Goal: Task Accomplishment & Management: Manage account settings

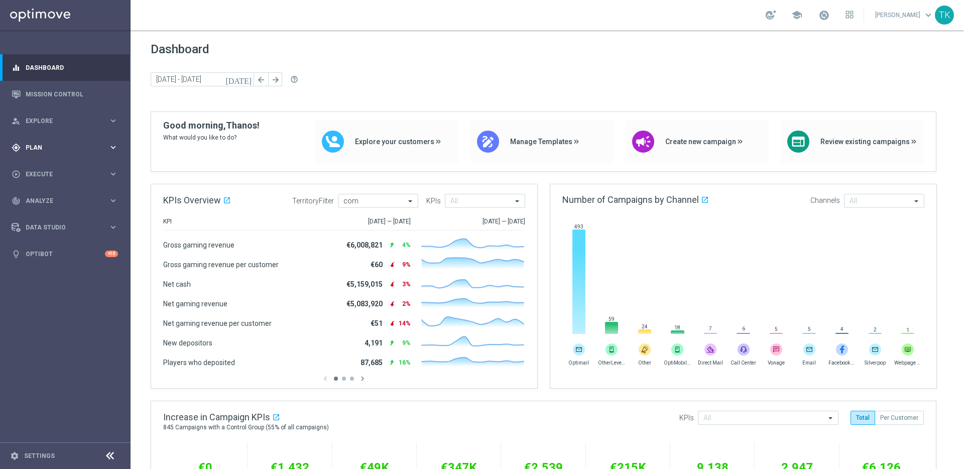
click at [88, 145] on span "Plan" at bounding box center [67, 148] width 83 height 6
click at [111, 198] on icon "keyboard_arrow_right" at bounding box center [113, 199] width 10 height 10
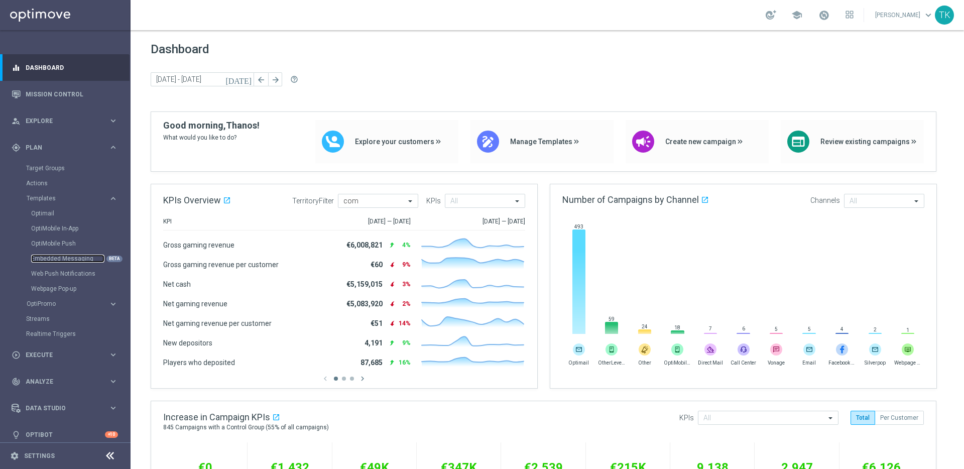
click at [66, 256] on link "Embedded Messaging" at bounding box center [67, 258] width 73 height 8
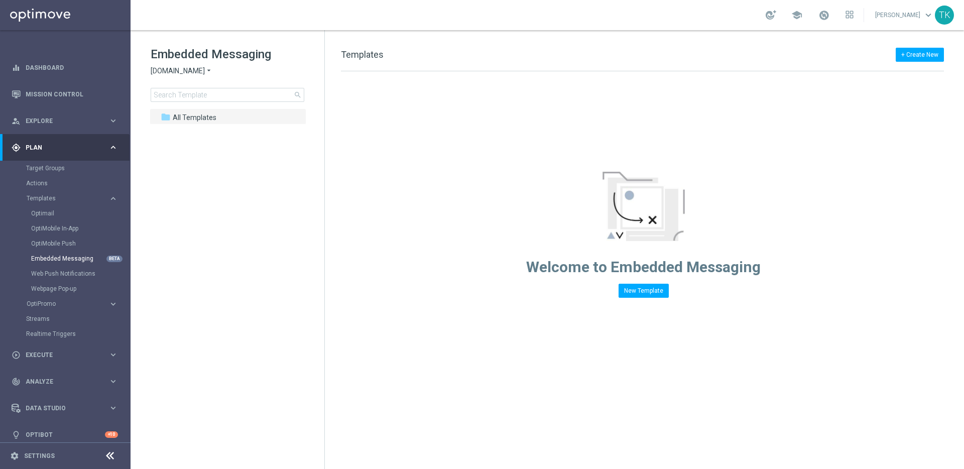
click at [190, 68] on span "Sorteonline.bet.br" at bounding box center [178, 71] width 54 height 10
click at [189, 107] on div "Lottoland" at bounding box center [188, 106] width 75 height 12
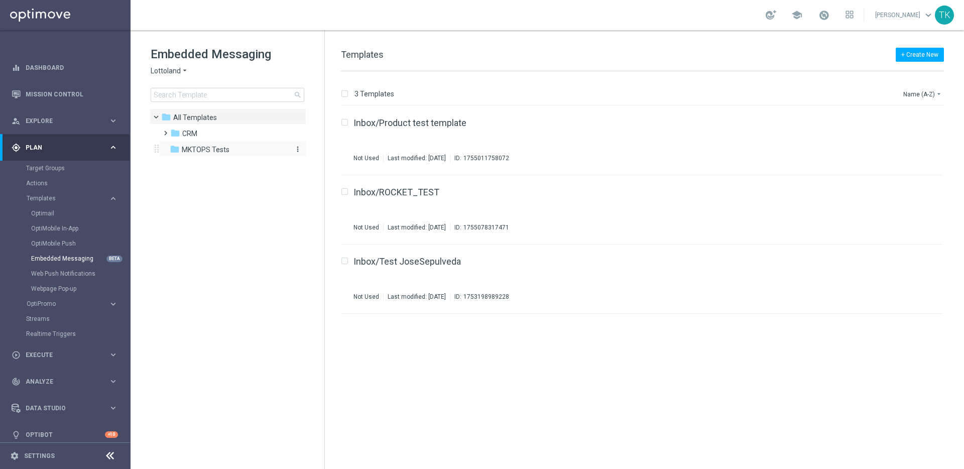
click at [199, 152] on span "MKTOPS Tests" at bounding box center [206, 149] width 48 height 9
click at [165, 130] on span at bounding box center [163, 128] width 5 height 4
click at [176, 163] on span at bounding box center [173, 161] width 5 height 4
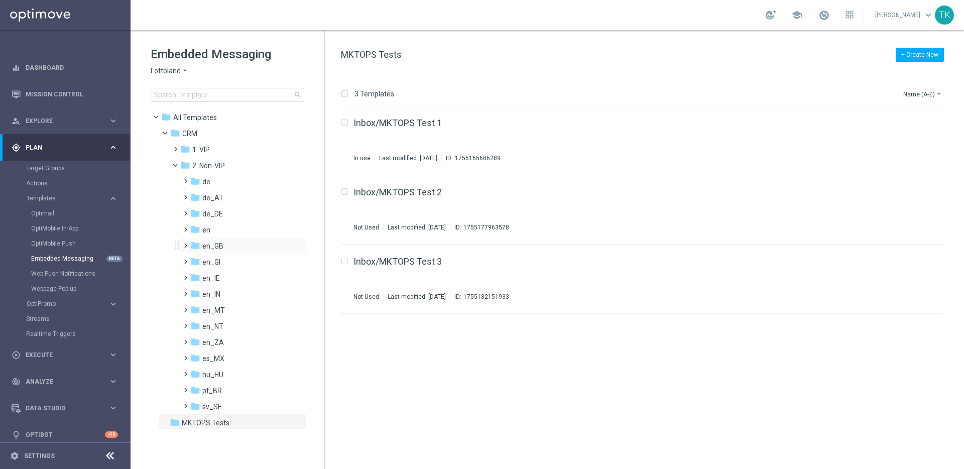
click at [186, 243] on span at bounding box center [183, 241] width 5 height 4
click at [224, 277] on span "TAC en_GB" at bounding box center [230, 277] width 36 height 9
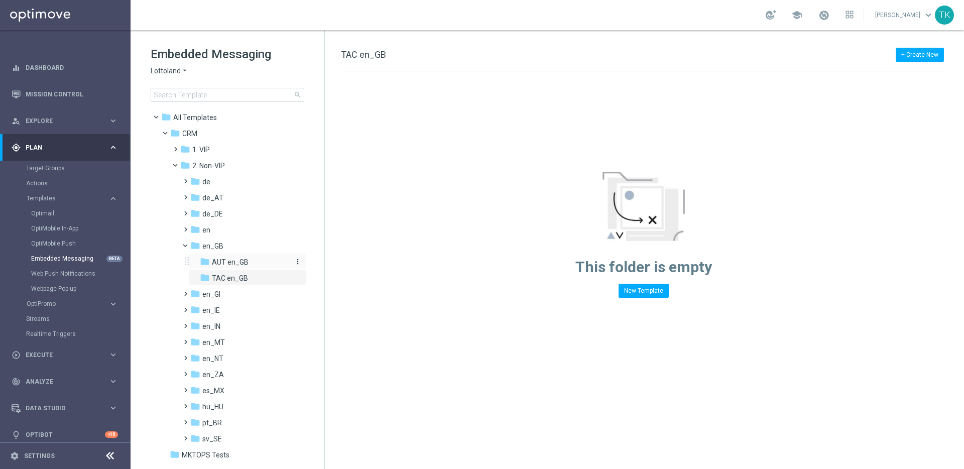
click at [228, 263] on span "AUT en_GB" at bounding box center [230, 261] width 37 height 9
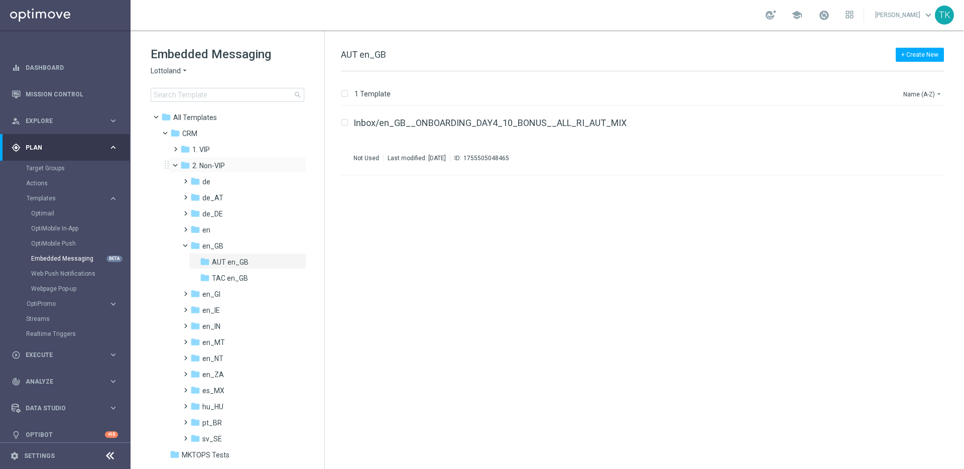
click at [178, 163] on span at bounding box center [180, 163] width 4 height 5
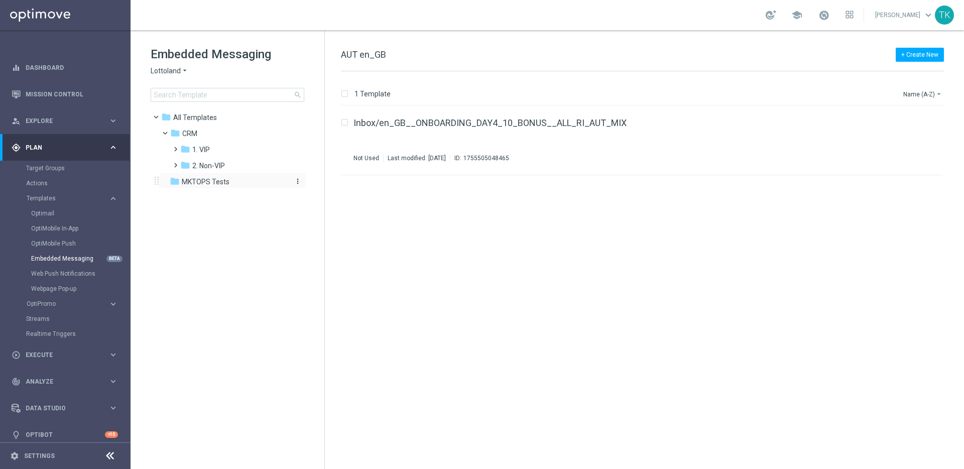
click at [200, 185] on span "MKTOPS Tests" at bounding box center [206, 181] width 48 height 9
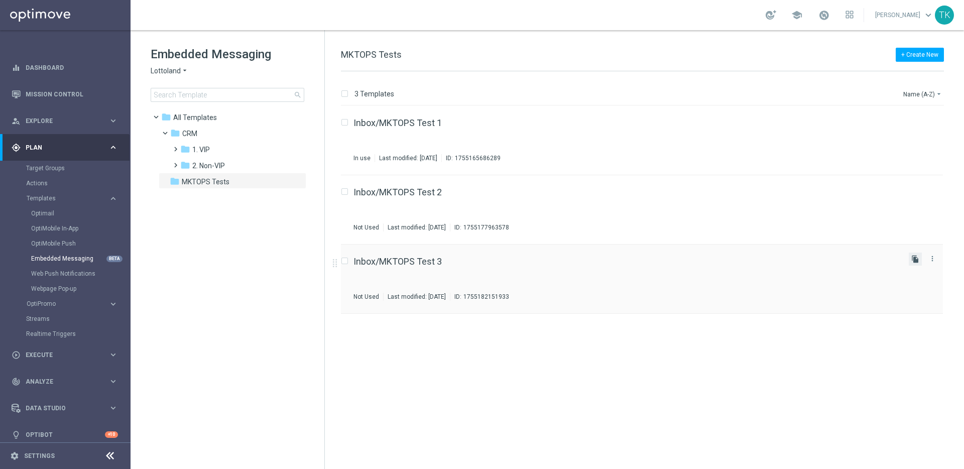
click at [916, 259] on icon "file_copy" at bounding box center [915, 259] width 8 height 8
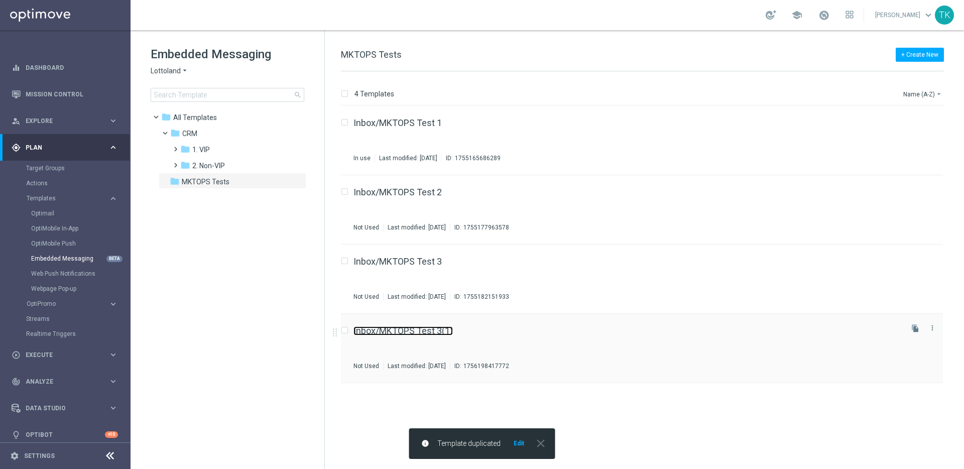
click at [423, 333] on link "Inbox/MKTOPS Test 3(1)" at bounding box center [402, 330] width 99 height 9
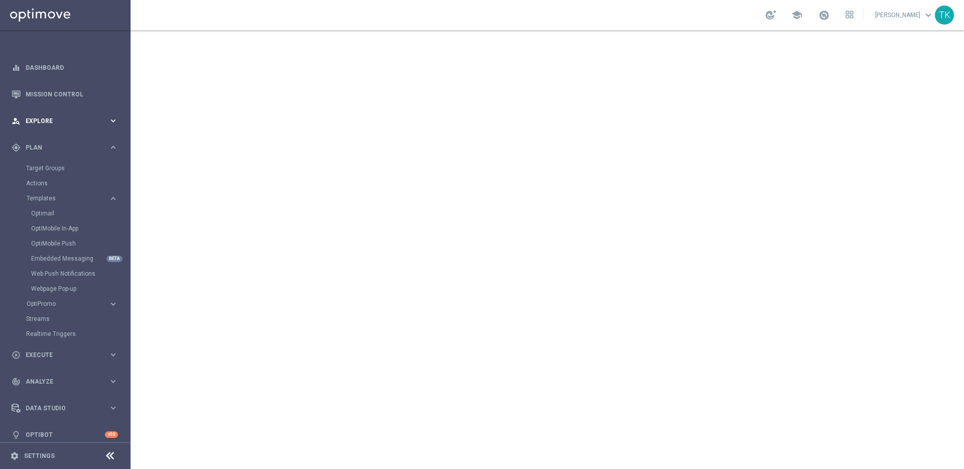
click at [112, 120] on icon "keyboard_arrow_right" at bounding box center [113, 121] width 10 height 10
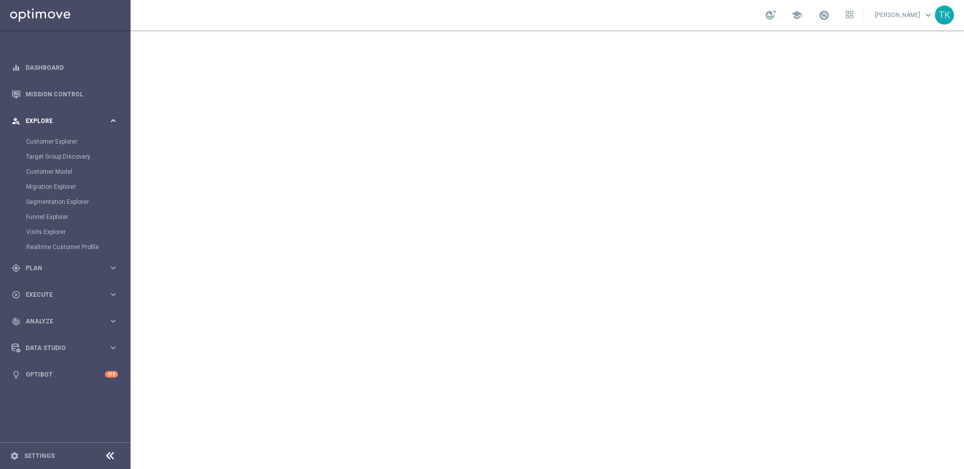
click at [113, 121] on icon "keyboard_arrow_right" at bounding box center [113, 121] width 10 height 10
click at [111, 172] on icon "keyboard_arrow_right" at bounding box center [113, 174] width 10 height 10
click at [62, 234] on div "track_changes Analyze" at bounding box center [60, 230] width 97 height 9
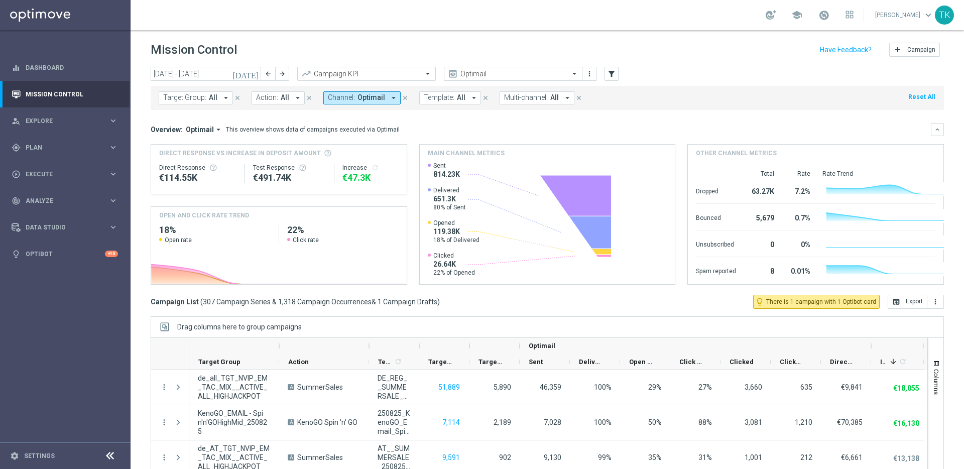
click at [365, 99] on span "Optimail" at bounding box center [371, 97] width 28 height 9
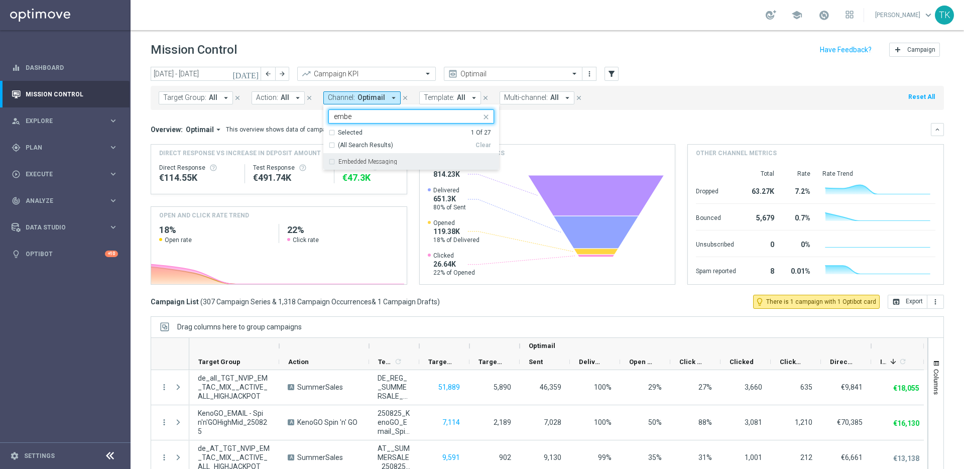
click at [328, 163] on div "Embedded Messaging" at bounding box center [411, 162] width 166 height 16
type input "embe"
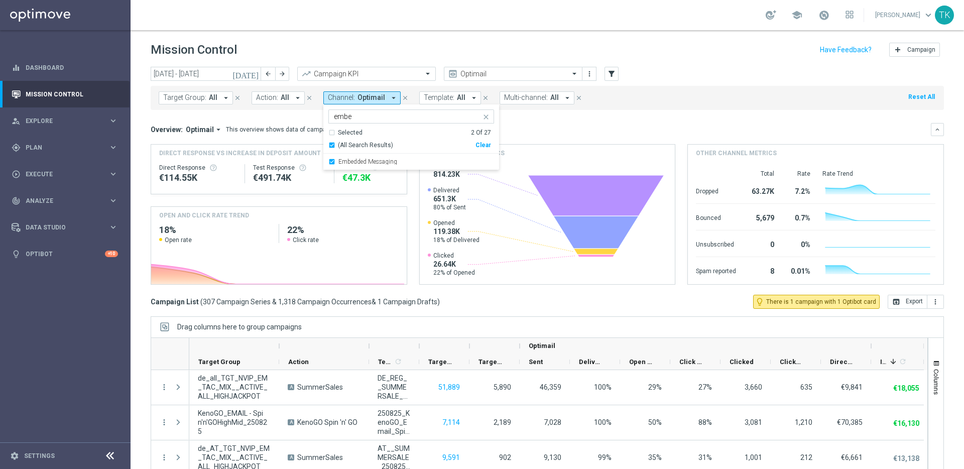
click at [0, 0] on div "Clear" at bounding box center [0, 0] width 0 height 0
click at [328, 160] on div "Embedded Messaging" at bounding box center [411, 162] width 166 height 16
click at [613, 129] on div "Overview: Optimail arrow_drop_down This overview shows data of campaigns execut…" at bounding box center [541, 129] width 780 height 9
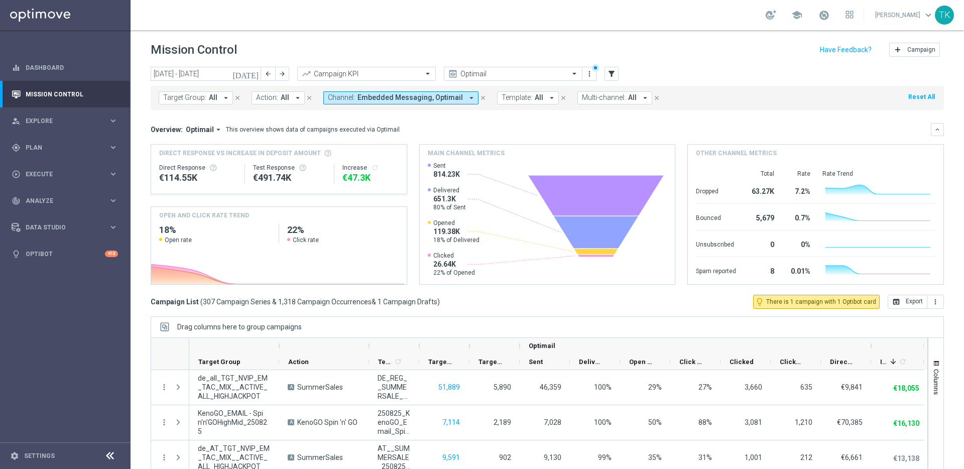
click at [437, 99] on span "Embedded Messaging, Optimail" at bounding box center [409, 97] width 105 height 9
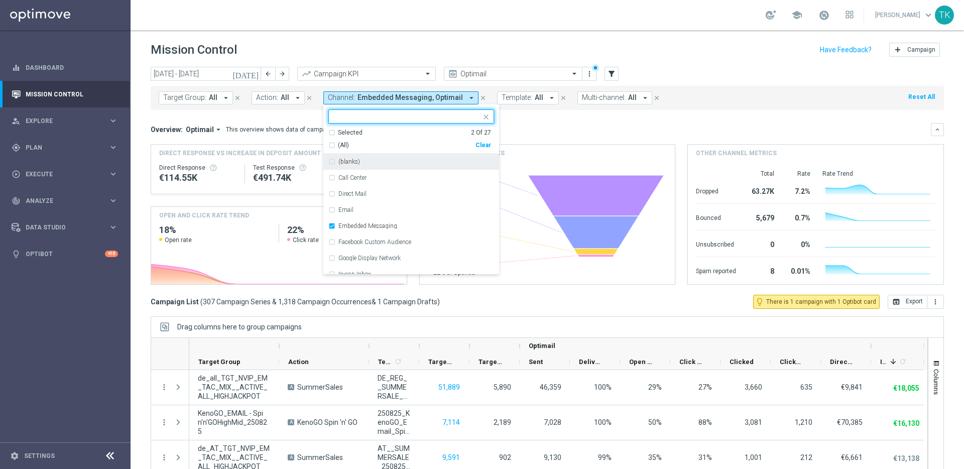
click at [329, 133] on div "Selected 2 Of 27" at bounding box center [409, 132] width 163 height 9
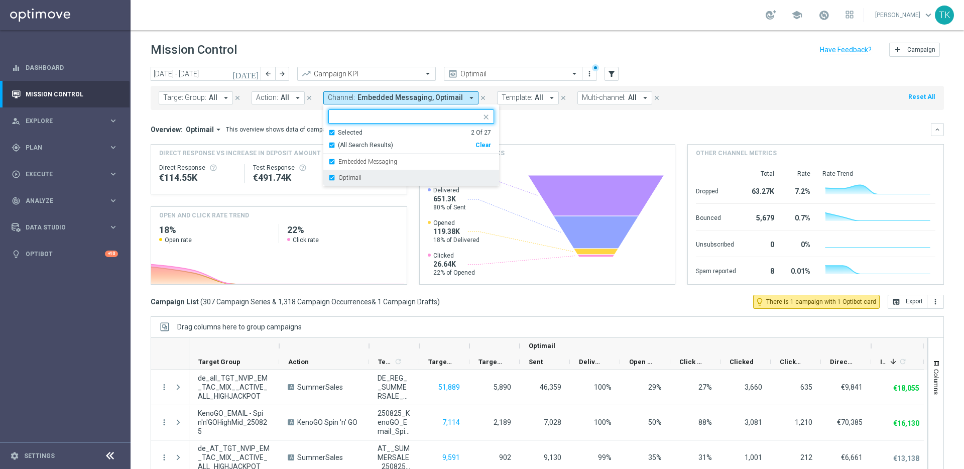
click at [328, 178] on div "Optimail" at bounding box center [411, 178] width 166 height 16
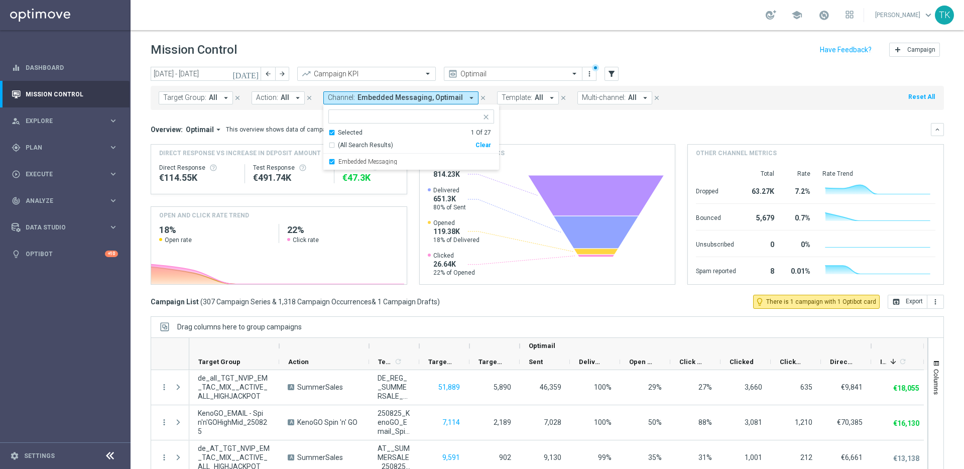
click at [526, 128] on div "Overview: Optimail arrow_drop_down This overview shows data of campaigns execut…" at bounding box center [541, 129] width 780 height 9
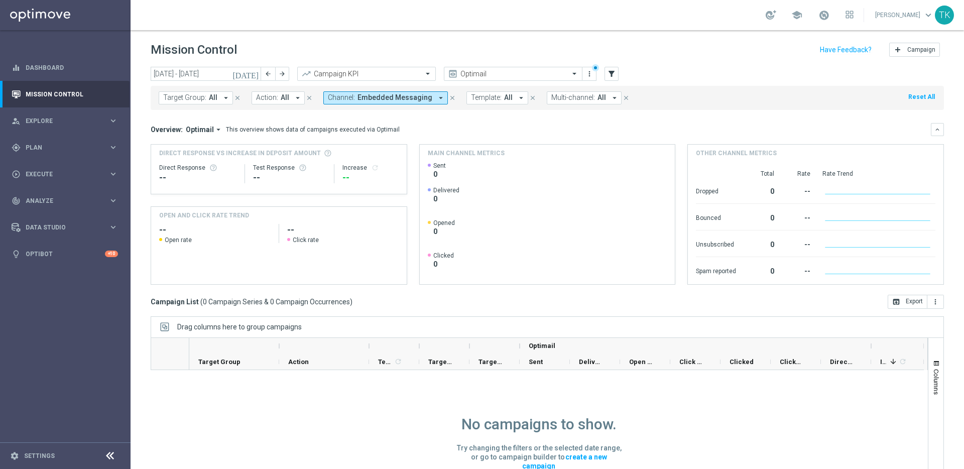
click at [256, 74] on icon "today" at bounding box center [245, 73] width 27 height 9
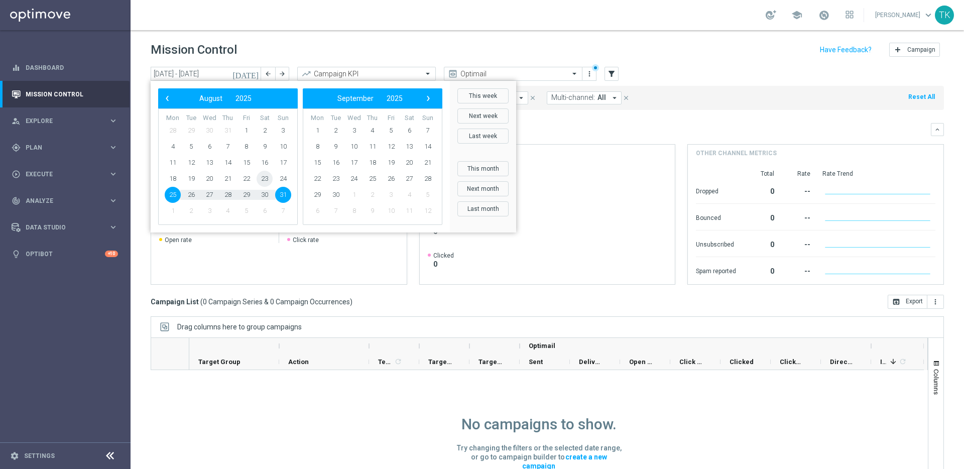
click at [266, 177] on span "23" at bounding box center [264, 179] width 16 height 16
click at [211, 194] on span "27" at bounding box center [209, 195] width 16 height 16
type input "23 Aug 2025 - 27 Aug 2025"
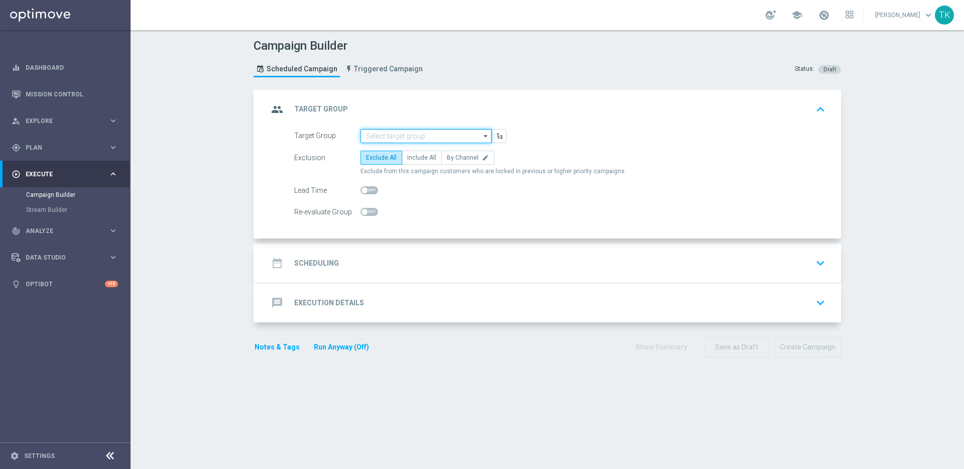
click at [400, 136] on input at bounding box center [425, 136] width 131 height 14
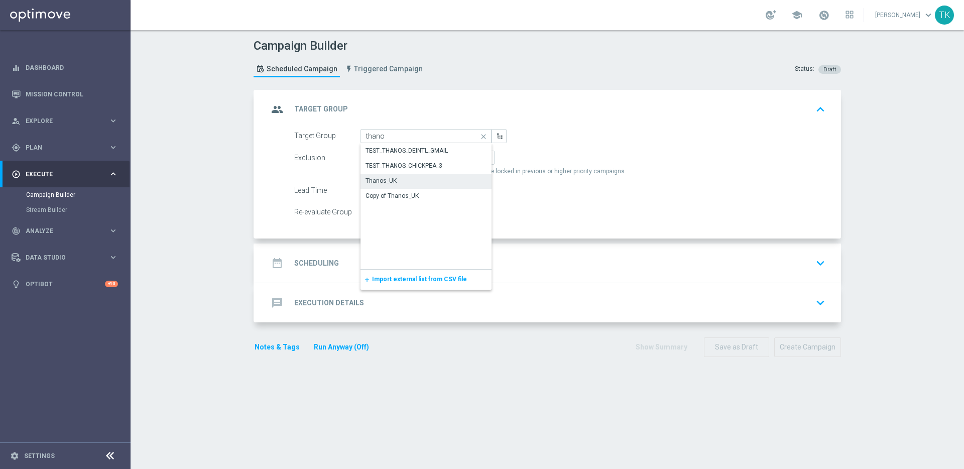
click at [437, 182] on div "Thanos_UK" at bounding box center [425, 181] width 131 height 14
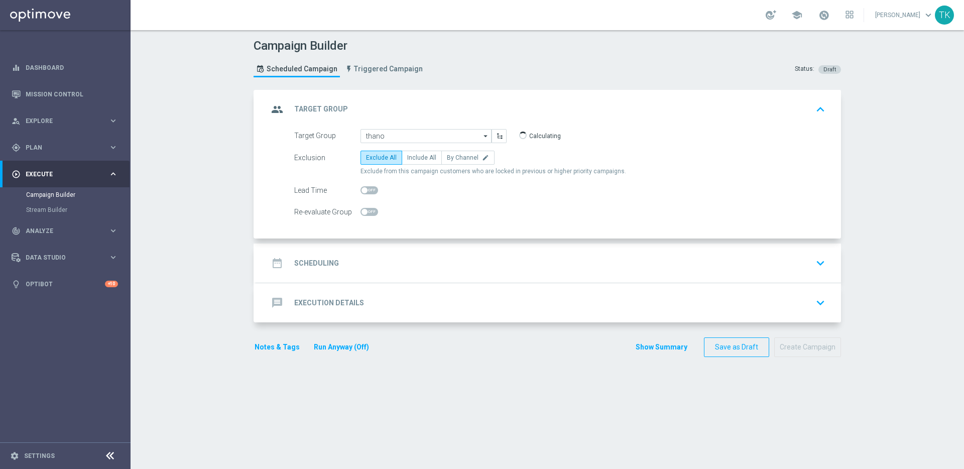
type input "Thanos_UK"
click at [412, 159] on span "Include All" at bounding box center [421, 157] width 29 height 7
click at [412, 159] on input "Include All" at bounding box center [410, 159] width 7 height 7
radio input "true"
click at [487, 257] on div "date_range Scheduling keyboard_arrow_down" at bounding box center [548, 262] width 561 height 19
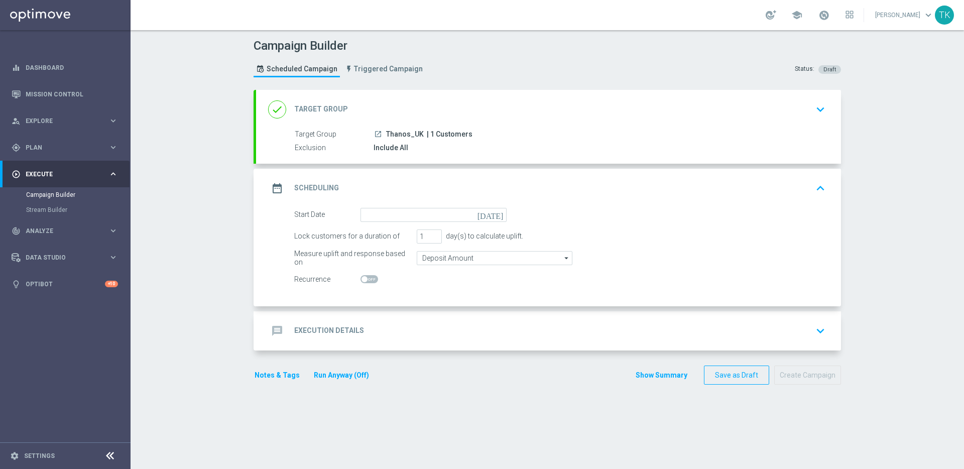
click at [496, 217] on icon "today" at bounding box center [492, 213] width 30 height 11
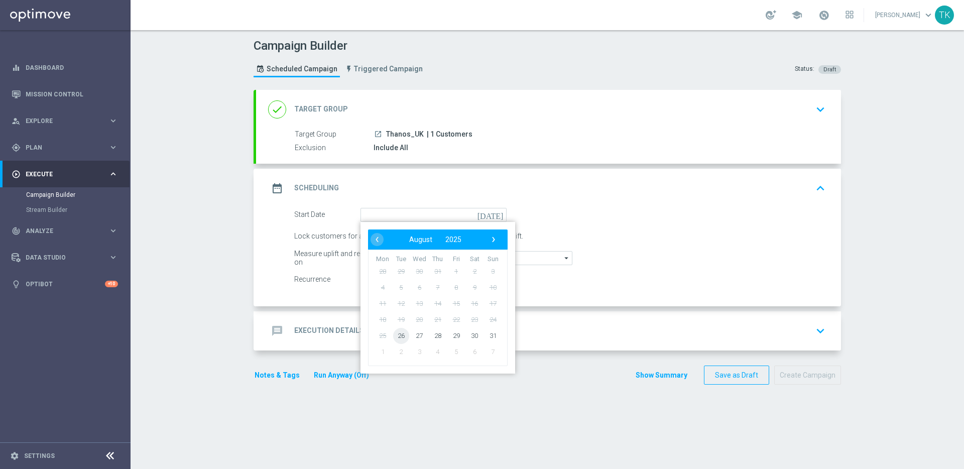
click at [398, 334] on span "26" at bounding box center [401, 335] width 16 height 16
type input "26 Aug 2025"
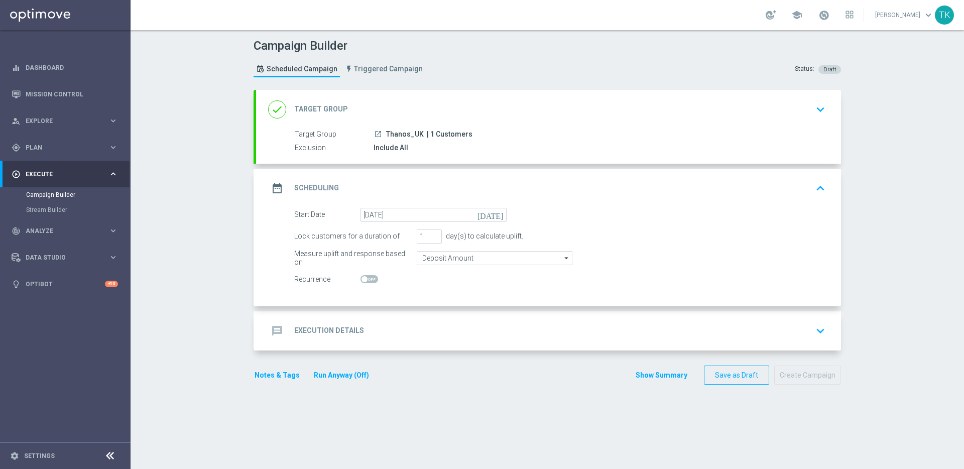
click at [491, 140] on div "Target Group launch Thanos_UK | 1 Customers Exclusion Include All" at bounding box center [548, 141] width 585 height 25
click at [814, 108] on icon "keyboard_arrow_down" at bounding box center [819, 109] width 15 height 15
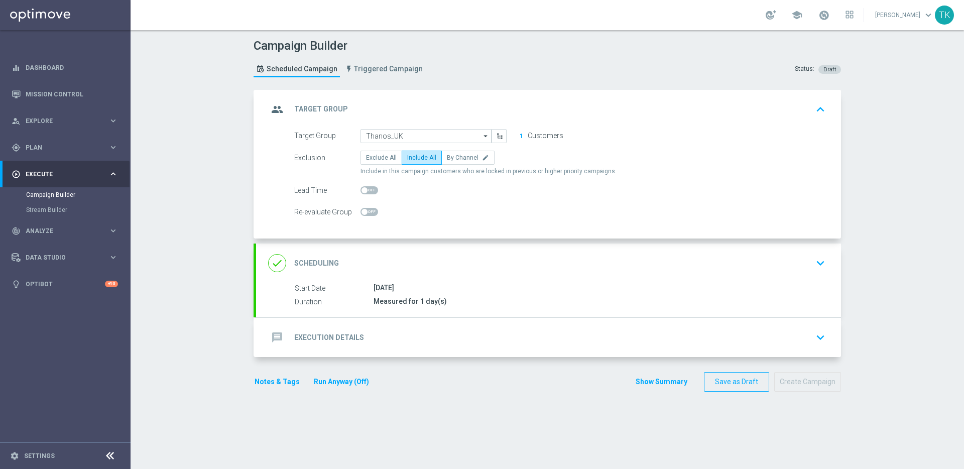
click at [519, 136] on button "1" at bounding box center [521, 136] width 5 height 8
click at [485, 335] on div "message Execution Details keyboard_arrow_down" at bounding box center [548, 337] width 561 height 19
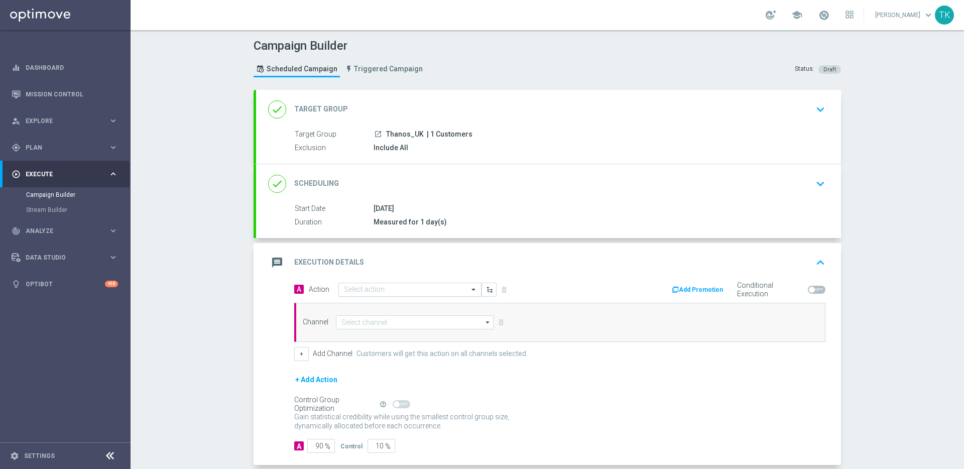
click at [446, 290] on input "text" at bounding box center [400, 290] width 112 height 9
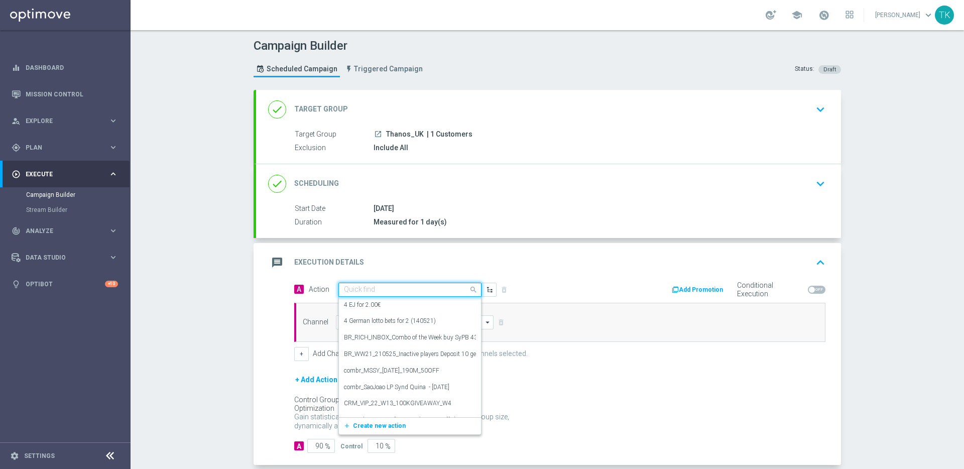
click at [468, 290] on span at bounding box center [474, 289] width 13 height 13
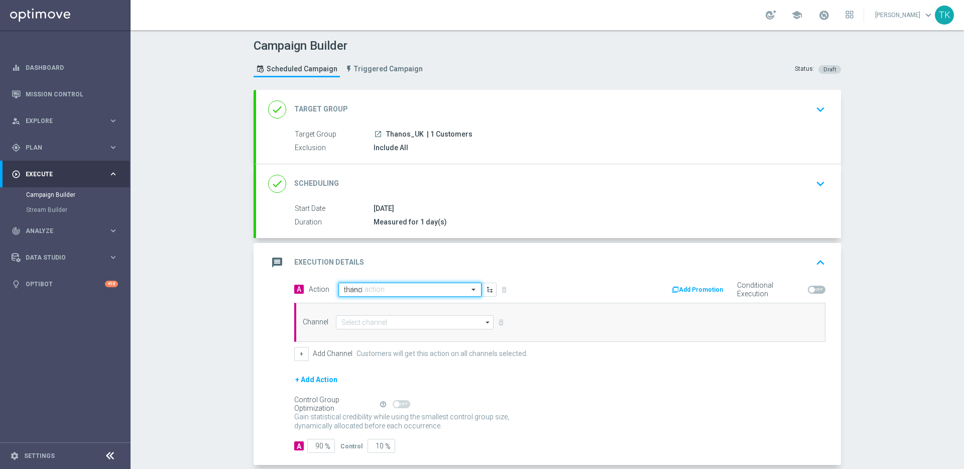
type input "thanos"
click at [429, 307] on div "Thanos-Test edit" at bounding box center [410, 307] width 132 height 17
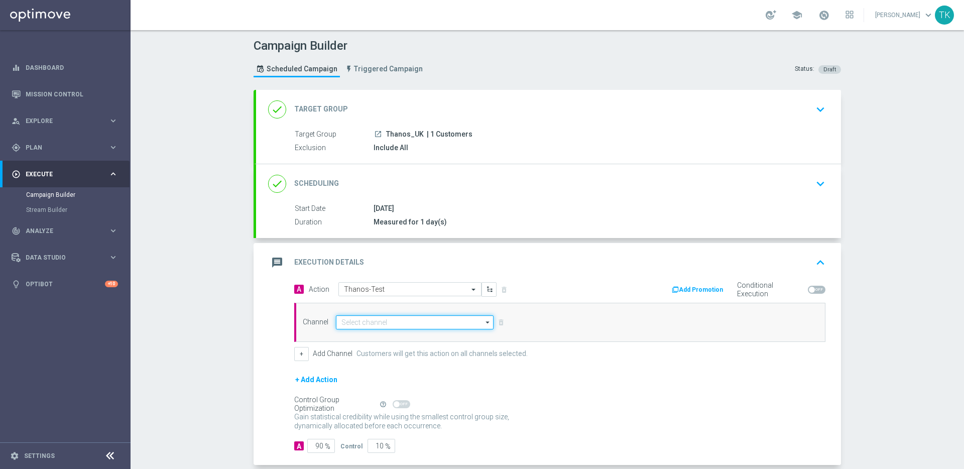
click at [437, 323] on input at bounding box center [415, 322] width 158 height 14
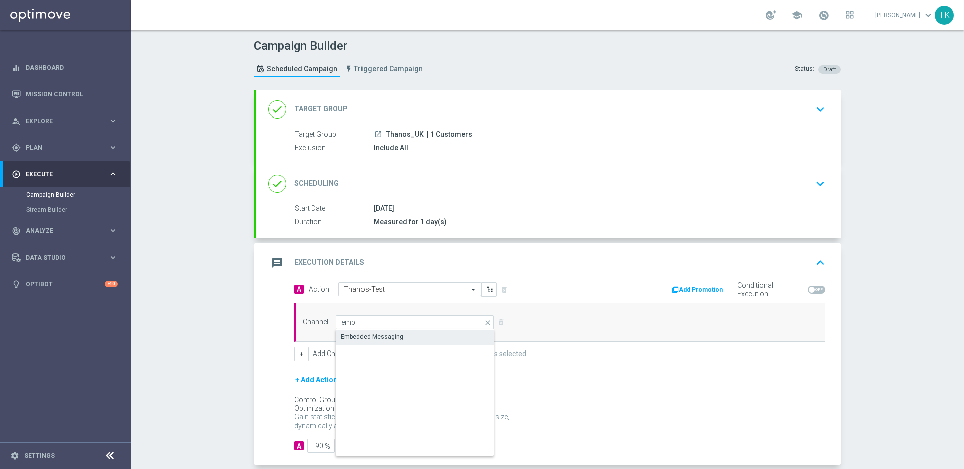
click at [436, 334] on div "Embedded Messaging" at bounding box center [415, 337] width 158 height 14
type input "Embedded Messaging"
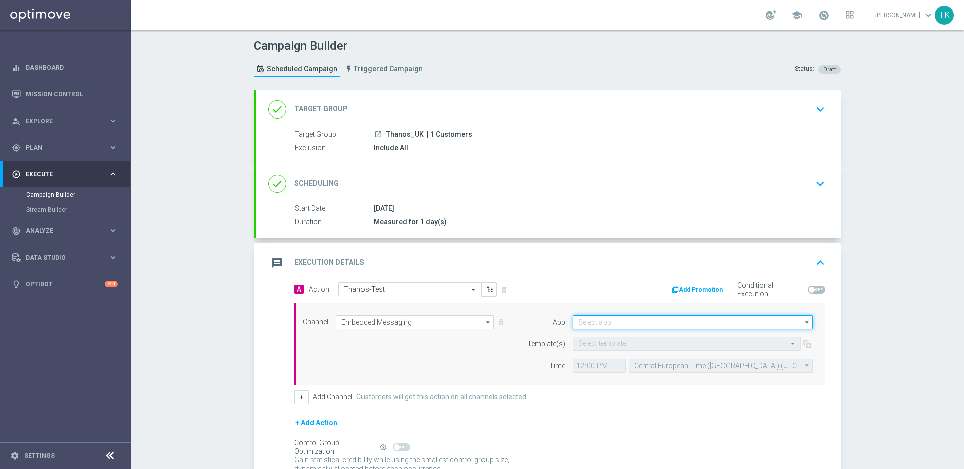
click at [679, 323] on input at bounding box center [693, 322] width 240 height 14
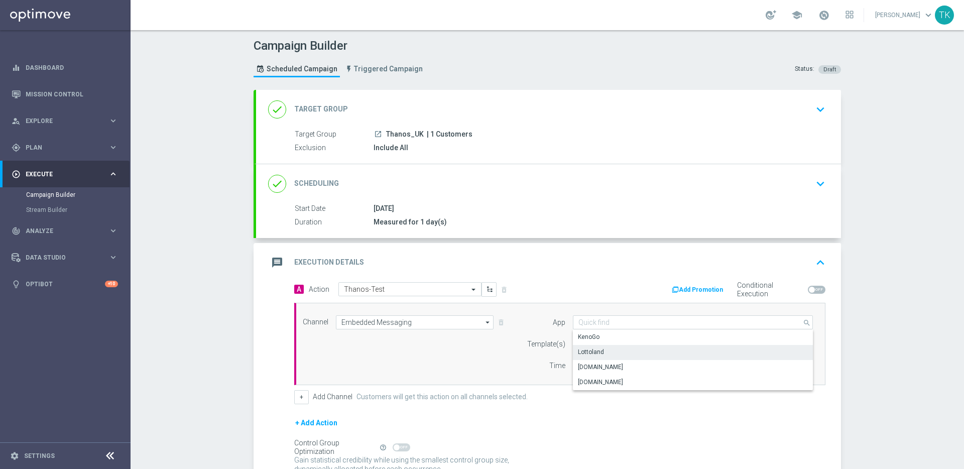
click at [670, 353] on div "Lottoland" at bounding box center [693, 352] width 240 height 14
type input "Lottoland"
click at [676, 345] on input "text" at bounding box center [676, 344] width 197 height 9
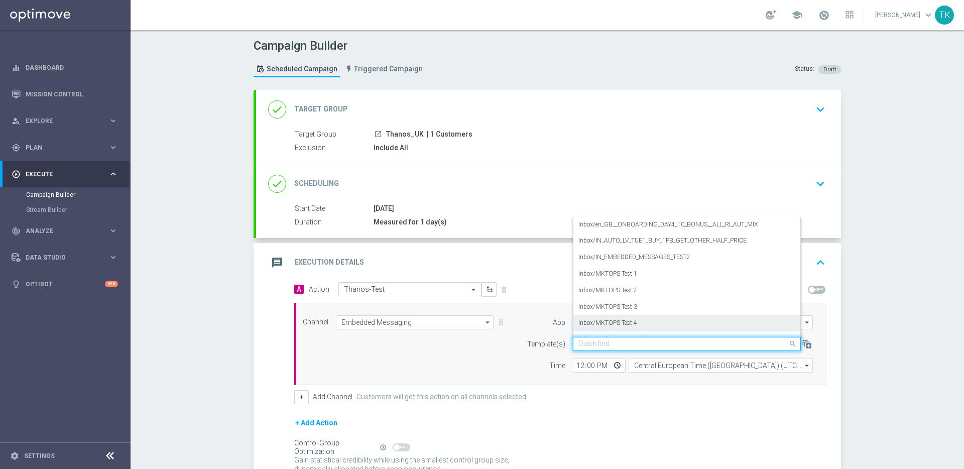
click at [670, 323] on div "Inbox/MKTOPS Test 4" at bounding box center [686, 323] width 217 height 17
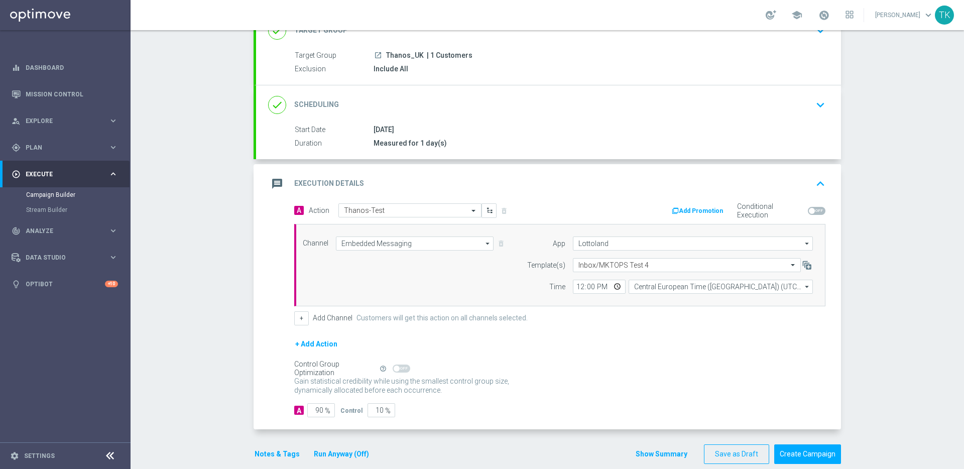
scroll to position [94, 0]
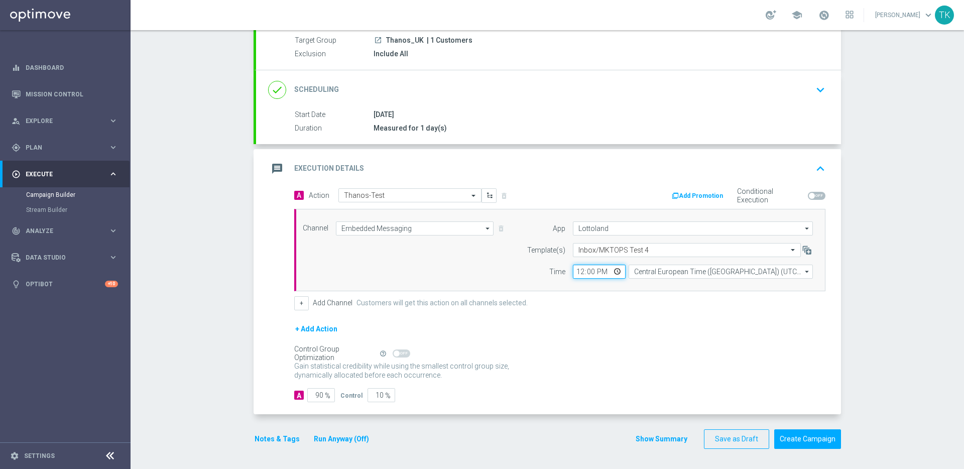
click at [577, 272] on input "12:00" at bounding box center [599, 271] width 53 height 14
type input "11:15"
click at [586, 289] on div "Channel Embedded Messaging Embedded Messaging arrow_drop_down Show Selected 1 o…" at bounding box center [559, 250] width 531 height 82
click at [314, 391] on input "90" at bounding box center [321, 395] width 28 height 14
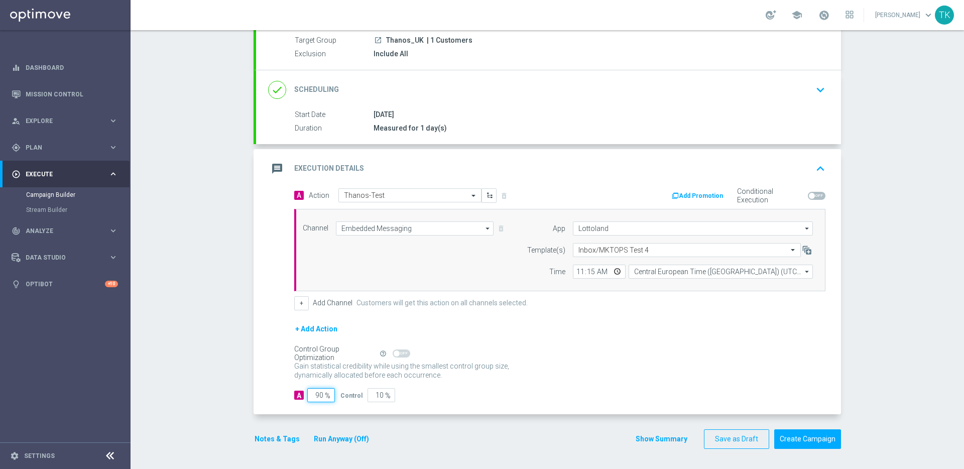
click at [314, 391] on input "90" at bounding box center [321, 395] width 28 height 14
type input "1"
type input "99"
type input "10"
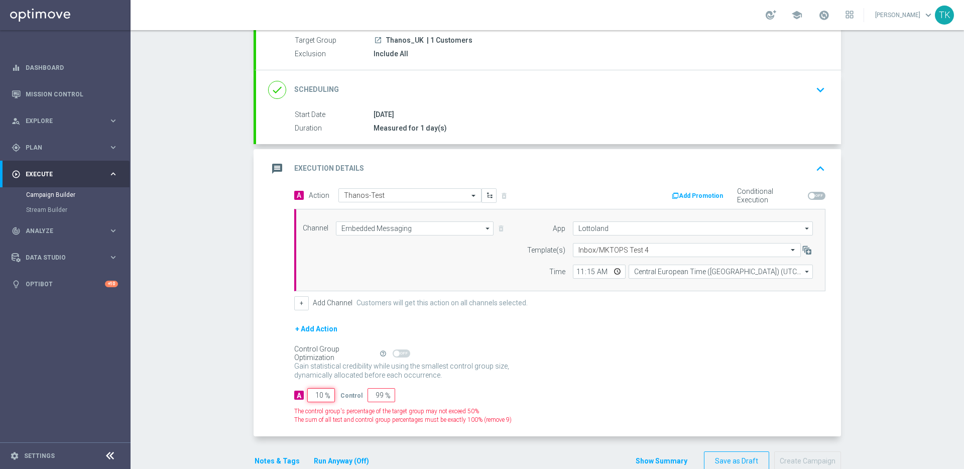
type input "90"
type input "100"
type input "0"
type input "100"
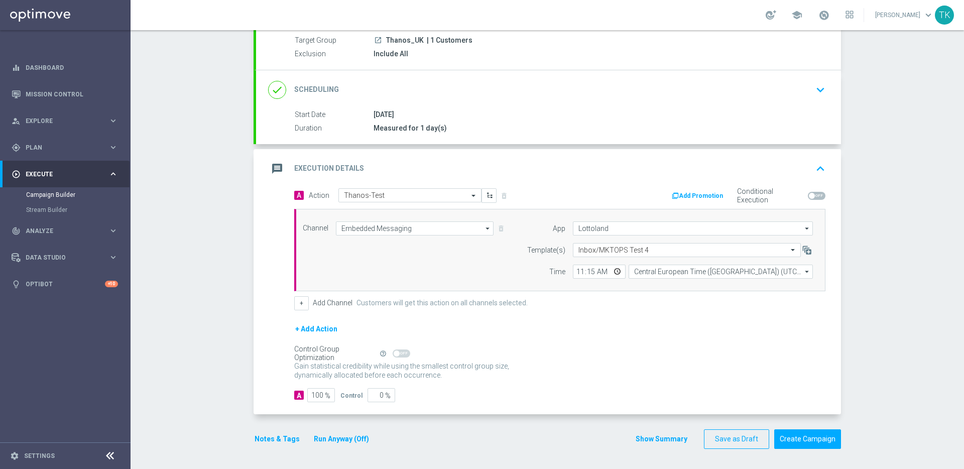
click at [654, 383] on div "Gain statistical credibility while using the smallest control group size, dynam…" at bounding box center [559, 371] width 531 height 24
click at [810, 439] on button "Create Campaign" at bounding box center [807, 439] width 67 height 20
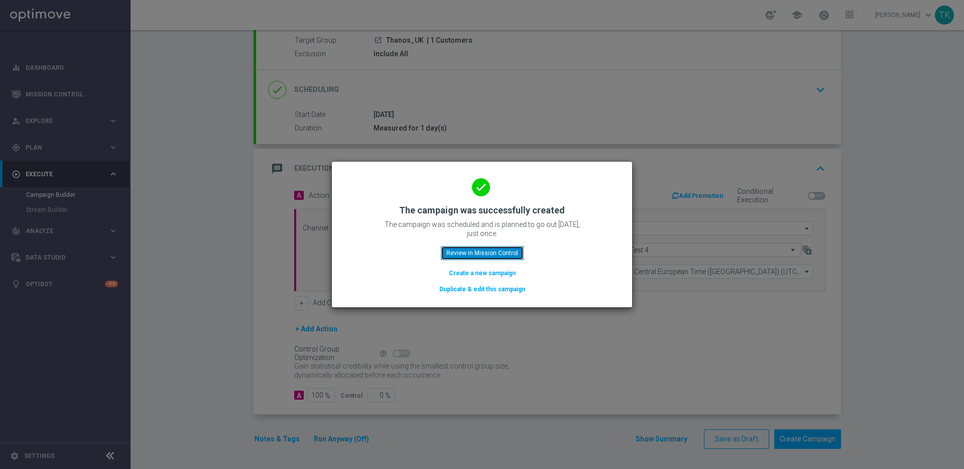
click at [493, 254] on button "Review in Mission Control" at bounding box center [482, 253] width 83 height 14
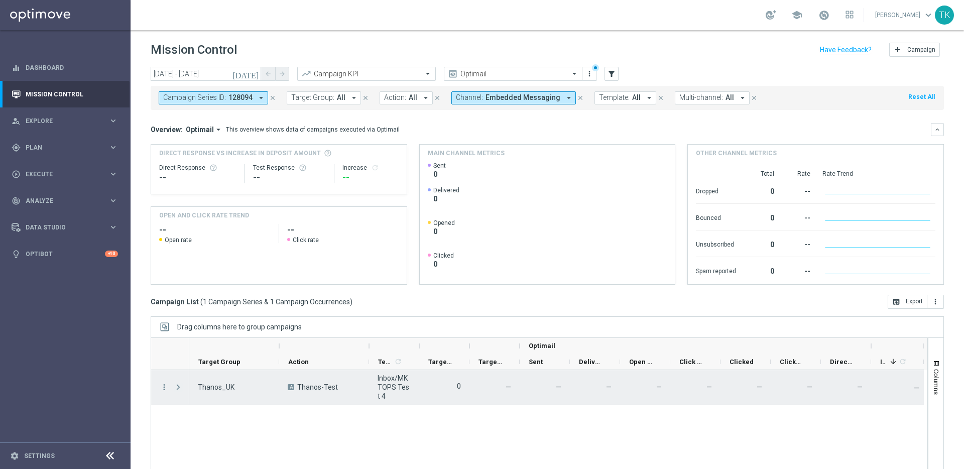
click at [178, 386] on span "Press SPACE to select this row." at bounding box center [178, 387] width 9 height 8
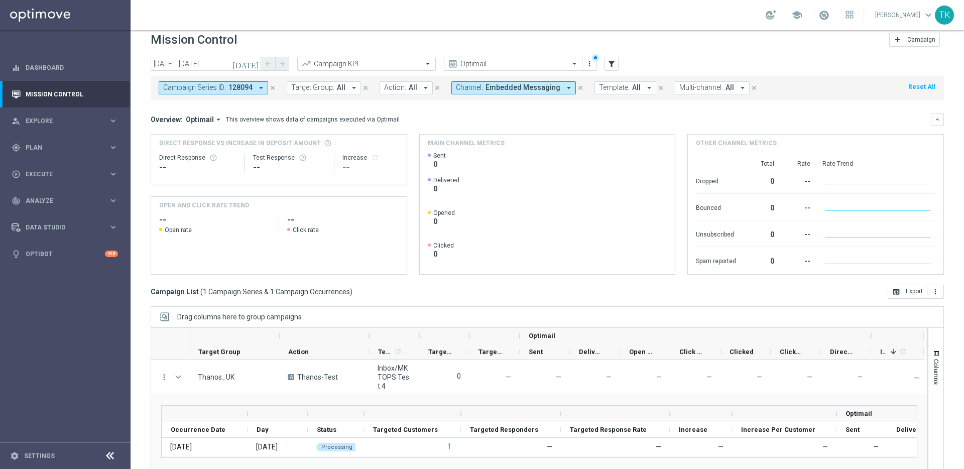
scroll to position [33, 0]
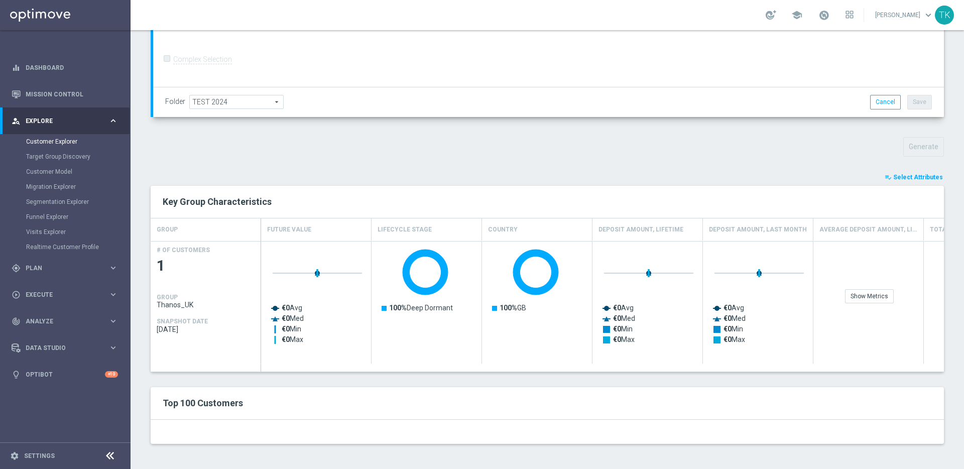
click at [912, 176] on span "Select Attributes" at bounding box center [918, 177] width 50 height 7
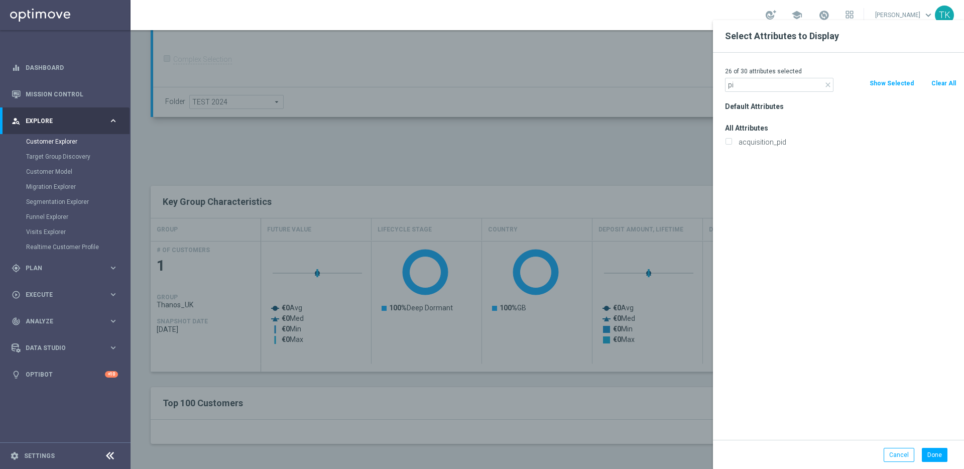
type input "p"
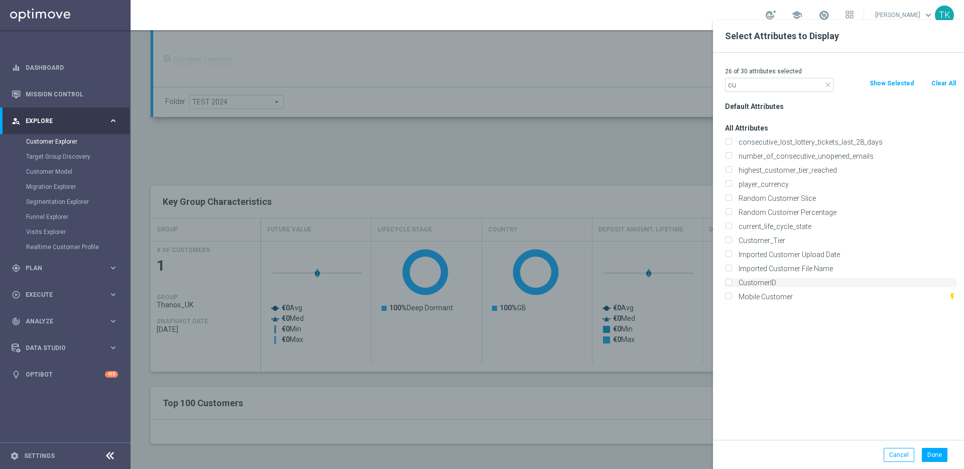
type input "cu"
click at [728, 283] on input "CustomerID" at bounding box center [728, 284] width 7 height 7
checkbox input "true"
click at [933, 454] on button "Done" at bounding box center [934, 455] width 26 height 14
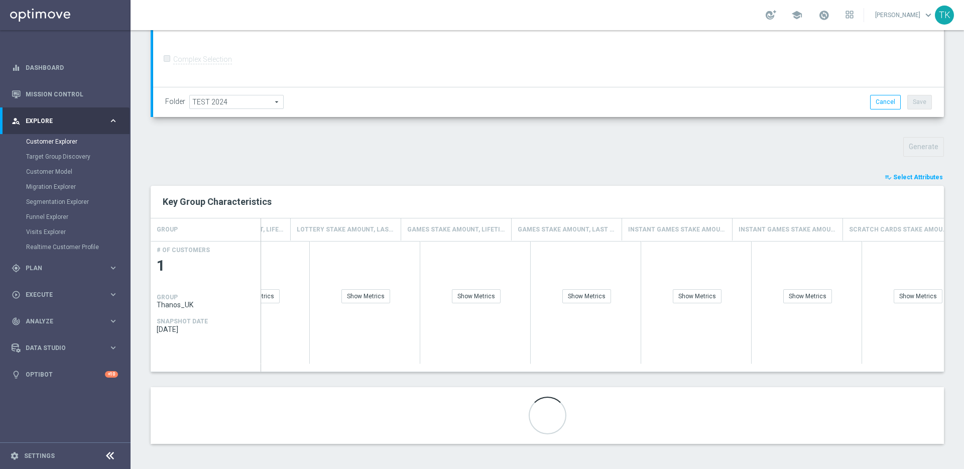
scroll to position [0, 2306]
click at [884, 297] on div "Show Breakdown" at bounding box center [894, 296] width 59 height 14
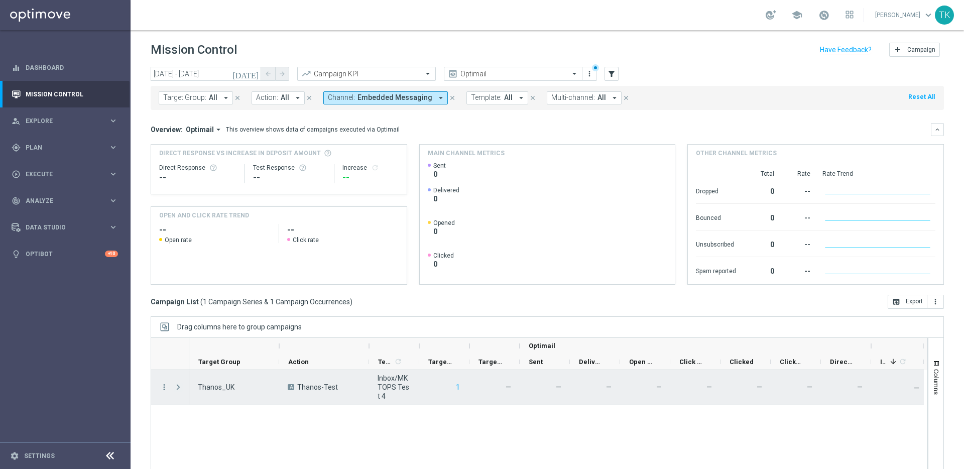
click at [178, 386] on span "Press SPACE to select this row." at bounding box center [178, 387] width 9 height 8
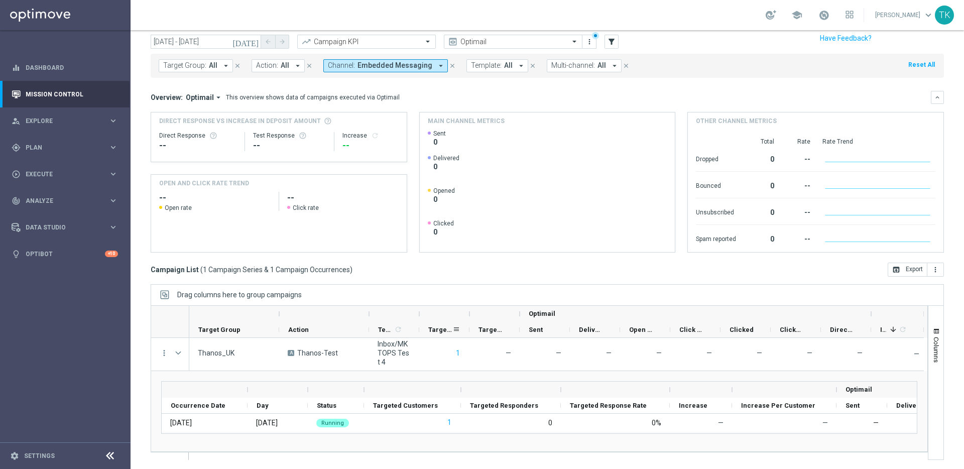
scroll to position [33, 0]
click at [115, 143] on icon "keyboard_arrow_right" at bounding box center [113, 148] width 10 height 10
click at [68, 264] on span "Execute" at bounding box center [67, 264] width 83 height 6
click at [61, 194] on link "Campaign Builder" at bounding box center [65, 195] width 78 height 8
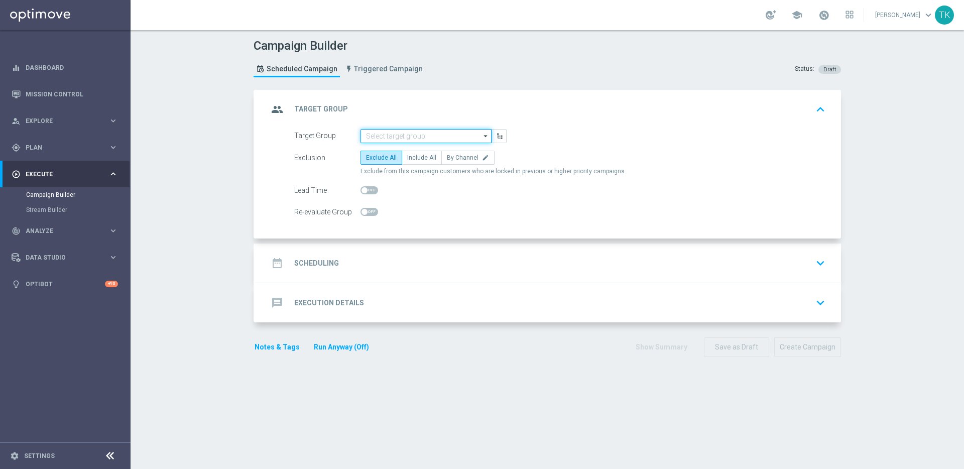
click at [435, 136] on input at bounding box center [425, 136] width 131 height 14
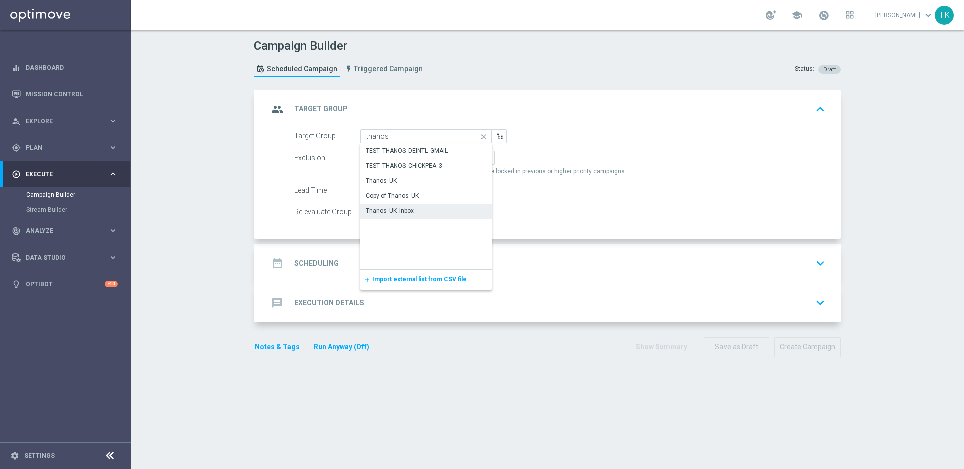
click at [429, 208] on div "Thanos_UK_Inbox" at bounding box center [425, 211] width 131 height 14
type input "Thanos_UK_Inbox"
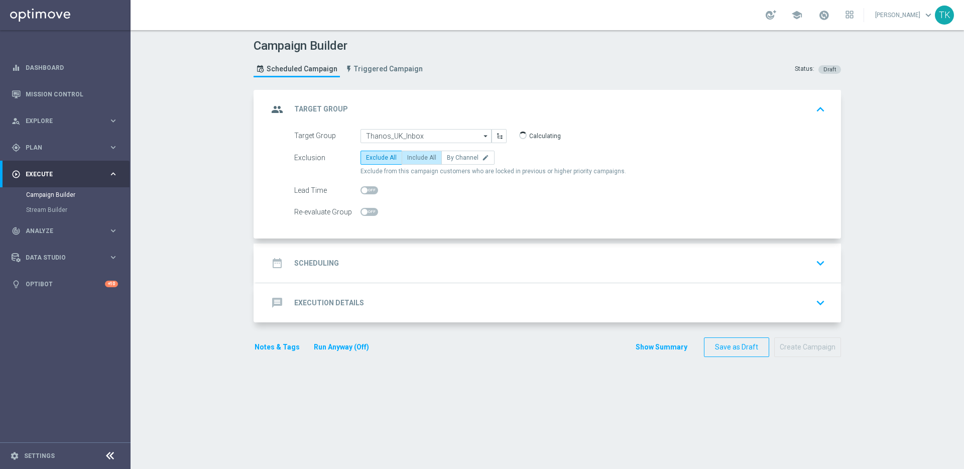
click at [420, 155] on span "Include All" at bounding box center [421, 157] width 29 height 7
click at [414, 156] on input "Include All" at bounding box center [410, 159] width 7 height 7
radio input "true"
click at [445, 261] on div "date_range Scheduling keyboard_arrow_down" at bounding box center [548, 262] width 561 height 19
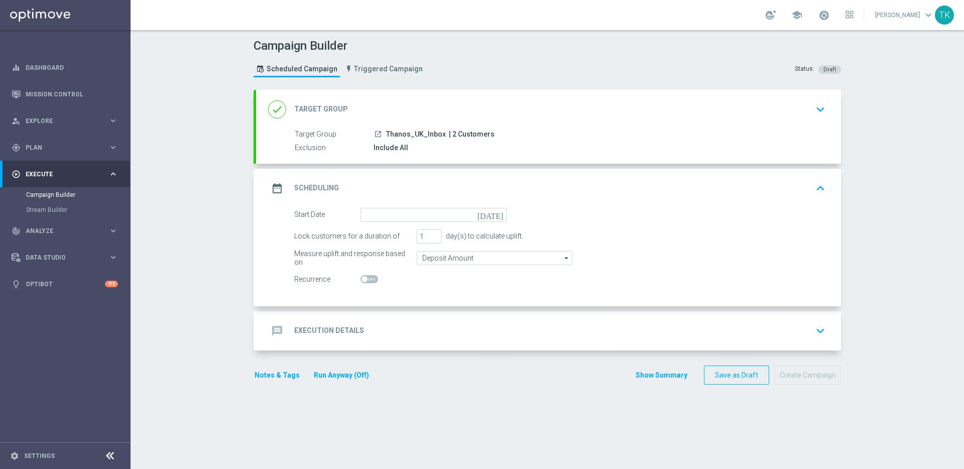
click at [499, 217] on icon "[DATE]" at bounding box center [492, 213] width 30 height 11
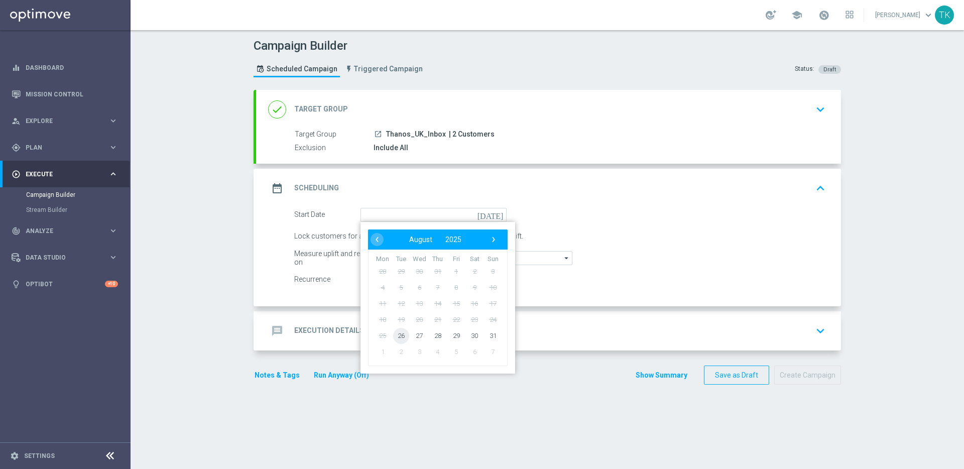
click at [396, 336] on span "26" at bounding box center [401, 335] width 16 height 16
type input "26 Aug 2025"
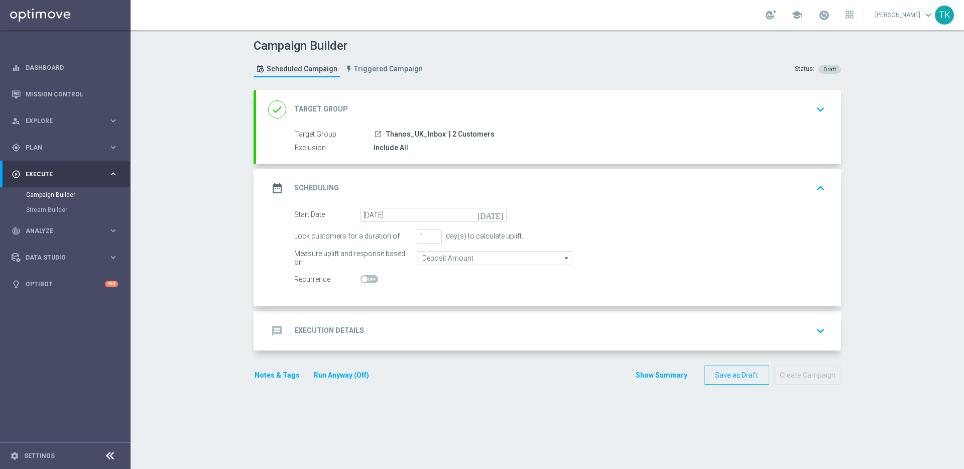
click at [516, 322] on div "message Execution Details keyboard_arrow_down" at bounding box center [548, 330] width 561 height 19
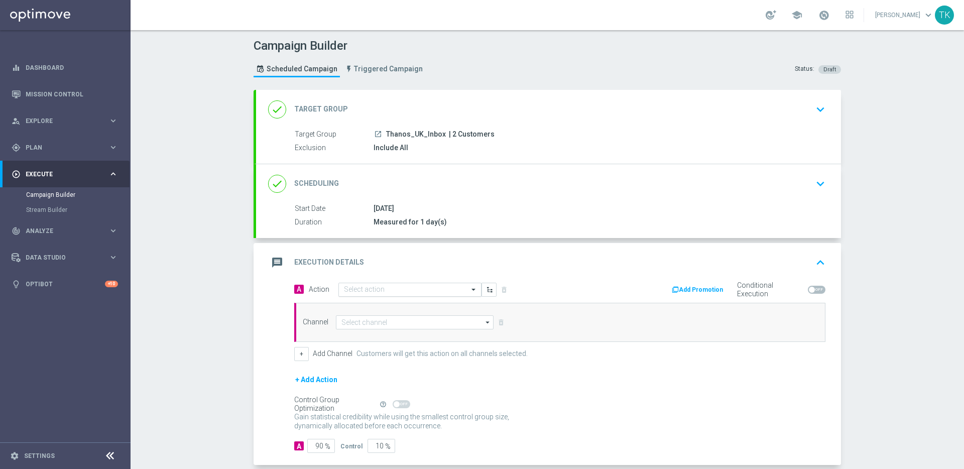
click at [448, 291] on input "text" at bounding box center [400, 290] width 112 height 9
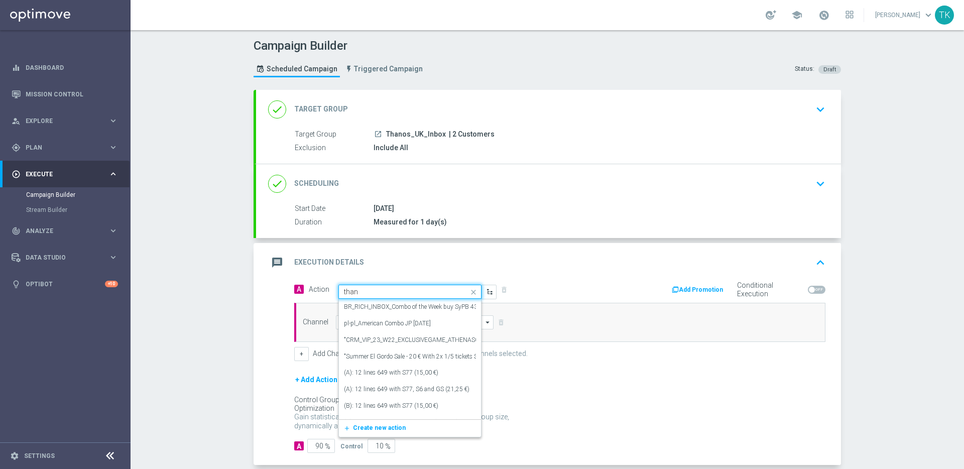
type input "thano"
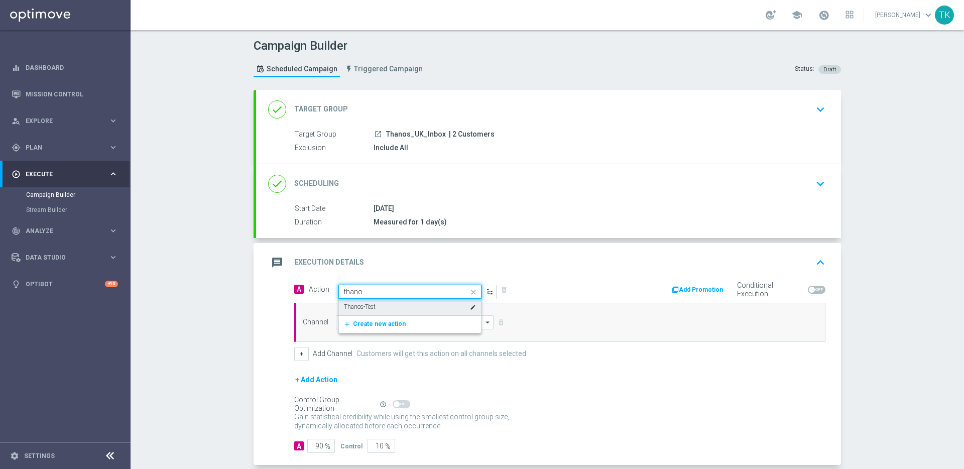
click at [453, 304] on div "Thanos-Test edit" at bounding box center [410, 307] width 132 height 17
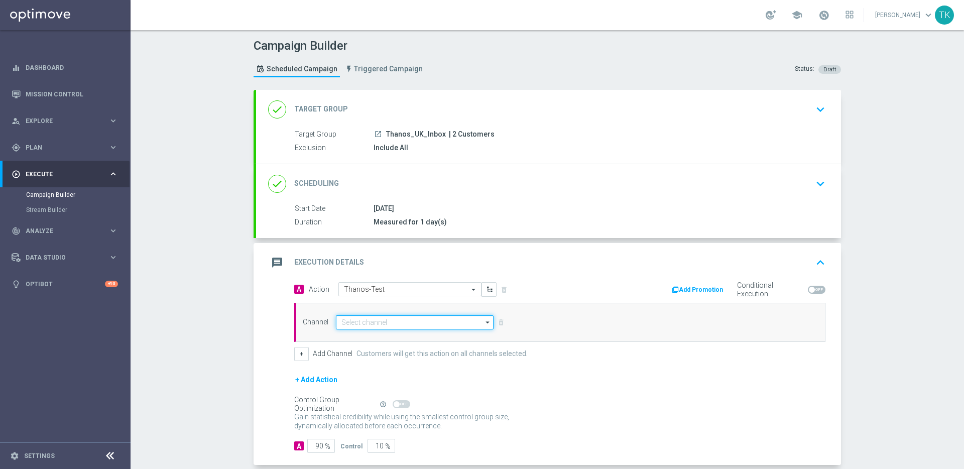
click at [432, 327] on input at bounding box center [415, 322] width 158 height 14
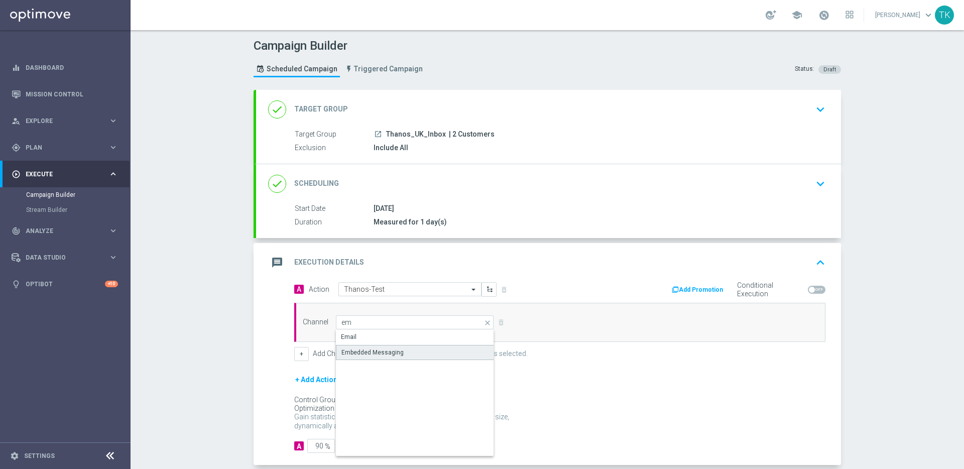
click at [442, 345] on div "Embedded Messaging" at bounding box center [415, 352] width 158 height 15
type input "Embedded Messaging"
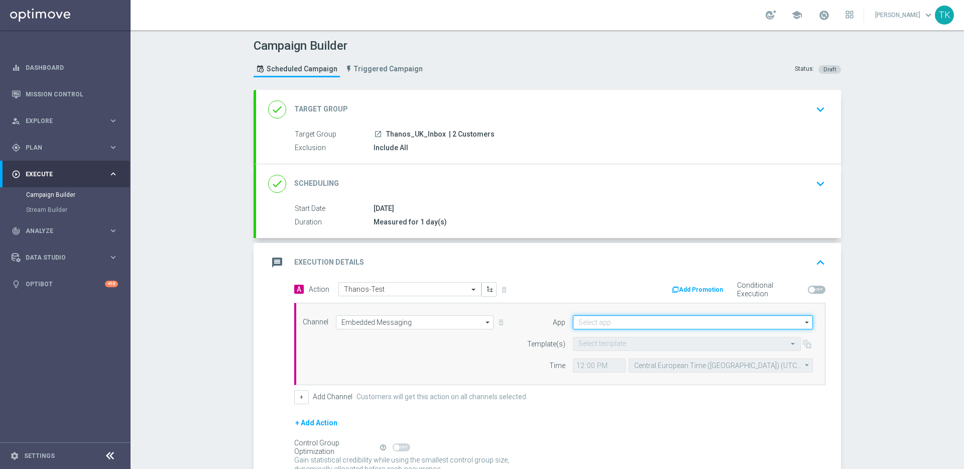
click at [642, 326] on input at bounding box center [693, 322] width 240 height 14
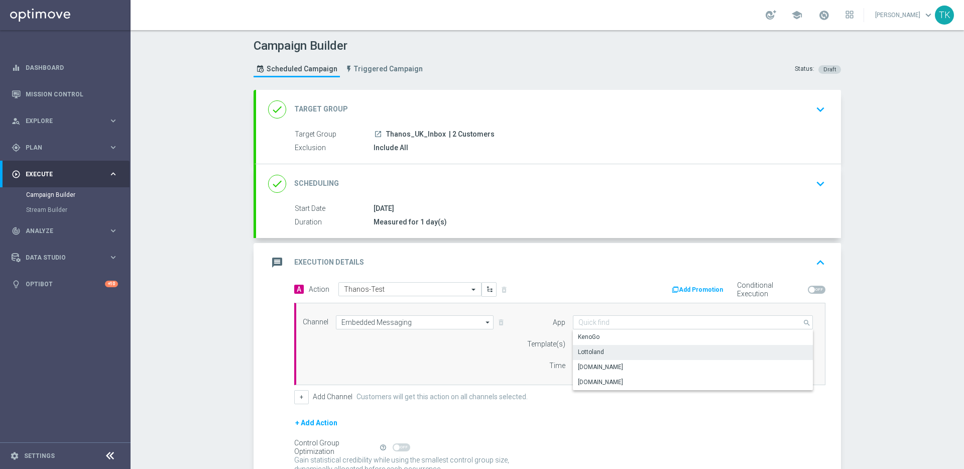
click at [635, 352] on div "Lottoland" at bounding box center [693, 352] width 240 height 14
type input "Lottoland"
click at [642, 344] on input "text" at bounding box center [676, 344] width 197 height 9
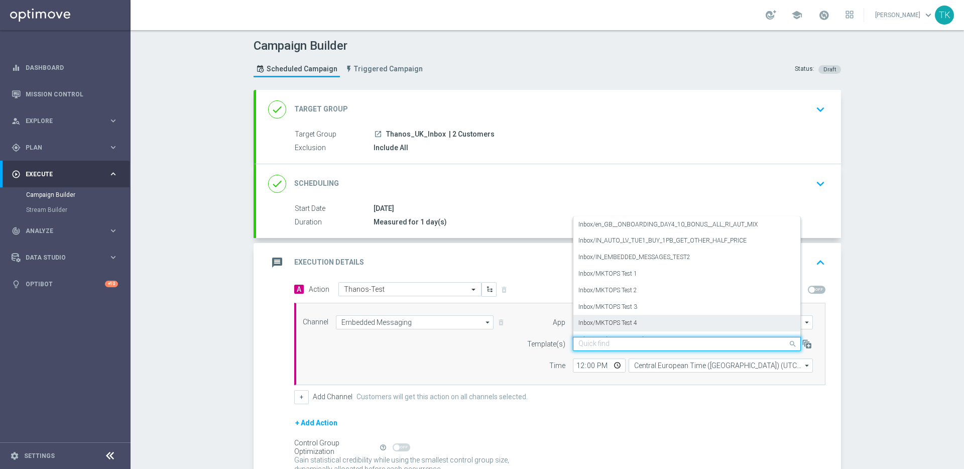
click at [643, 327] on div "Inbox/MKTOPS Test 4" at bounding box center [686, 323] width 217 height 17
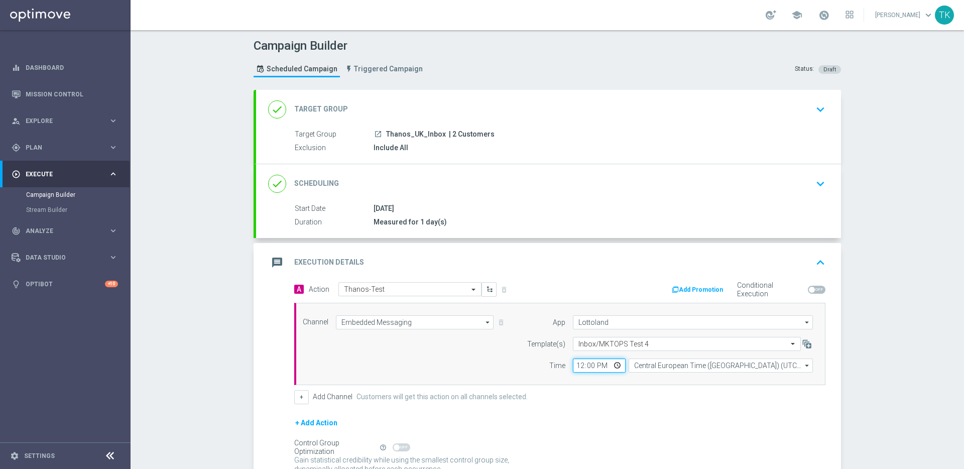
click at [576, 366] on input "12:00" at bounding box center [599, 365] width 53 height 14
type input "11:45"
click at [573, 388] on div "A Action Select action Thanos-Test delete_forever Add Promotion Conditional Exe…" at bounding box center [560, 343] width 546 height 122
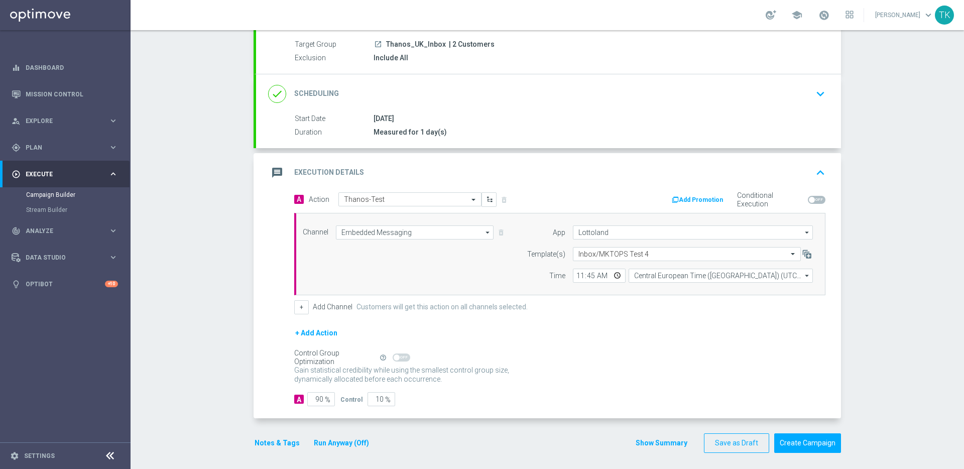
scroll to position [94, 0]
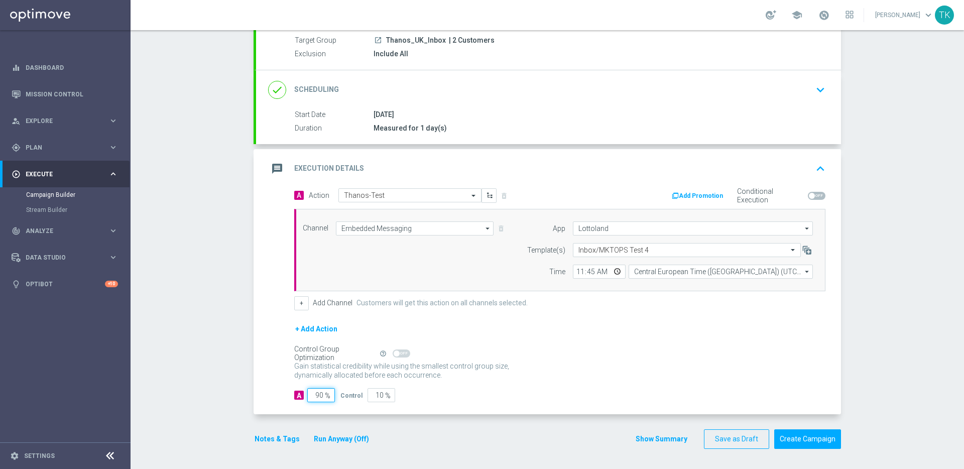
click at [313, 395] on input "90" at bounding box center [321, 395] width 28 height 14
type input "1"
type input "99"
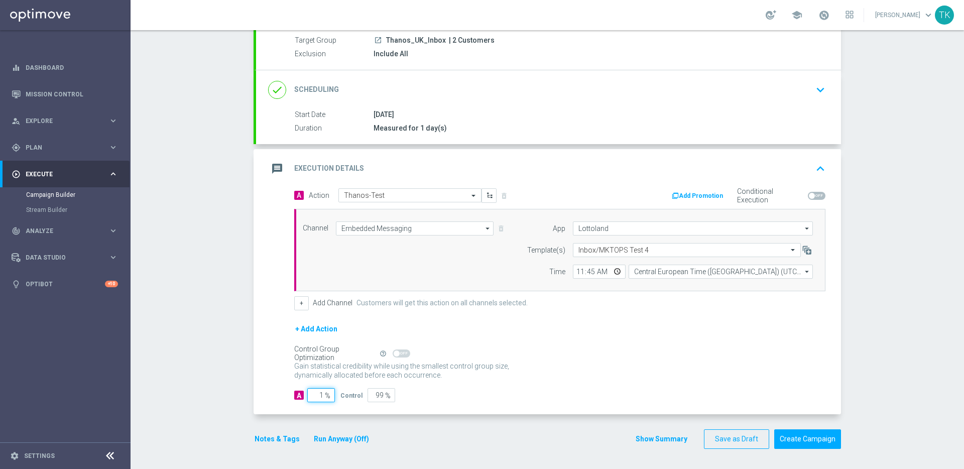
type input "10"
type input "90"
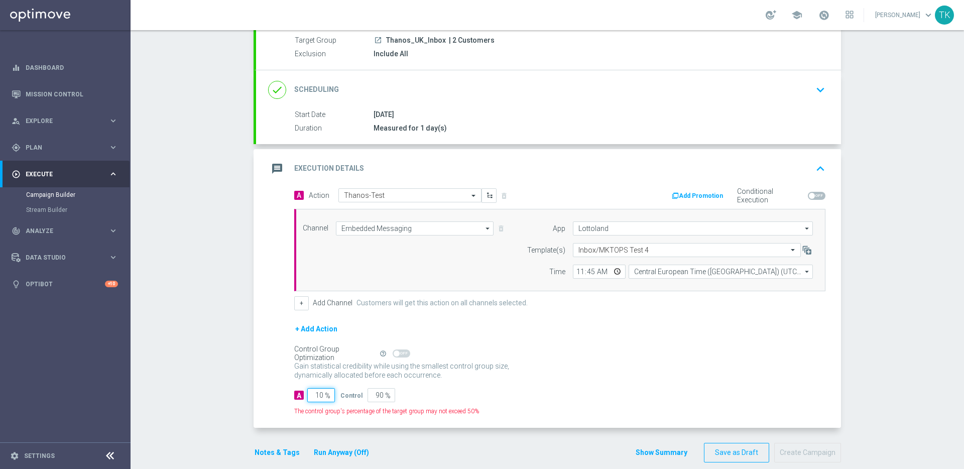
type input "100"
type input "0"
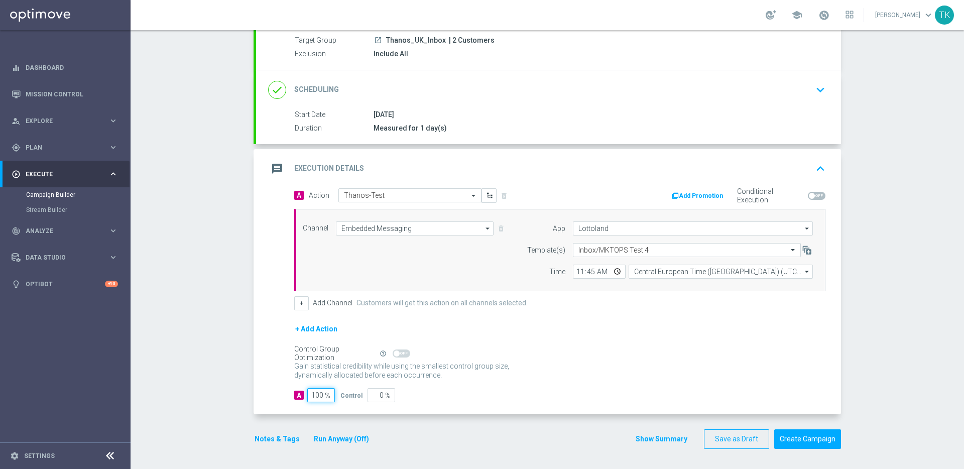
type input "100"
click at [533, 342] on div "+ Add Action" at bounding box center [559, 335] width 531 height 25
click at [669, 374] on div "Gain statistical credibility while using the smallest control group size, dynam…" at bounding box center [559, 371] width 531 height 24
click at [724, 357] on div "Control Group Optimization Self Optimizing Campaign help_outline" at bounding box center [559, 353] width 531 height 11
click at [798, 440] on button "Create Campaign" at bounding box center [807, 439] width 67 height 20
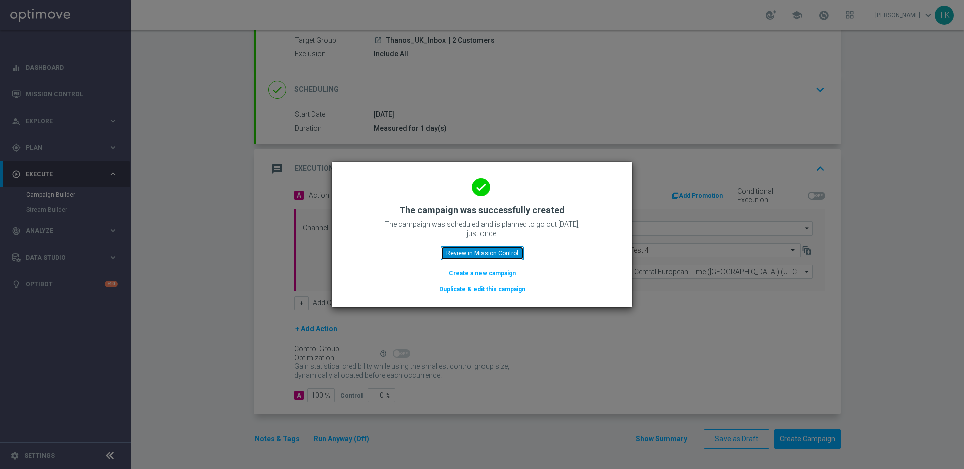
click at [502, 255] on button "Review in Mission Control" at bounding box center [482, 253] width 83 height 14
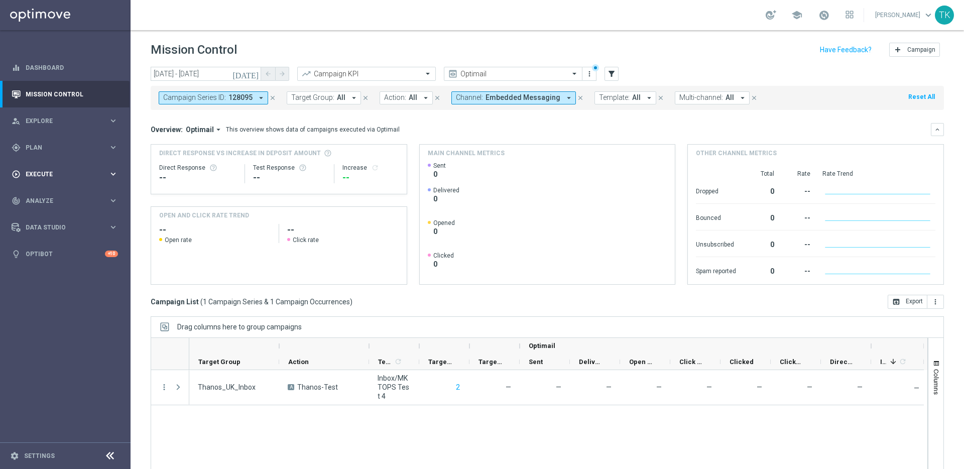
click at [115, 171] on icon "keyboard_arrow_right" at bounding box center [113, 174] width 10 height 10
click at [59, 196] on link "Campaign Builder" at bounding box center [65, 195] width 78 height 8
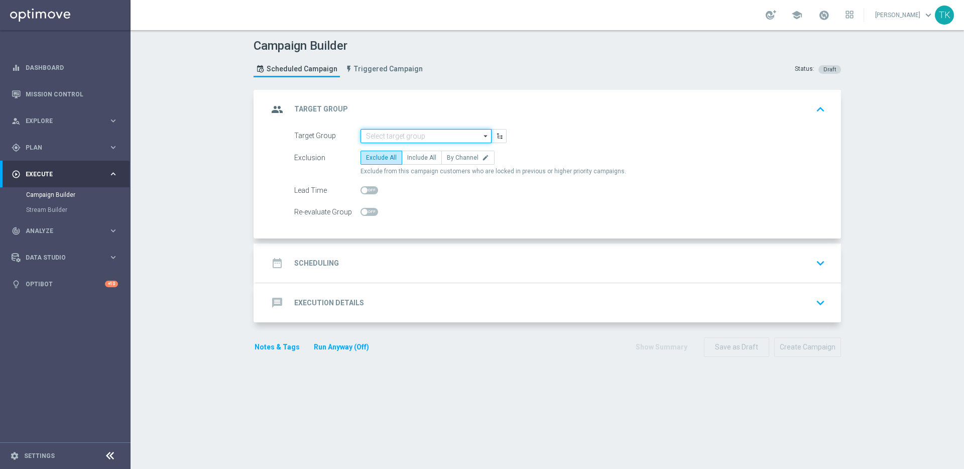
click at [411, 136] on input at bounding box center [425, 136] width 131 height 14
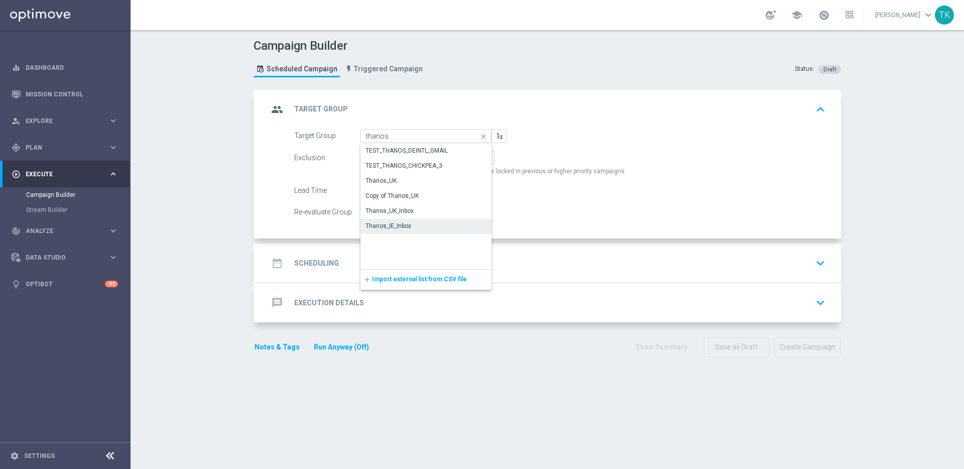
click at [407, 224] on div "Thanos_IE_Inbox" at bounding box center [425, 226] width 131 height 14
type input "Thanos_IE_Inbox"
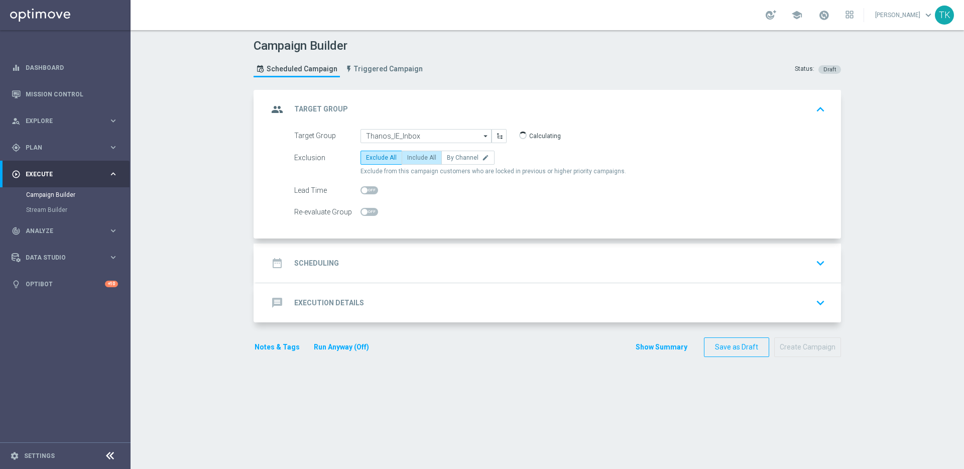
click at [417, 155] on span "Include All" at bounding box center [421, 157] width 29 height 7
click at [414, 156] on input "Include All" at bounding box center [410, 159] width 7 height 7
radio input "true"
click at [438, 250] on div "date_range Scheduling keyboard_arrow_down" at bounding box center [548, 262] width 585 height 39
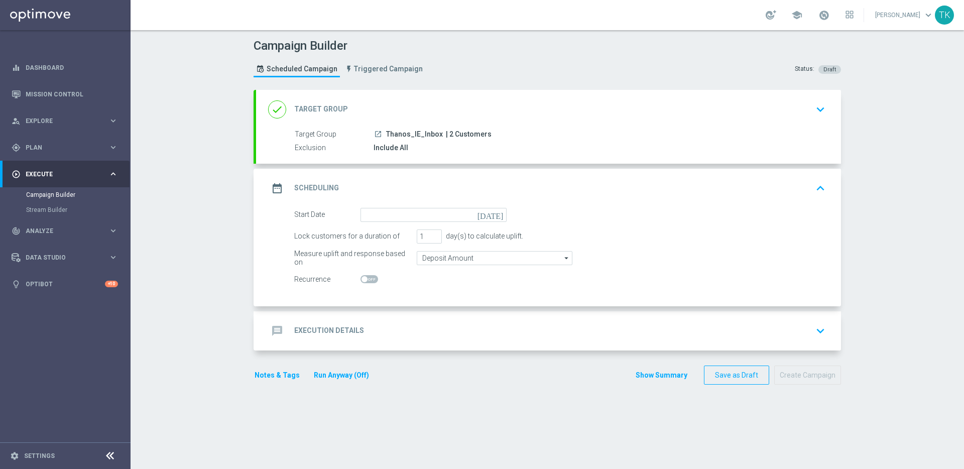
click at [496, 213] on icon "today" at bounding box center [492, 213] width 30 height 11
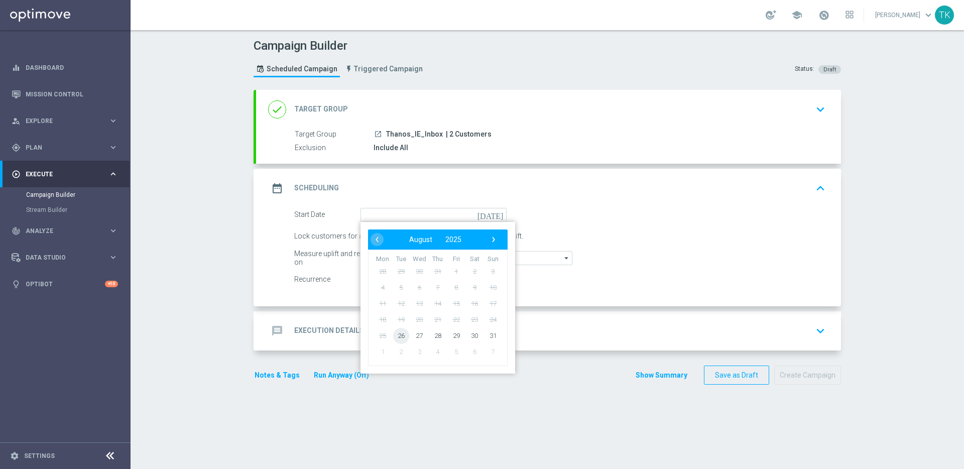
click at [399, 335] on span "26" at bounding box center [401, 335] width 16 height 16
type input "26 Aug 2025"
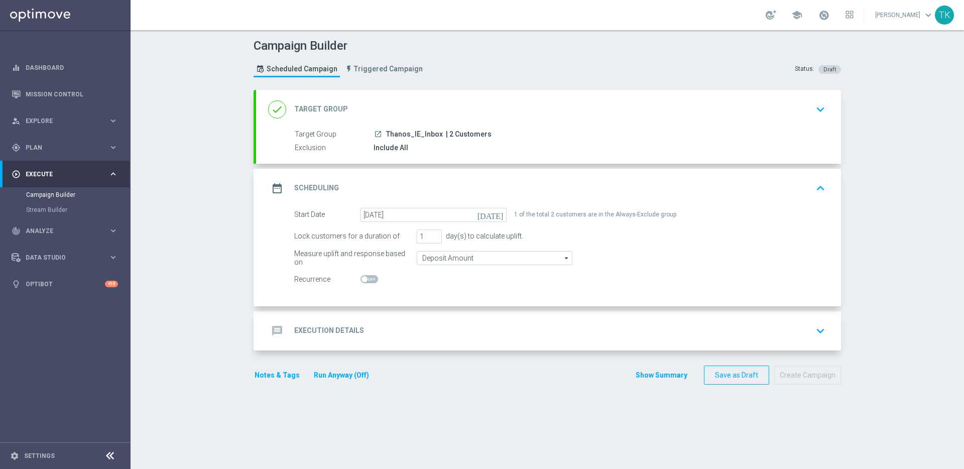
click at [552, 337] on div "message Execution Details keyboard_arrow_down" at bounding box center [548, 330] width 561 height 19
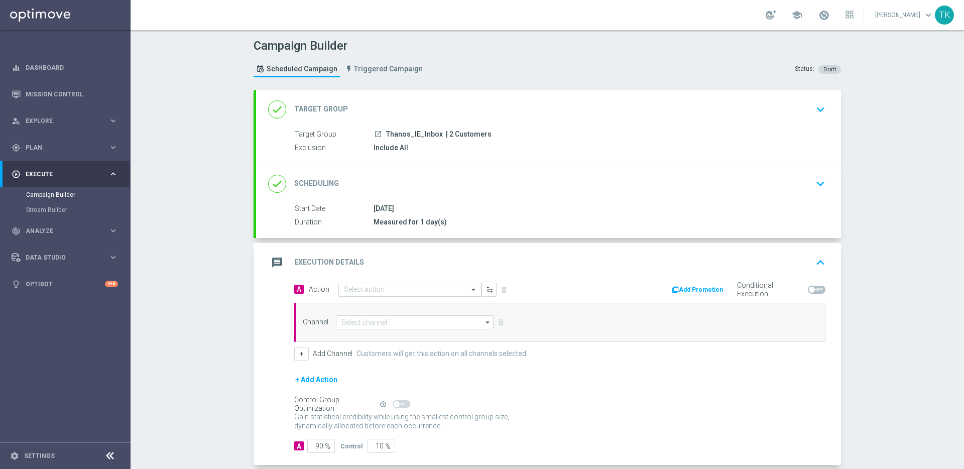
click at [439, 289] on input "text" at bounding box center [400, 290] width 112 height 9
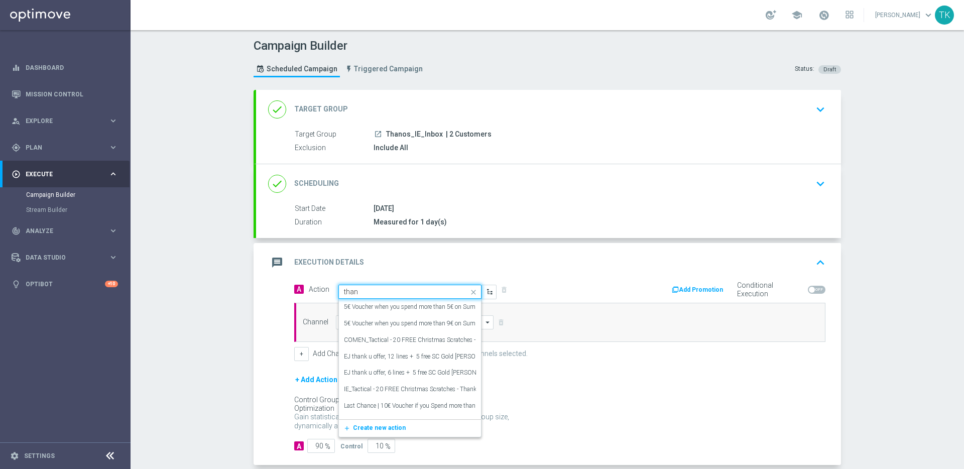
type input "thano"
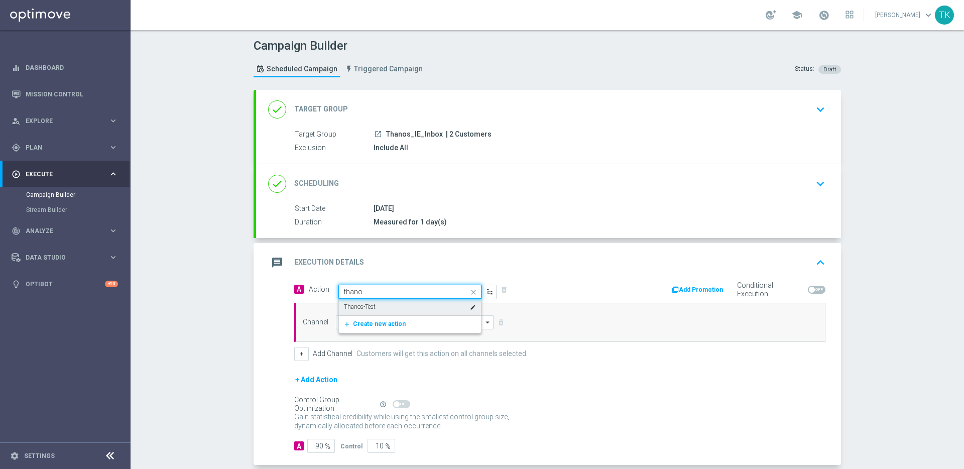
click at [423, 305] on div "Thanos-Test edit" at bounding box center [410, 307] width 132 height 17
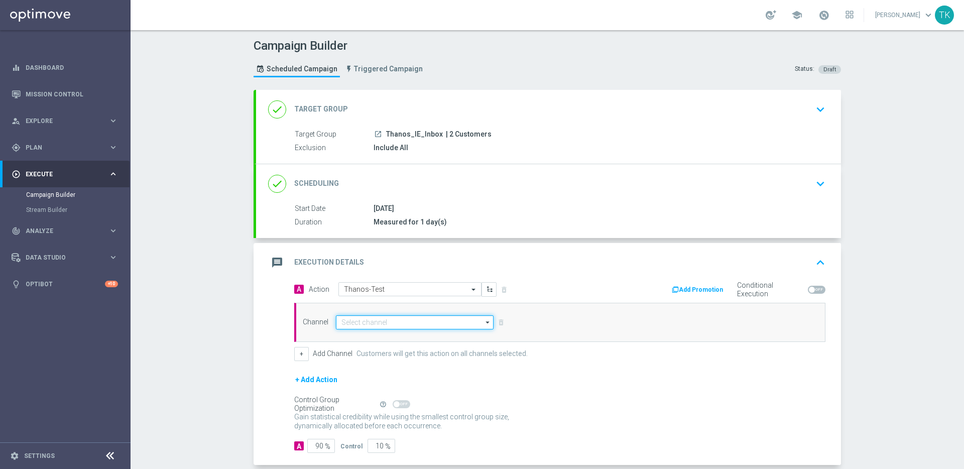
click at [431, 323] on input at bounding box center [415, 322] width 158 height 14
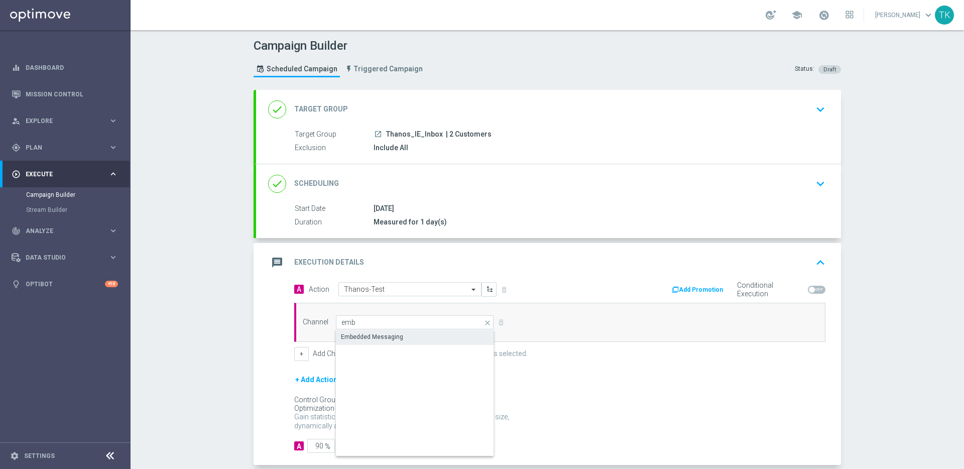
click at [433, 338] on div "Embedded Messaging" at bounding box center [415, 337] width 158 height 14
type input "Embedded Messaging"
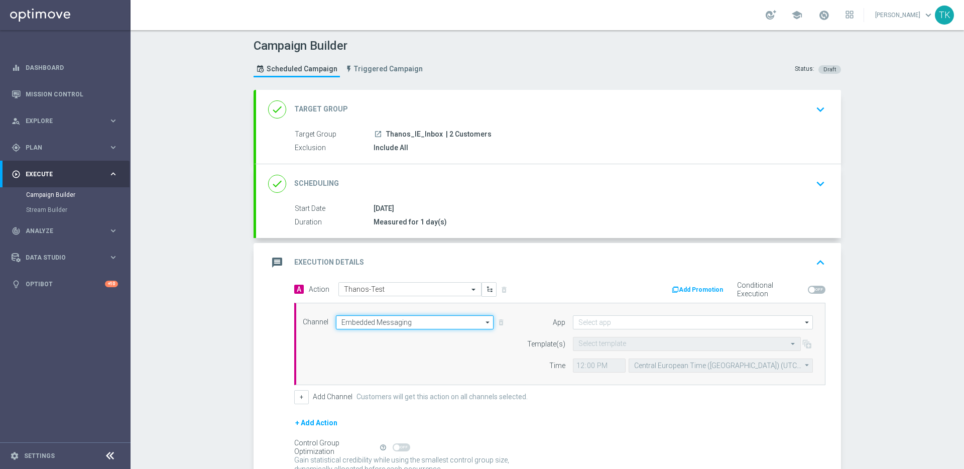
click at [467, 321] on input "Embedded Messaging" at bounding box center [415, 322] width 158 height 14
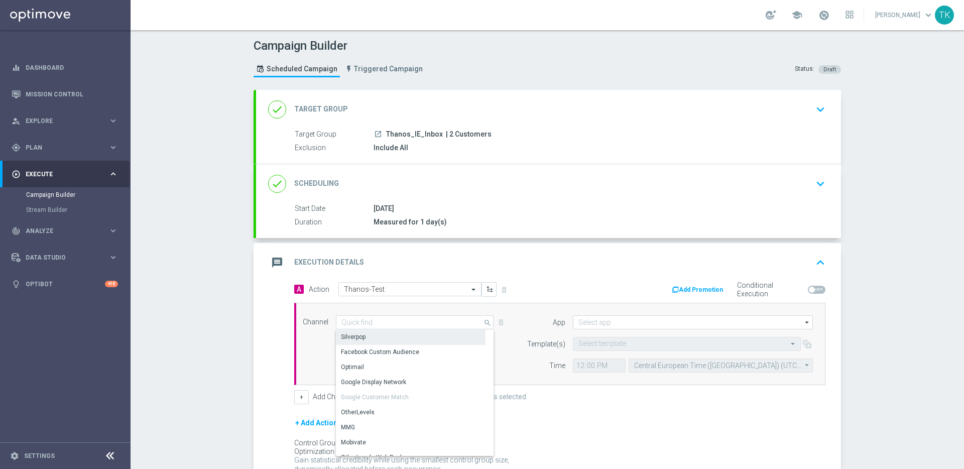
click at [449, 334] on div "Silverpop" at bounding box center [411, 337] width 150 height 14
type input "Silverpop"
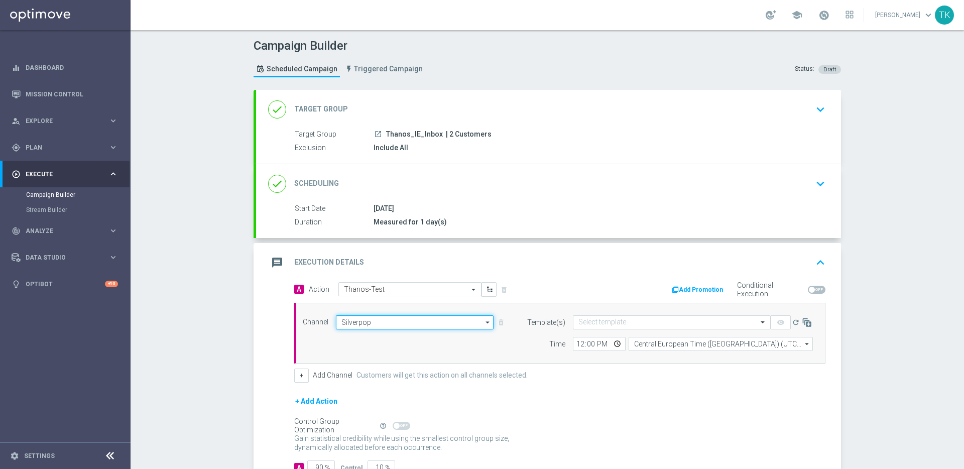
click at [444, 320] on input "Silverpop" at bounding box center [415, 322] width 158 height 14
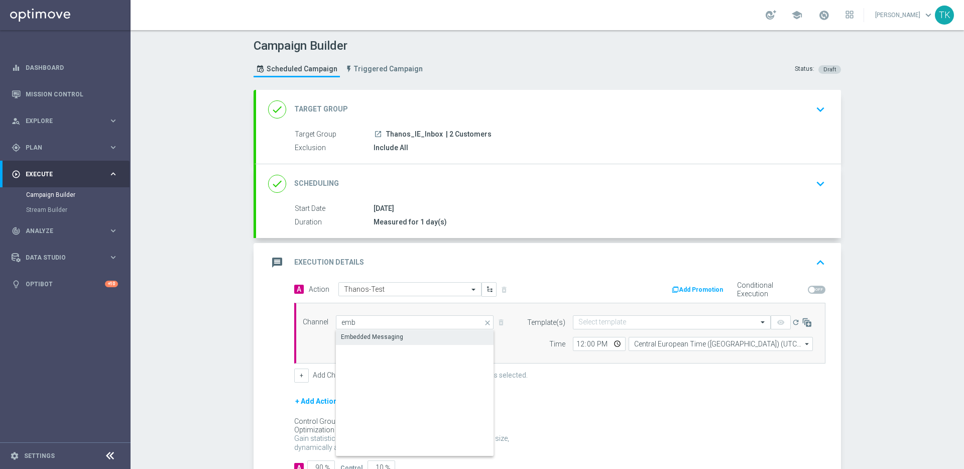
click at [445, 340] on div "Embedded Messaging" at bounding box center [415, 337] width 158 height 14
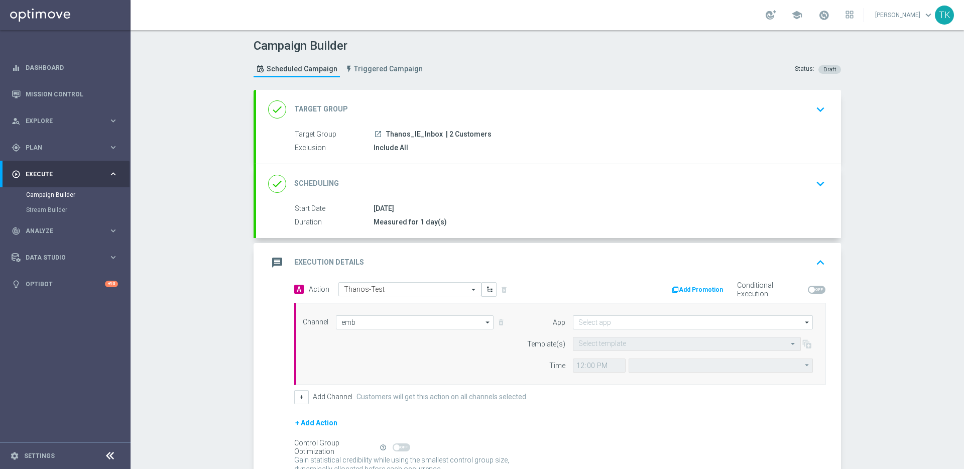
type input "Embedded Messaging"
type input "Central European Time (Budapest) (UTC +02:00)"
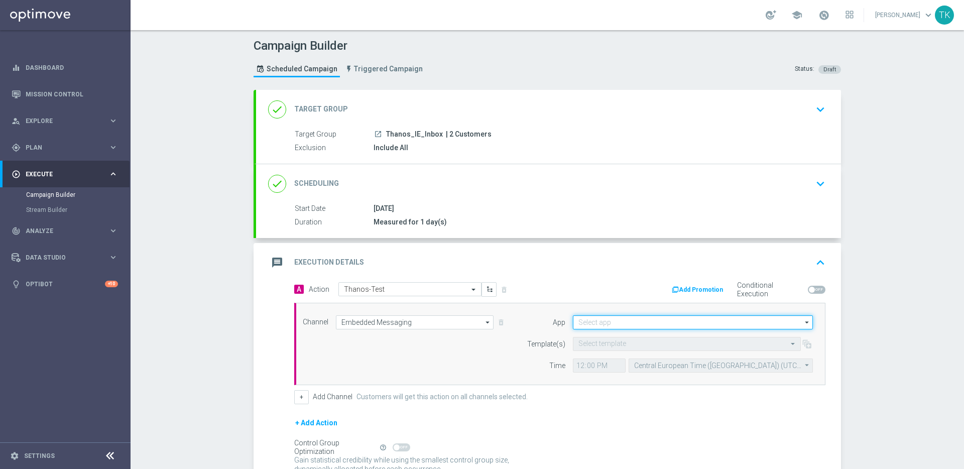
click at [677, 325] on input at bounding box center [693, 322] width 240 height 14
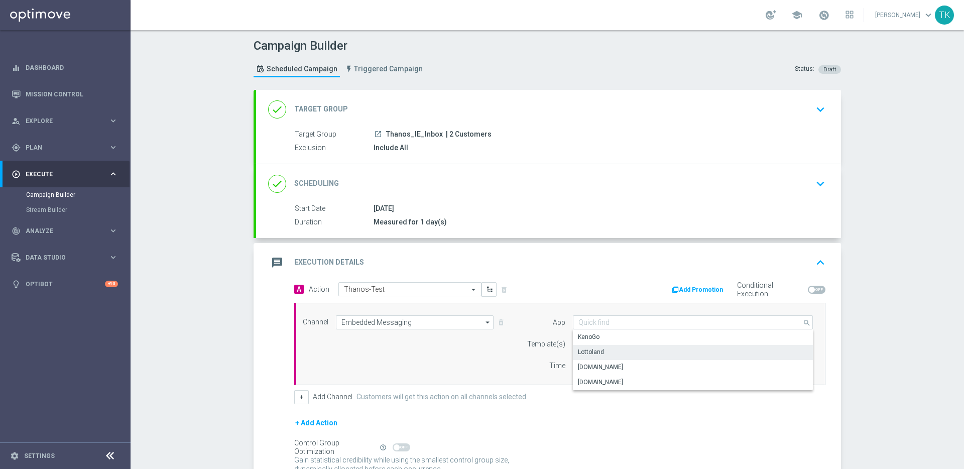
click at [668, 354] on div "Lottoland" at bounding box center [693, 352] width 240 height 14
type input "Lottoland"
click at [680, 347] on input "text" at bounding box center [676, 344] width 197 height 9
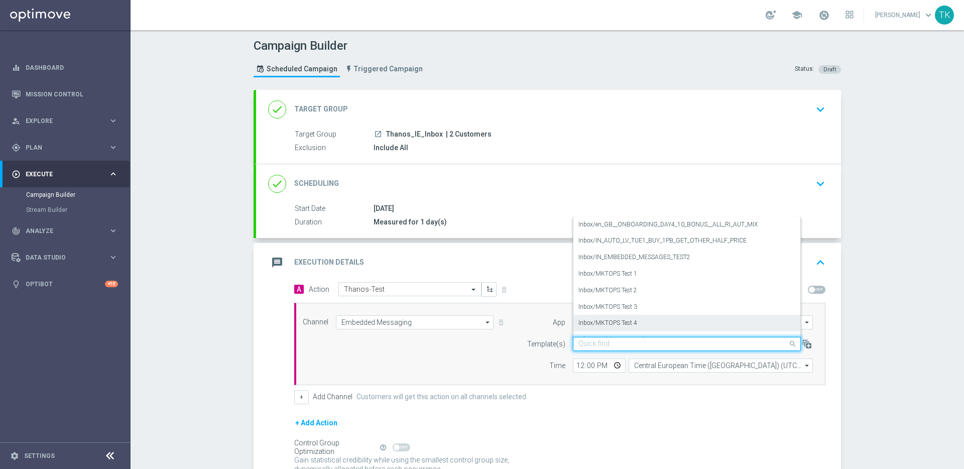
click at [670, 323] on div "Inbox/MKTOPS Test 4" at bounding box center [686, 323] width 217 height 17
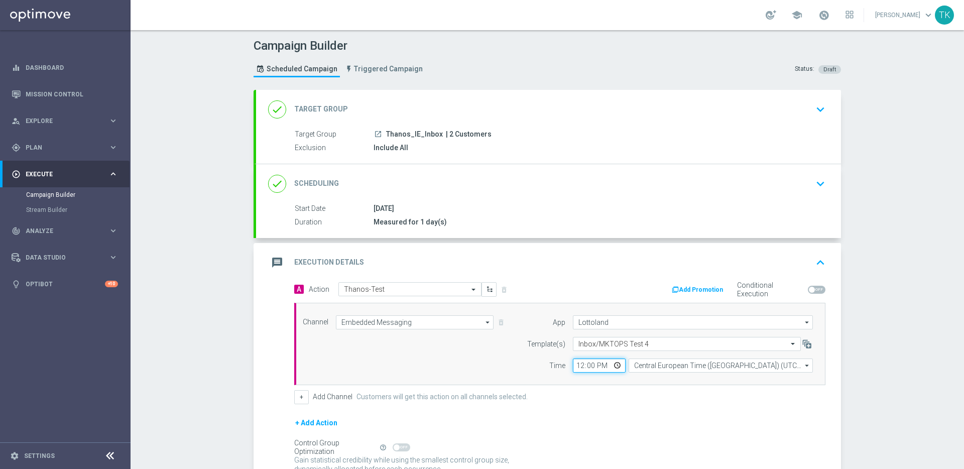
click at [587, 367] on input "12:00" at bounding box center [599, 365] width 53 height 14
click at [629, 396] on div "+ Add Channel Customers will get this action on all channels selected." at bounding box center [559, 397] width 531 height 14
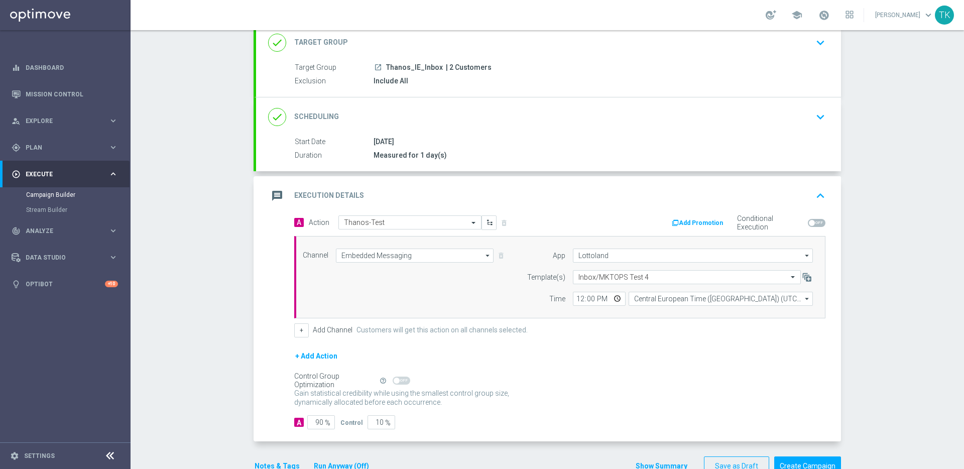
scroll to position [94, 0]
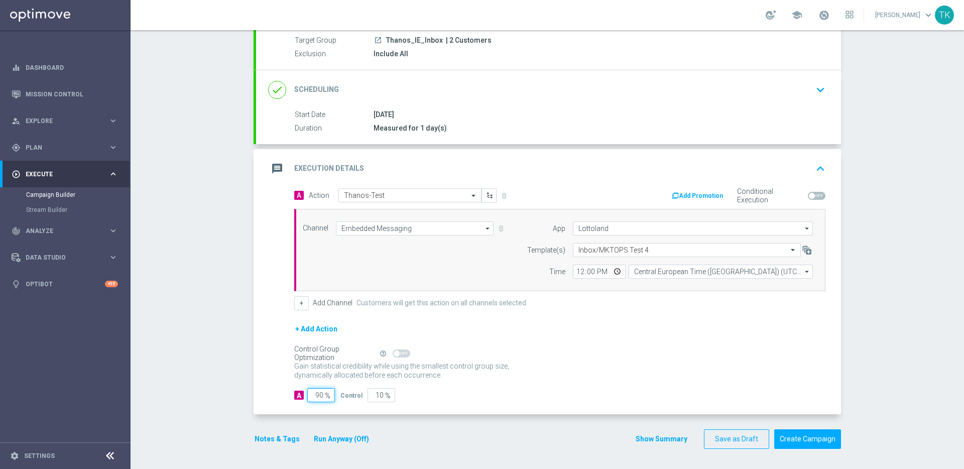
click at [316, 393] on input "90" at bounding box center [321, 395] width 28 height 14
click at [317, 393] on input "90" at bounding box center [321, 395] width 28 height 14
click at [319, 395] on input "90" at bounding box center [321, 395] width 28 height 14
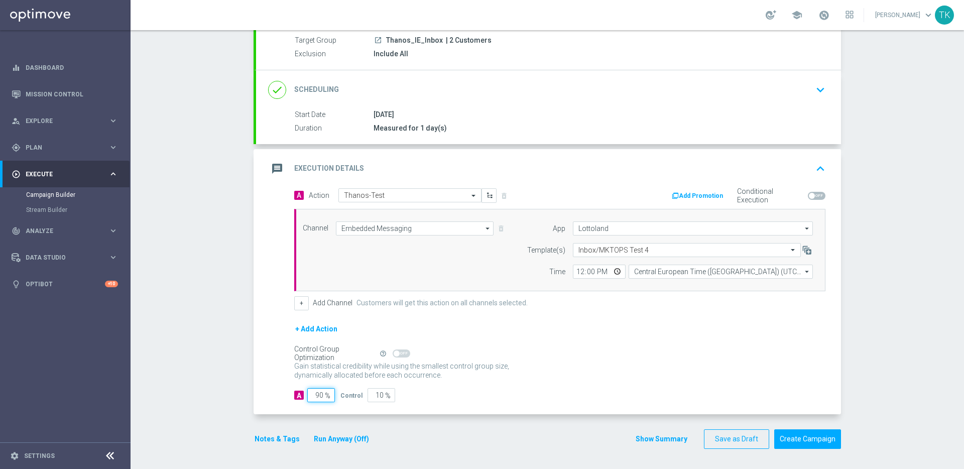
click at [319, 395] on input "90" at bounding box center [321, 395] width 28 height 14
type input "1"
type input "99"
type input "10"
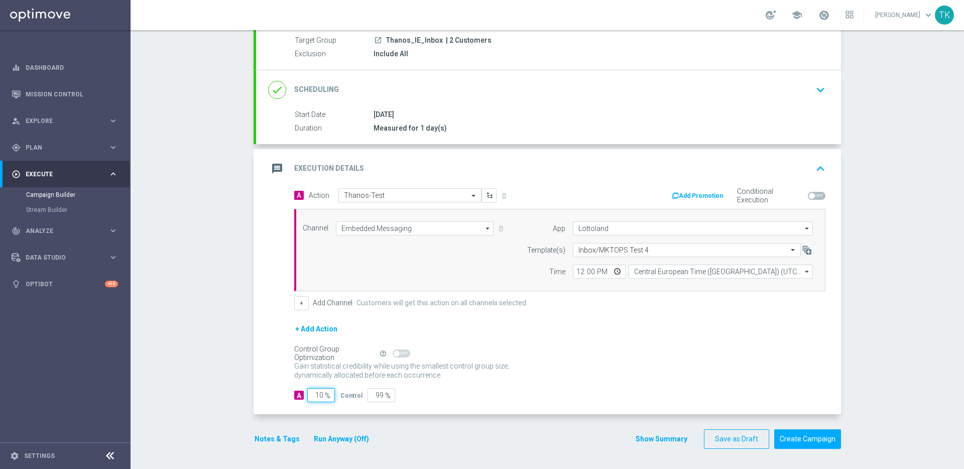
type input "90"
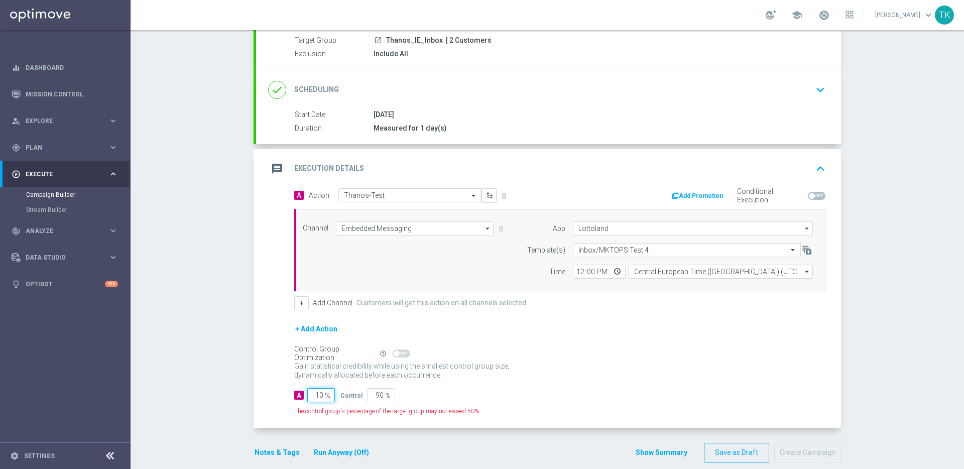
type input "100"
type input "0"
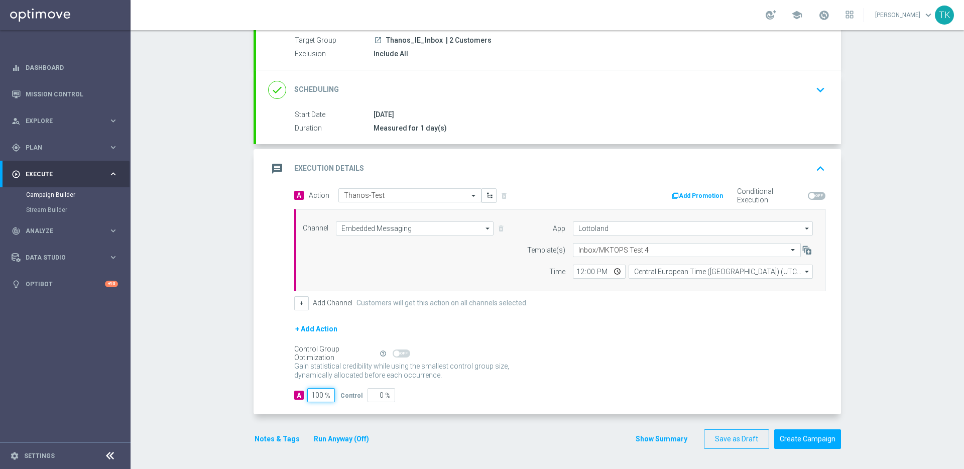
type input "100"
click at [548, 391] on div "A 100 % Control 0 %" at bounding box center [559, 395] width 531 height 14
click at [589, 273] on input "12:00" at bounding box center [599, 271] width 53 height 14
type input "12:05"
click at [580, 319] on form "A Action Select action Thanos-Test delete_forever Add Promotion Conditional Exe…" at bounding box center [559, 295] width 531 height 214
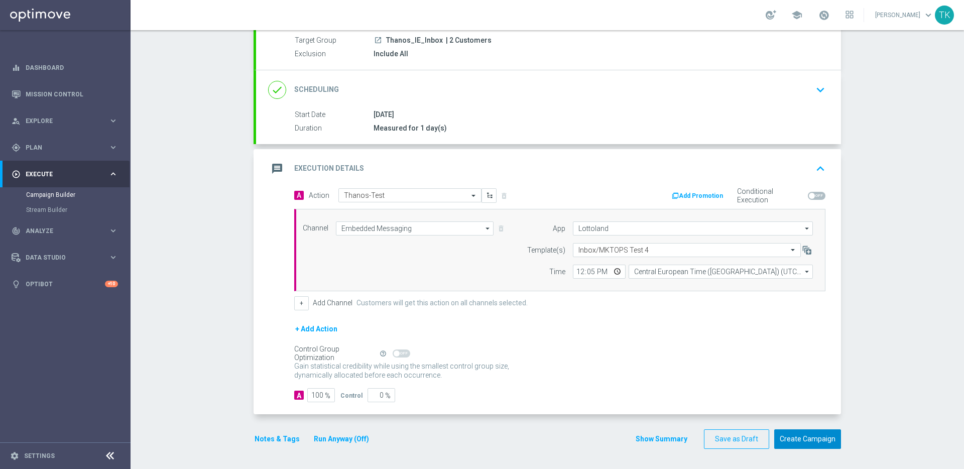
click at [804, 439] on button "Create Campaign" at bounding box center [807, 439] width 67 height 20
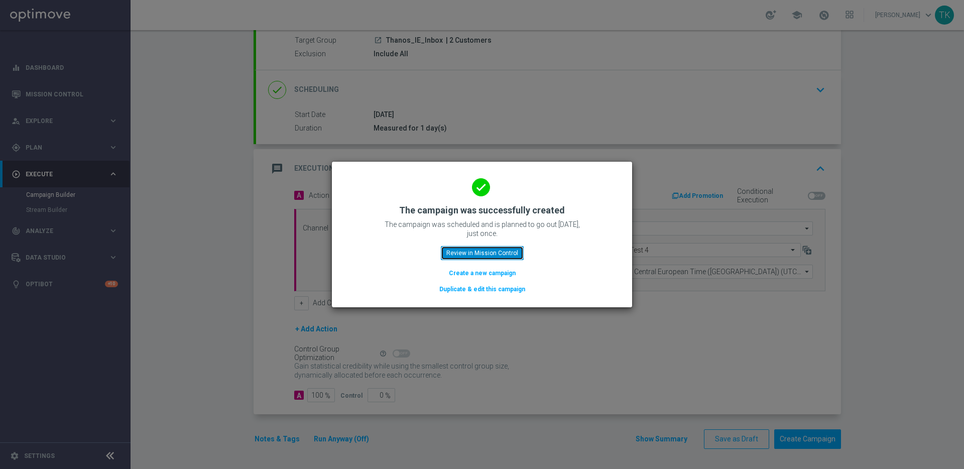
click at [481, 252] on button "Review in Mission Control" at bounding box center [482, 253] width 83 height 14
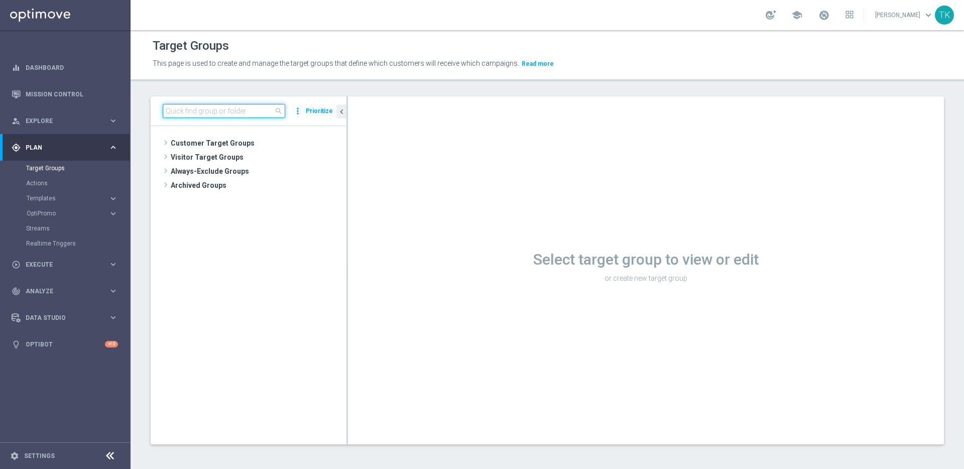
click at [223, 108] on input at bounding box center [224, 111] width 122 height 14
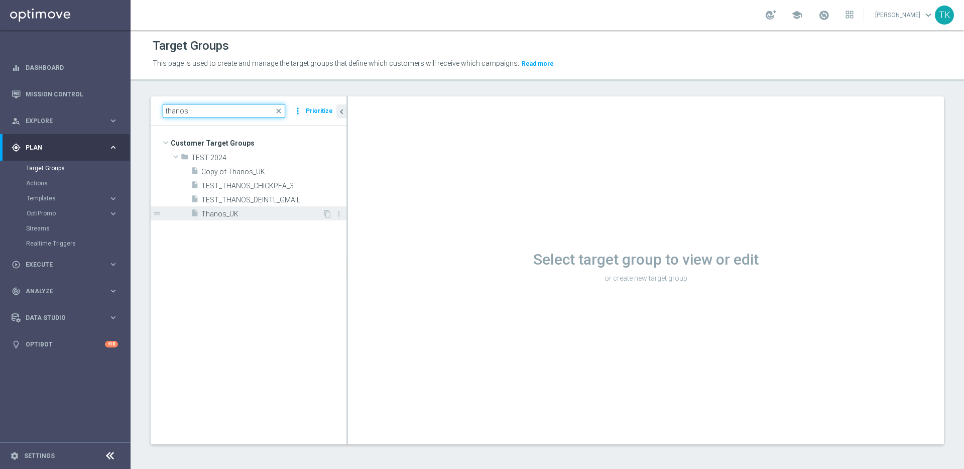
type input "thanos"
click at [239, 211] on span "Thanos_UK" at bounding box center [261, 214] width 121 height 9
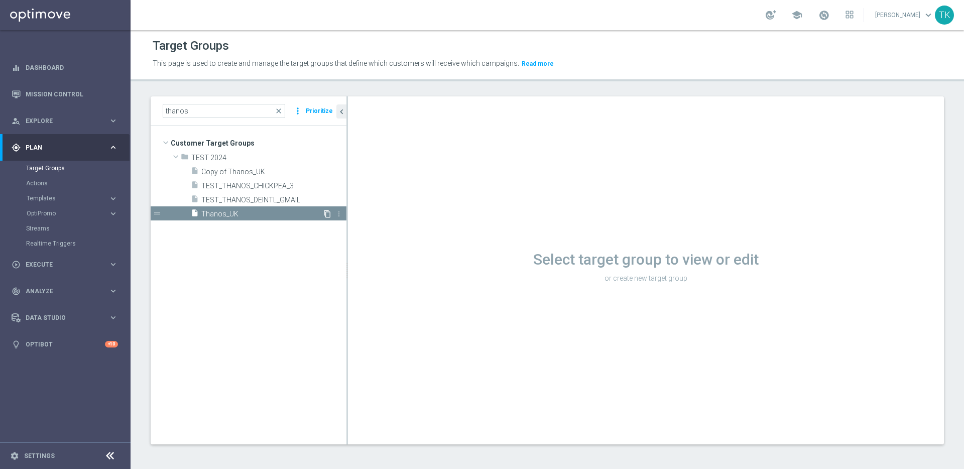
click at [327, 214] on icon "content_copy" at bounding box center [327, 214] width 8 height 8
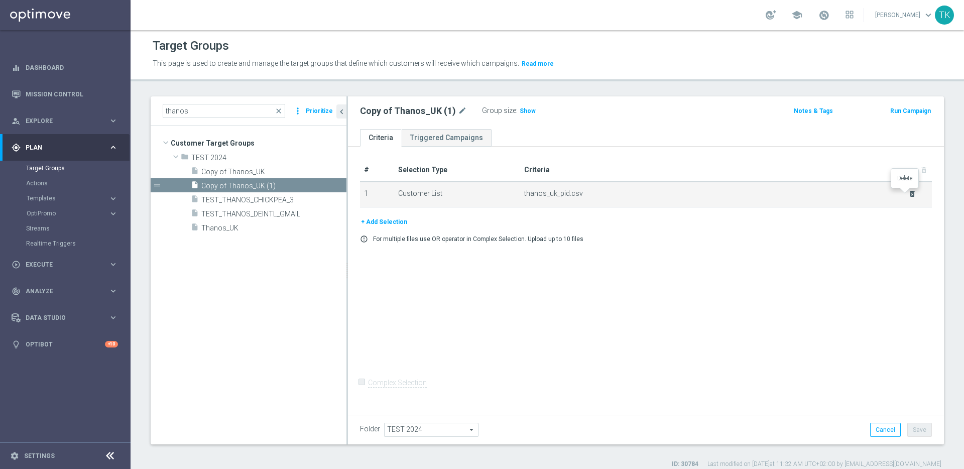
click at [908, 194] on icon "delete_forever" at bounding box center [912, 194] width 8 height 8
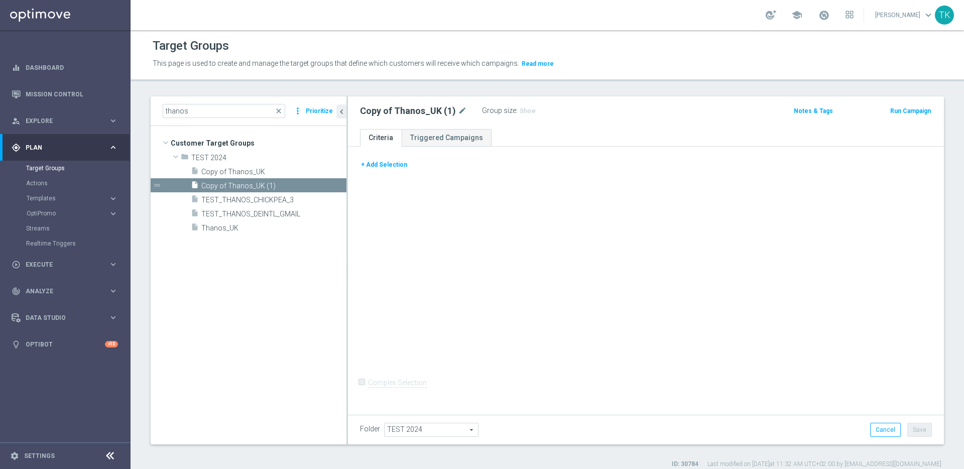
click at [394, 164] on button "+ Add Selection" at bounding box center [384, 164] width 48 height 11
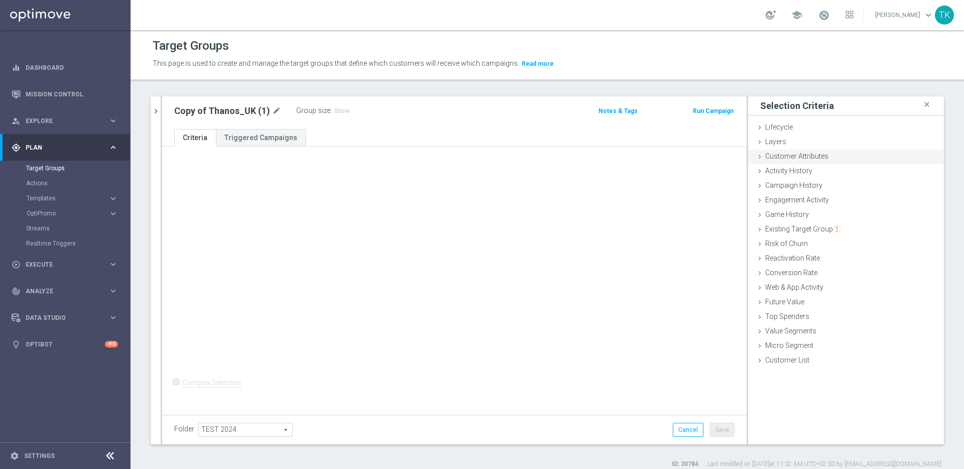
click at [805, 157] on span "Customer Attributes" at bounding box center [796, 156] width 63 height 8
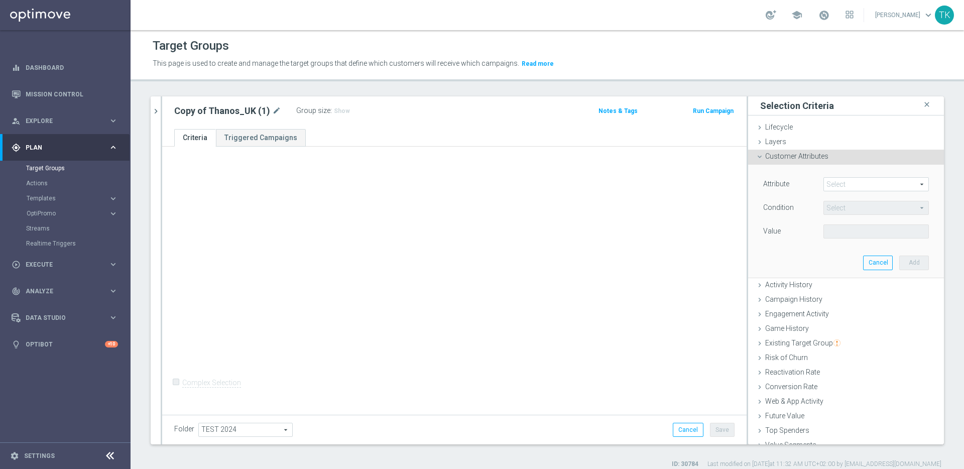
click at [839, 185] on span at bounding box center [875, 184] width 104 height 13
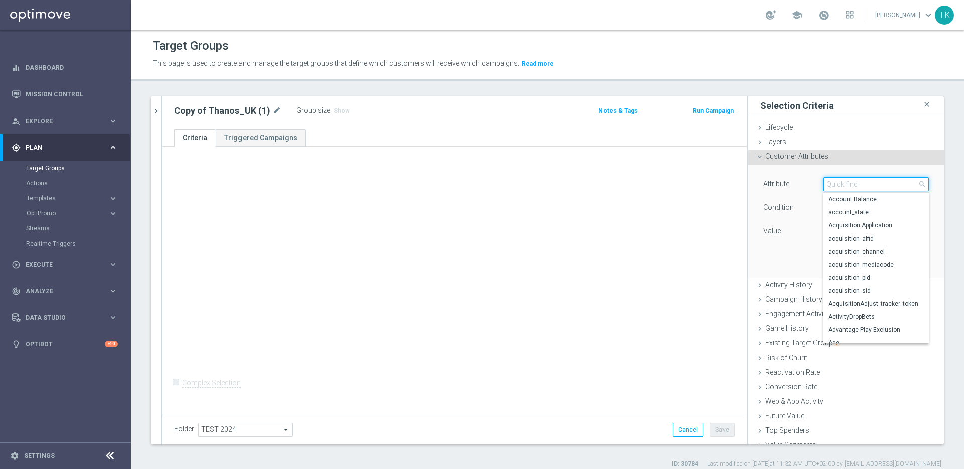
click at [838, 182] on input "search" at bounding box center [875, 184] width 105 height 14
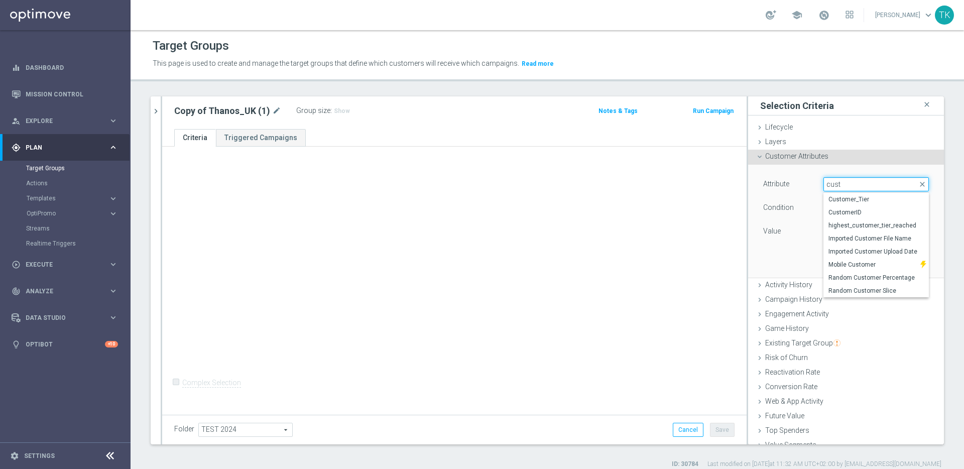
type input "custo"
click at [840, 214] on span "CustomerID" at bounding box center [875, 212] width 95 height 8
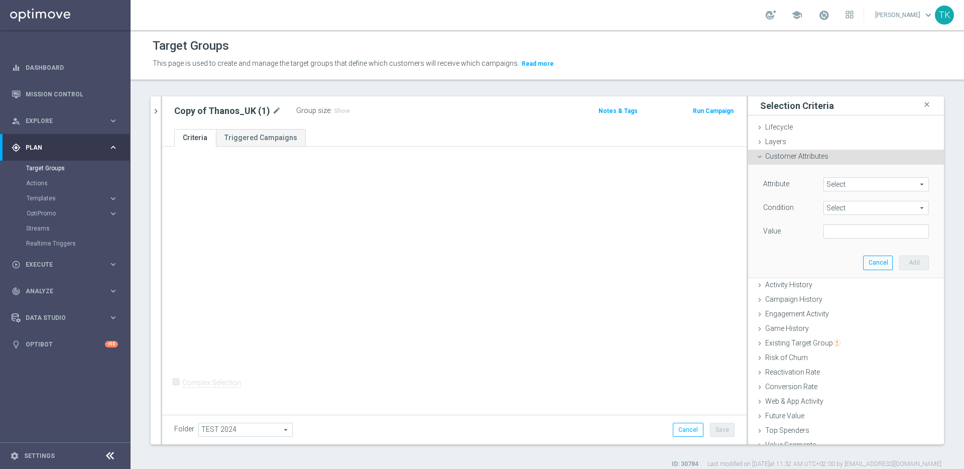
type input "CustomerID"
type input "Equals"
click at [848, 232] on input "text" at bounding box center [875, 231] width 105 height 14
click at [851, 232] on input "text" at bounding box center [875, 231] width 105 height 14
paste input "7920650"
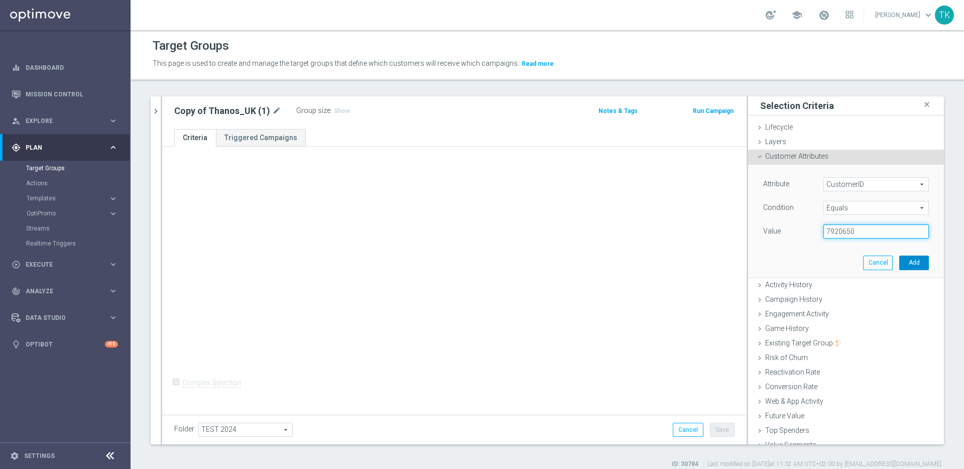
type input "7920650"
click at [899, 262] on button "Add" at bounding box center [914, 262] width 30 height 14
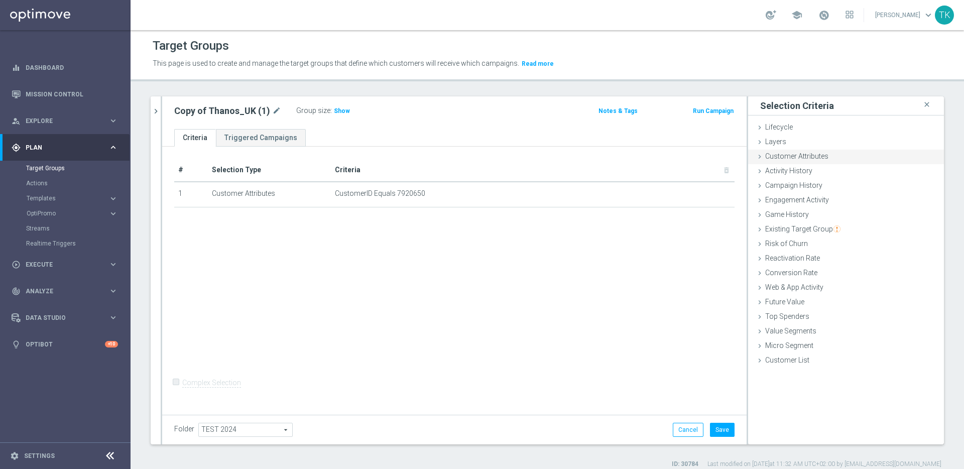
click at [812, 157] on span "Customer Attributes" at bounding box center [796, 156] width 63 height 8
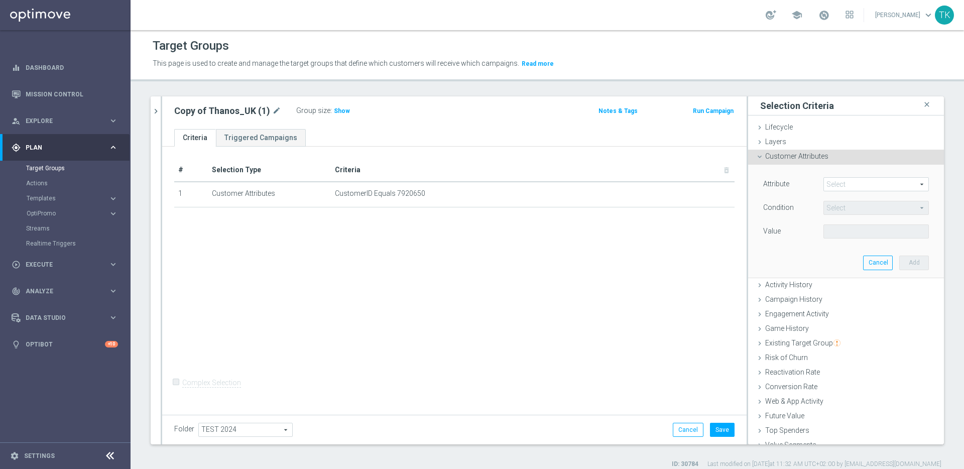
click at [844, 185] on span at bounding box center [875, 184] width 104 height 13
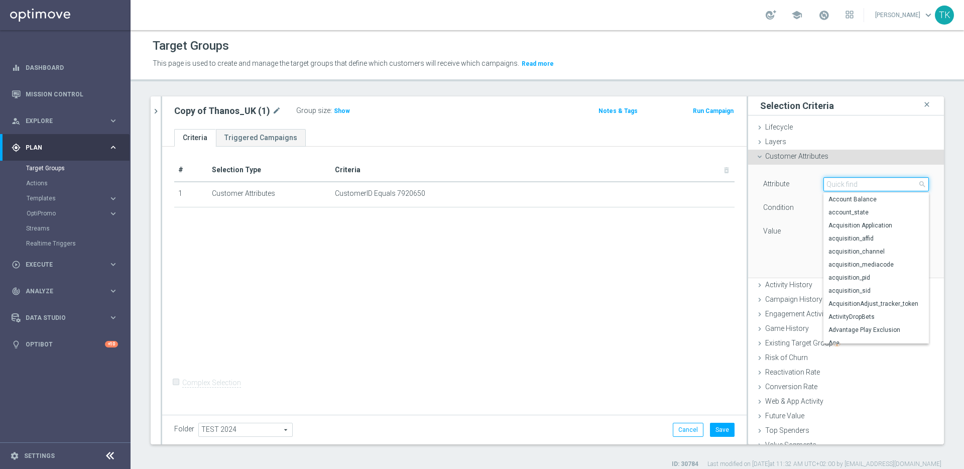
click at [846, 184] on input "search" at bounding box center [875, 184] width 105 height 14
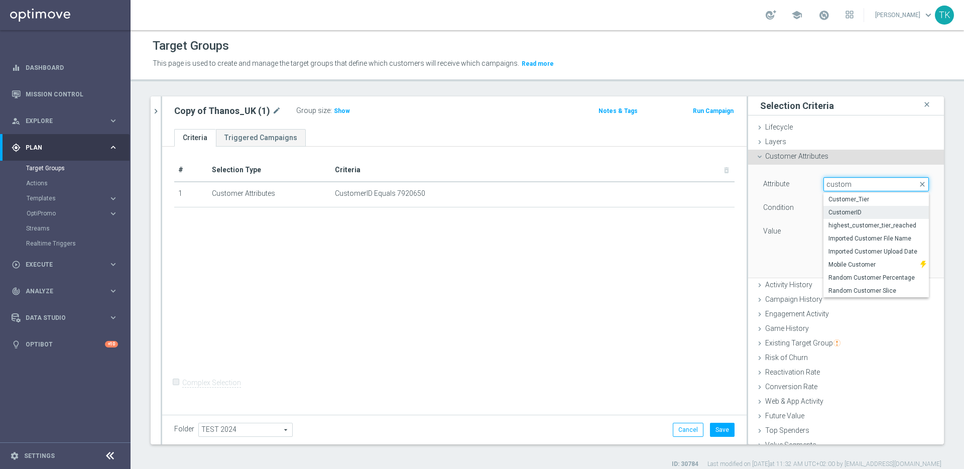
type input "custom"
click at [853, 213] on span "CustomerID" at bounding box center [875, 212] width 95 height 8
type input "CustomerID"
type input "Equals"
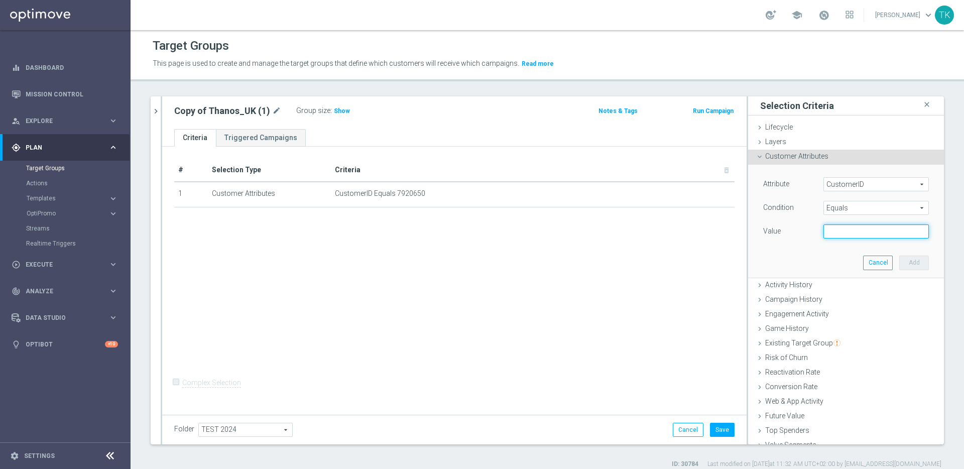
click at [845, 232] on input "text" at bounding box center [875, 231] width 105 height 14
paste input "16121522"
type input "16121522"
click at [272, 111] on icon "mode_edit" at bounding box center [276, 111] width 9 height 12
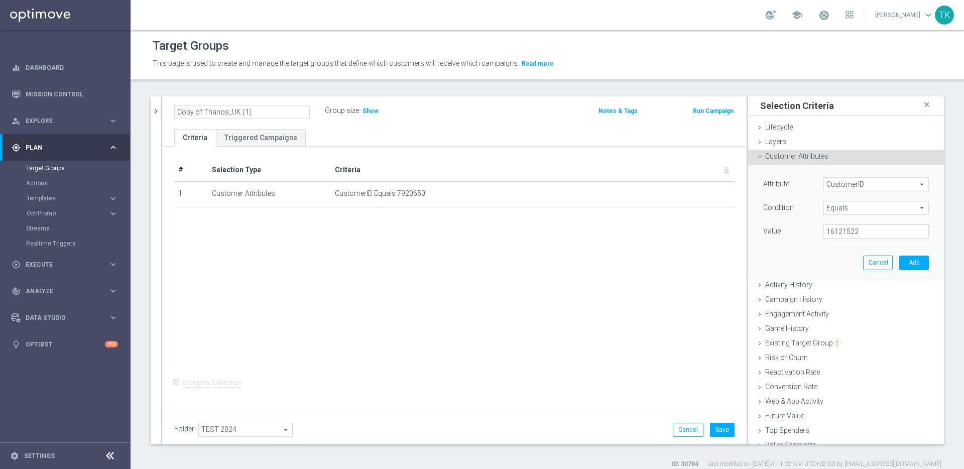
click at [232, 112] on input "Copy of Thanos_UK (1)" at bounding box center [241, 112] width 135 height 14
drag, startPoint x: 203, startPoint y: 112, endPoint x: 164, endPoint y: 114, distance: 39.2
click at [164, 114] on div "Copy of Thanos_UK (1) Group size : Show Notes & Tags Run Campaign" at bounding box center [454, 112] width 584 height 33
drag, startPoint x: 224, startPoint y: 111, endPoint x: 212, endPoint y: 113, distance: 12.7
click at [212, 113] on input "Thanos_UK (1)" at bounding box center [241, 112] width 135 height 14
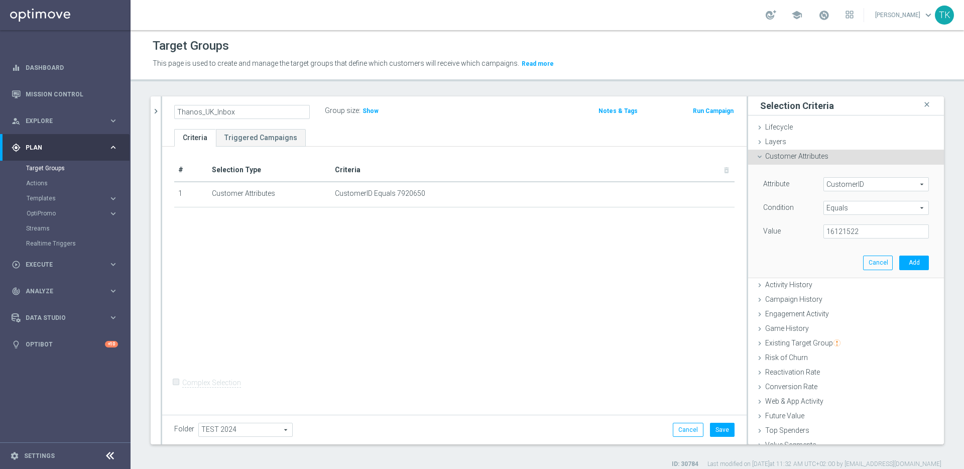
type input "Thanos_UK_Inbox"
click at [914, 261] on div "Attribute CustomerID CustomerID arrow_drop_down search Condition Equals Equals …" at bounding box center [845, 221] width 181 height 112
click at [901, 262] on button "Add" at bounding box center [914, 262] width 30 height 14
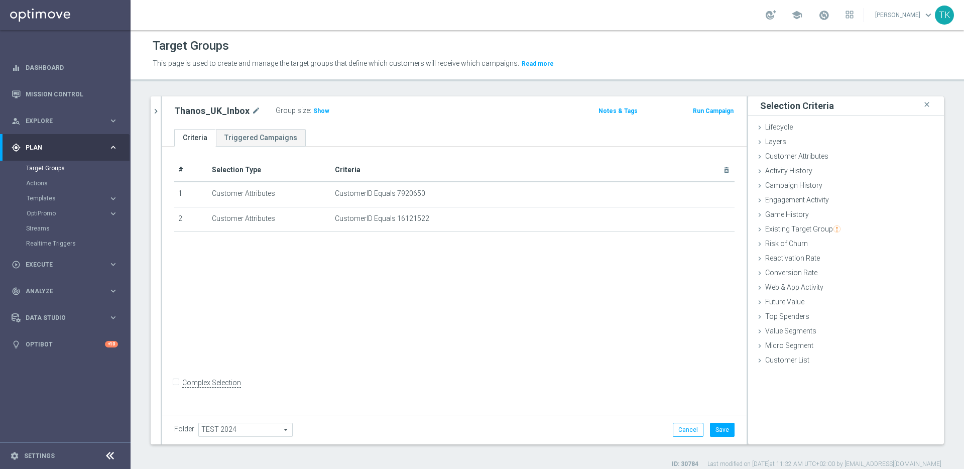
click at [174, 390] on input "Complex Selection" at bounding box center [177, 384] width 7 height 14
checkbox input "true"
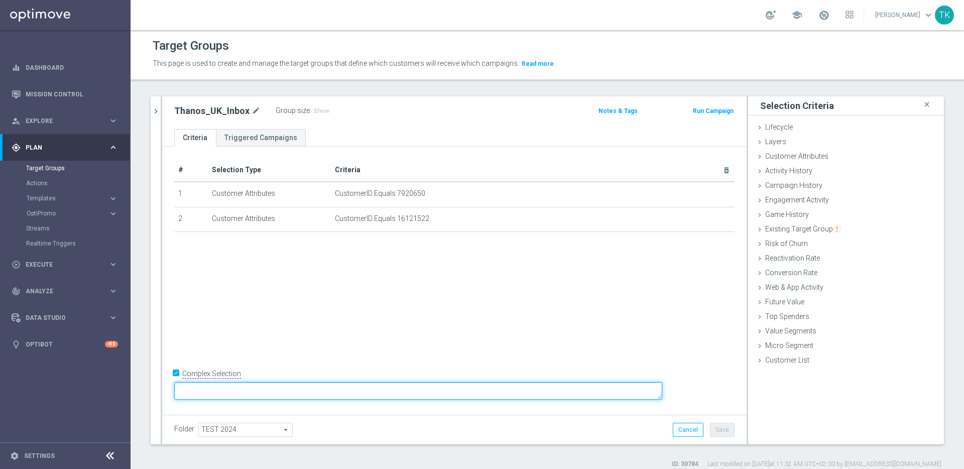
click at [273, 392] on textarea at bounding box center [418, 391] width 488 height 18
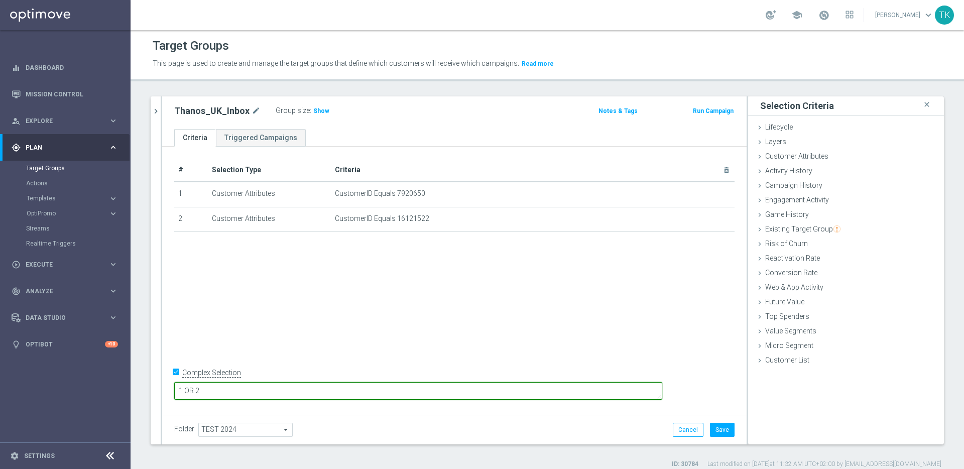
type textarea "1 OR 2"
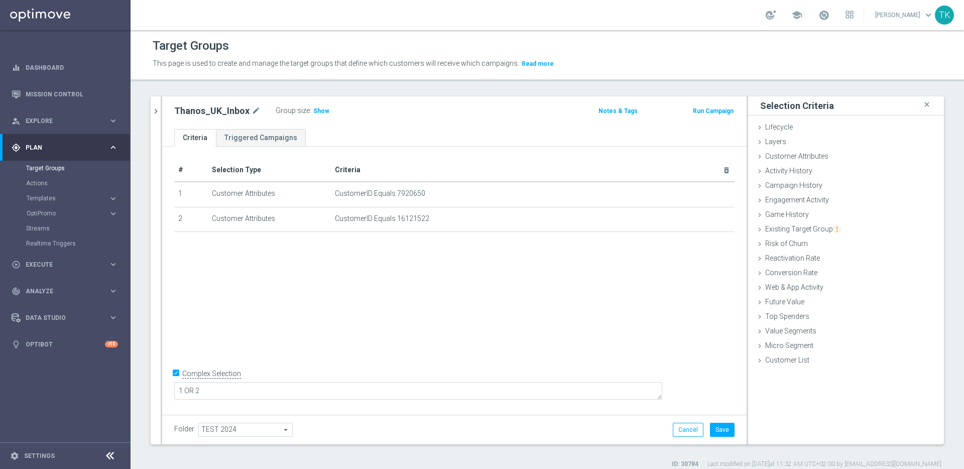
click at [364, 339] on div "# Selection Type Criteria delete_forever 1 Customer Attributes CustomerID Equal…" at bounding box center [454, 279] width 584 height 265
click at [717, 430] on button "Save" at bounding box center [722, 430] width 25 height 14
click at [319, 110] on span "Show" at bounding box center [321, 110] width 16 height 7
click at [234, 111] on h2 "Thanos_UK_Inbox" at bounding box center [211, 111] width 75 height 12
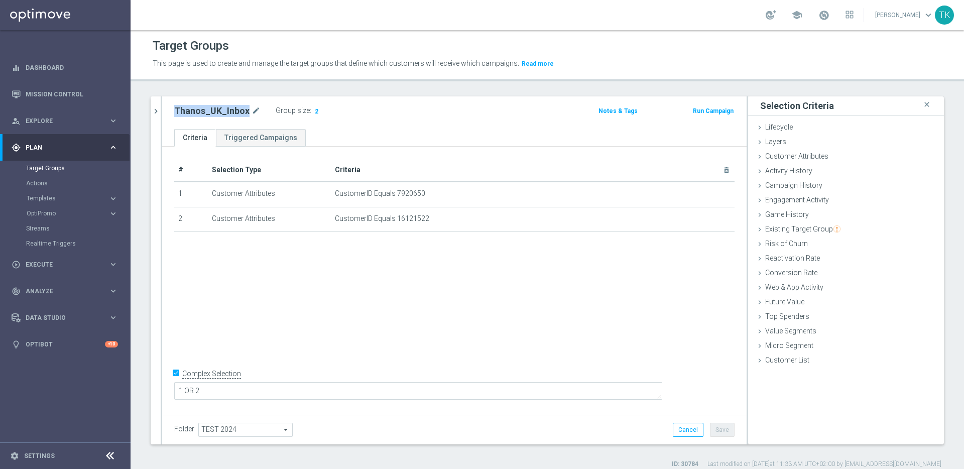
copy h2 "Thanos_UK_Inbox"
click at [153, 108] on icon "chevron_right" at bounding box center [156, 111] width 10 height 10
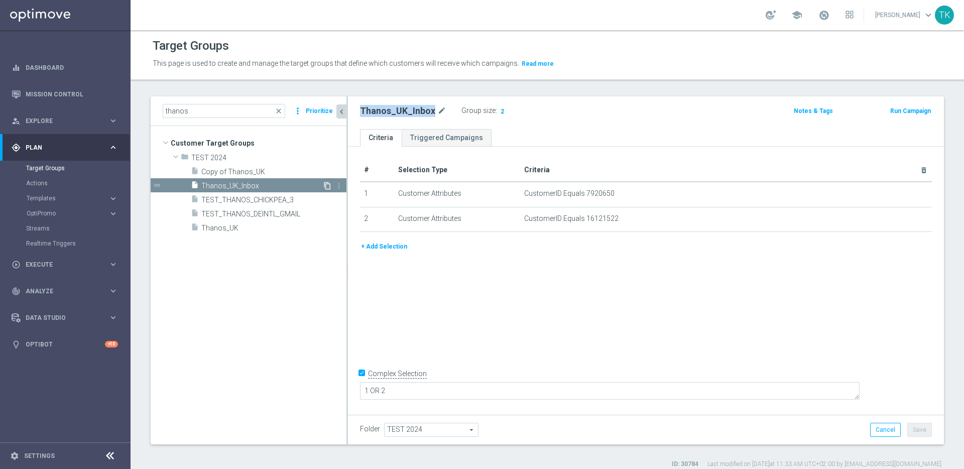
click at [328, 187] on icon "content_copy" at bounding box center [327, 186] width 8 height 8
click at [474, 111] on icon "mode_edit" at bounding box center [475, 111] width 9 height 12
click at [385, 114] on input "Copy of Thanos_UK_Inbox" at bounding box center [427, 112] width 135 height 14
drag, startPoint x: 388, startPoint y: 112, endPoint x: 349, endPoint y: 110, distance: 39.2
click at [349, 110] on div "Copy of Thanos_UK_Inbox Group size : Show Notes & Tags Run Campaign" at bounding box center [646, 112] width 596 height 33
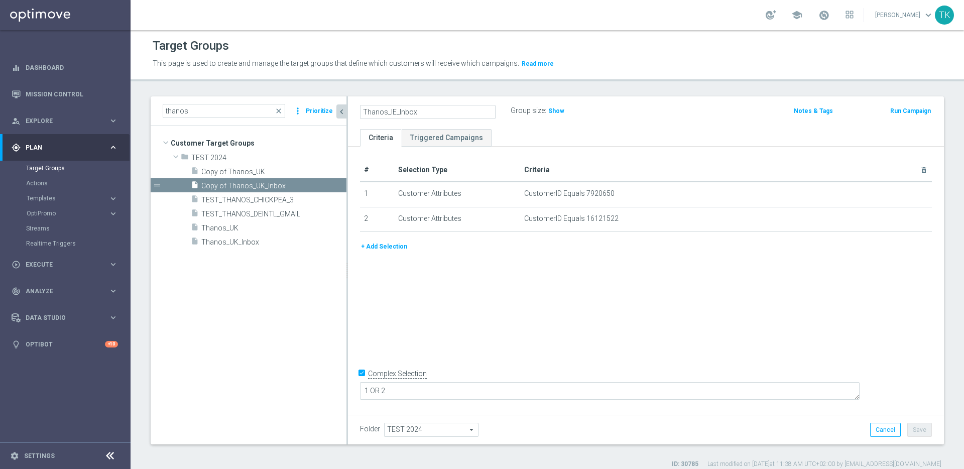
type input "Thanos_IE_Inbox"
click at [578, 129] on ul "Criteria Triggered Campaigns" at bounding box center [646, 138] width 596 height 18
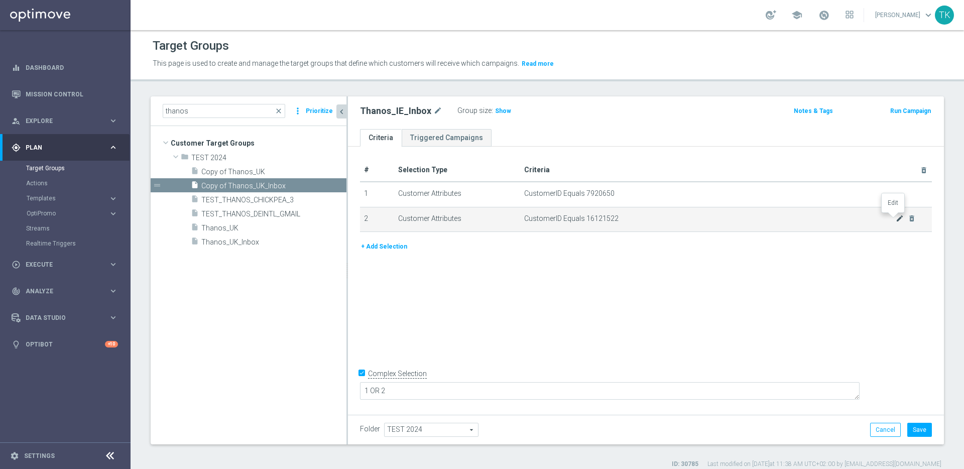
click at [895, 218] on icon "mode_edit" at bounding box center [899, 218] width 8 height 8
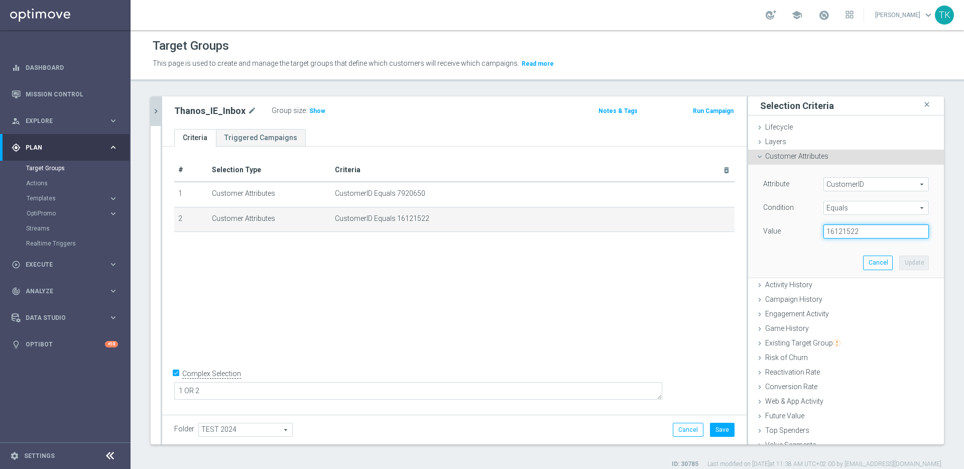
click at [837, 232] on input "16121522" at bounding box center [875, 231] width 105 height 14
paste input "6487674"
type input "6487674"
click at [899, 263] on button "Update" at bounding box center [914, 262] width 30 height 14
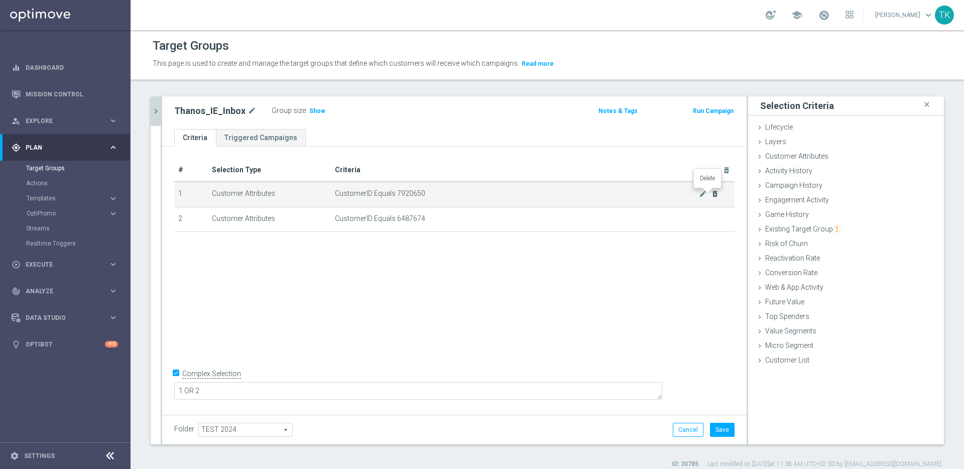
click at [711, 192] on icon "delete_forever" at bounding box center [715, 194] width 8 height 8
checkbox input "false"
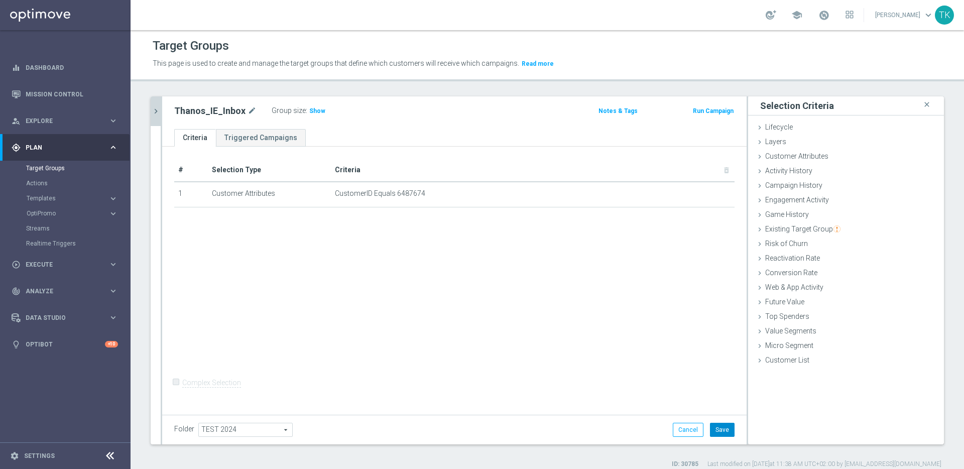
click at [718, 432] on button "Save" at bounding box center [722, 430] width 25 height 14
click at [557, 15] on div "school Thanos Karavasilis keyboard_arrow_down TK" at bounding box center [546, 15] width 833 height 30
click at [794, 158] on span "Customer Attributes" at bounding box center [796, 156] width 63 height 8
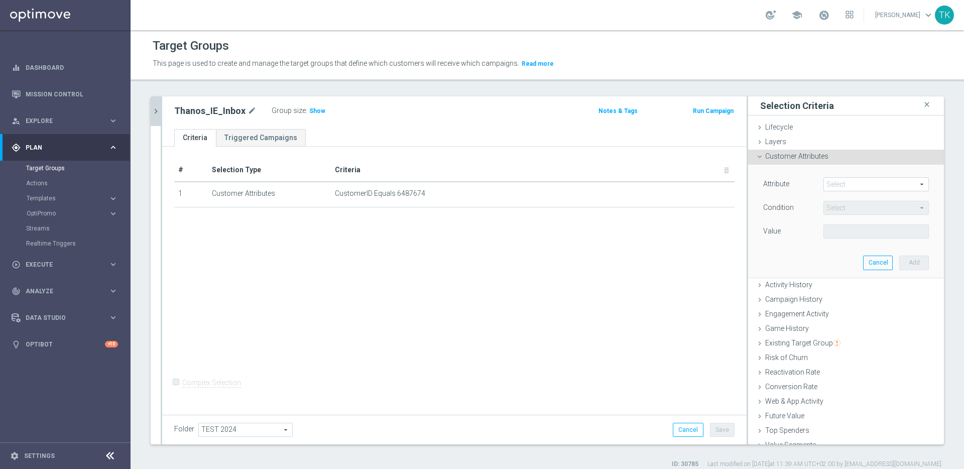
click at [836, 185] on span at bounding box center [875, 184] width 104 height 13
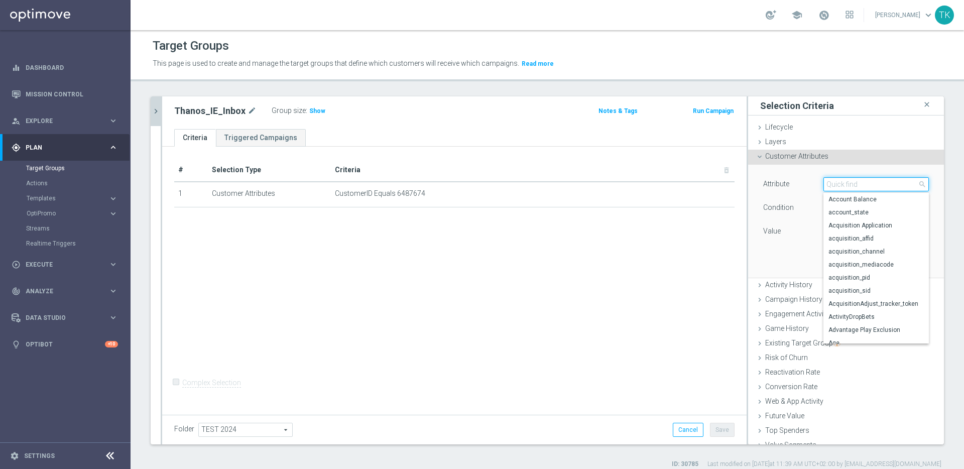
click at [837, 186] on input "search" at bounding box center [875, 184] width 105 height 14
type input "custo"
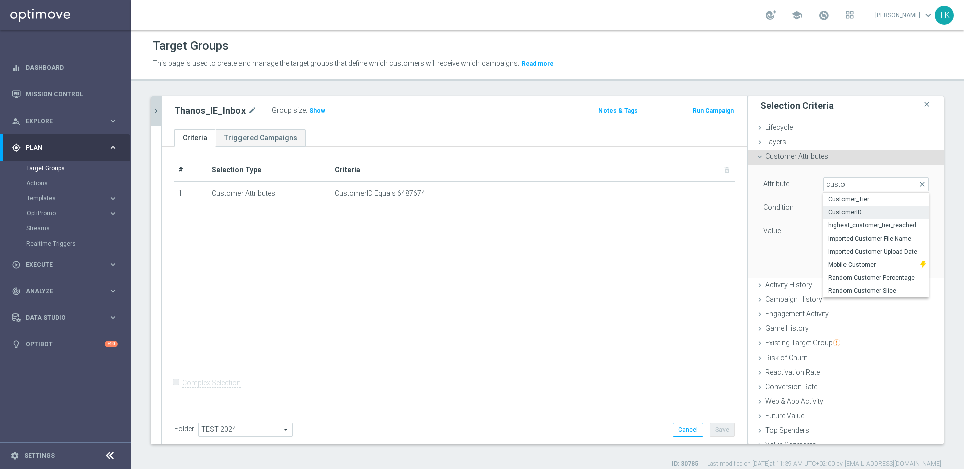
click at [870, 212] on span "CustomerID" at bounding box center [875, 212] width 95 height 8
type input "CustomerID"
type input "Equals"
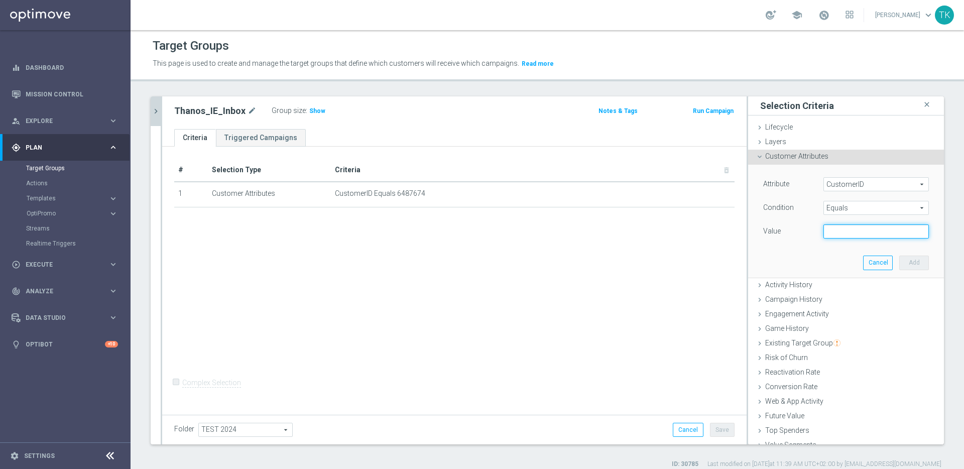
click at [855, 231] on input "text" at bounding box center [875, 231] width 105 height 14
paste input "6899885"
type input "6899885"
click at [907, 262] on button "Add" at bounding box center [914, 262] width 30 height 14
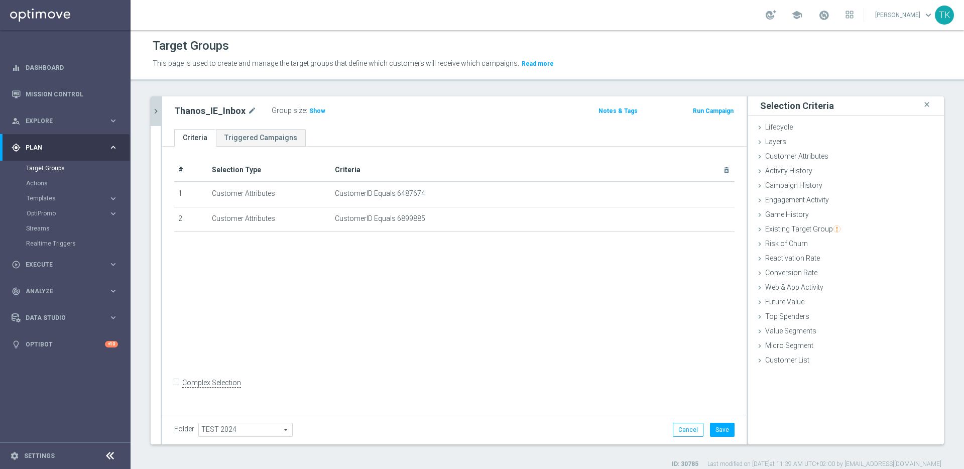
click at [175, 389] on input "Complex Selection" at bounding box center [177, 384] width 7 height 14
click at [719, 432] on button "Save" at bounding box center [722, 430] width 25 height 14
click at [110, 287] on icon "keyboard_arrow_right" at bounding box center [113, 291] width 10 height 10
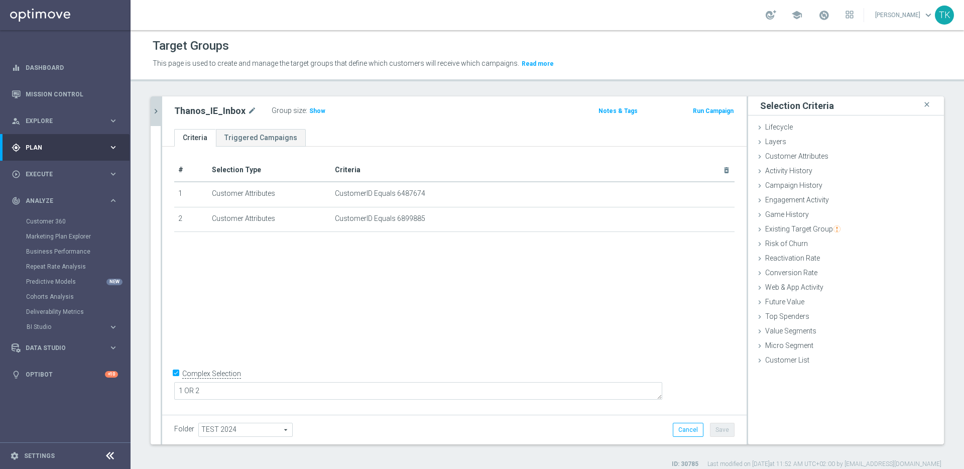
click at [154, 107] on icon "chevron_right" at bounding box center [156, 111] width 10 height 10
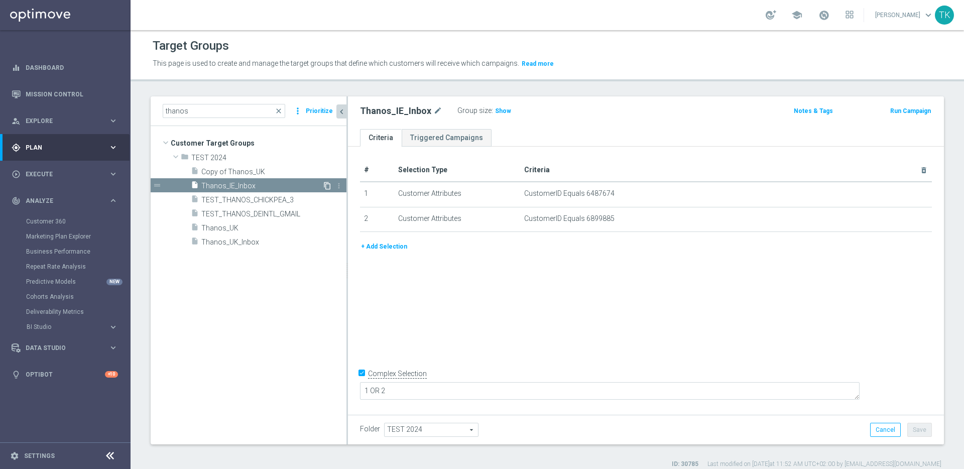
click at [328, 184] on icon "content_copy" at bounding box center [327, 186] width 8 height 8
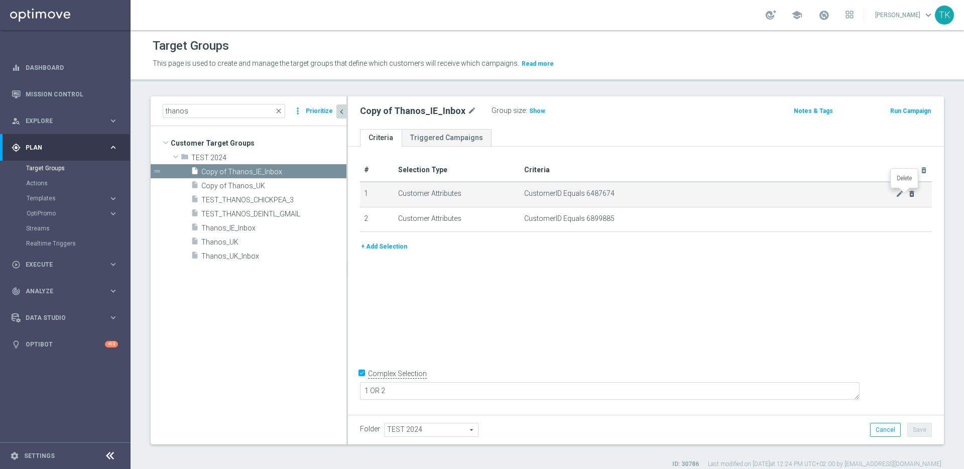
click at [907, 193] on icon "delete_forever" at bounding box center [911, 194] width 8 height 8
checkbox input "false"
click at [907, 193] on icon "delete_forever" at bounding box center [911, 194] width 8 height 8
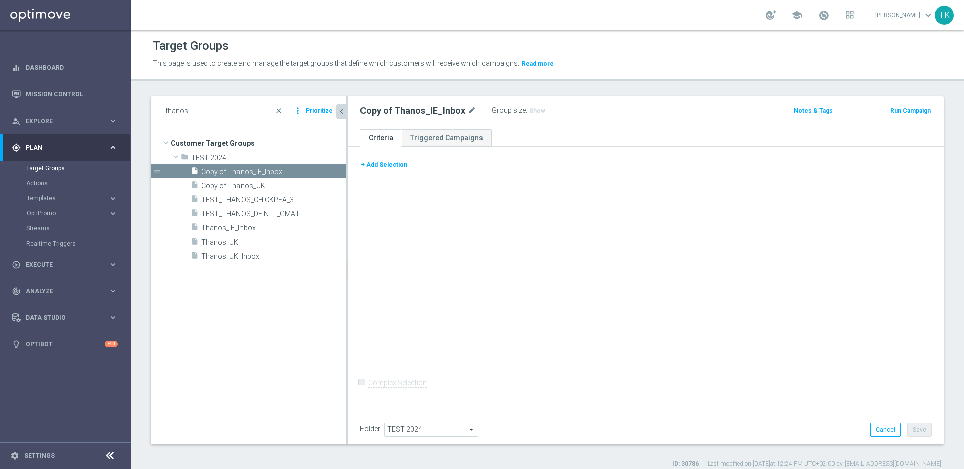
click at [386, 166] on button "+ Add Selection" at bounding box center [384, 164] width 48 height 11
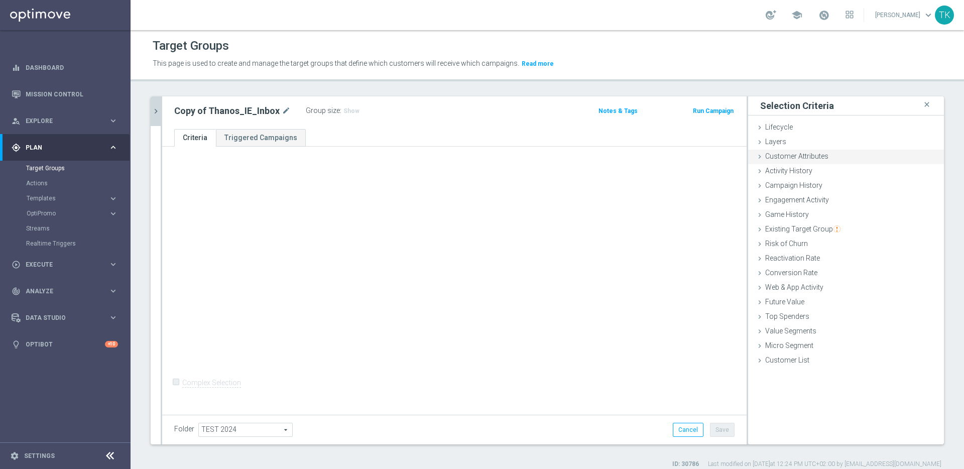
click at [808, 155] on span "Customer Attributes" at bounding box center [796, 156] width 63 height 8
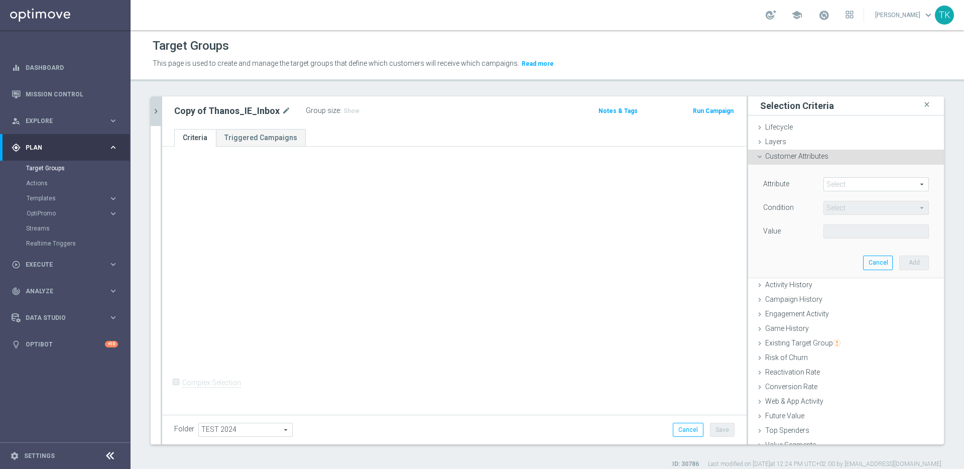
click at [848, 186] on span at bounding box center [875, 184] width 104 height 13
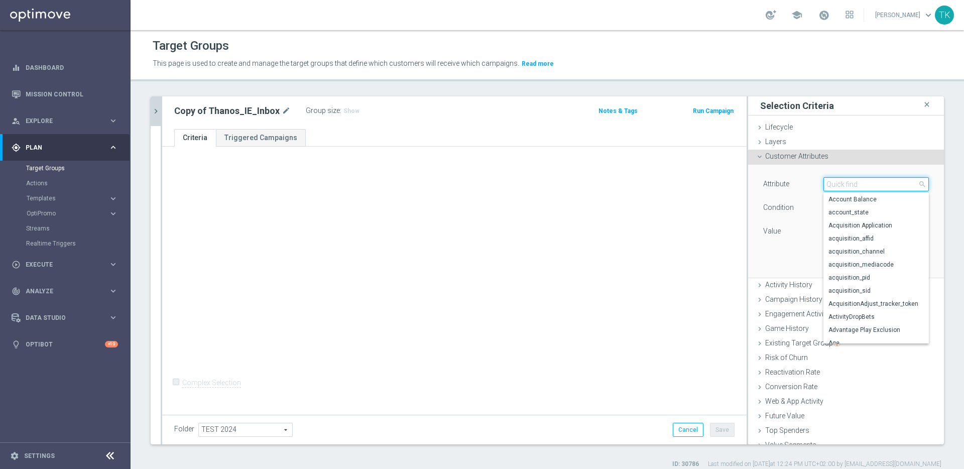
click at [850, 183] on input "search" at bounding box center [875, 184] width 105 height 14
type input "cust"
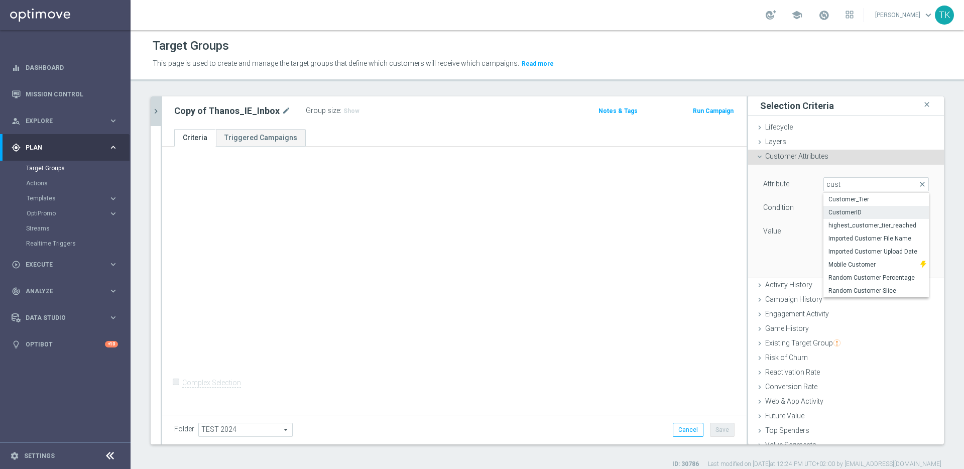
click at [854, 213] on span "CustomerID" at bounding box center [875, 212] width 95 height 8
type input "CustomerID"
type input "Equals"
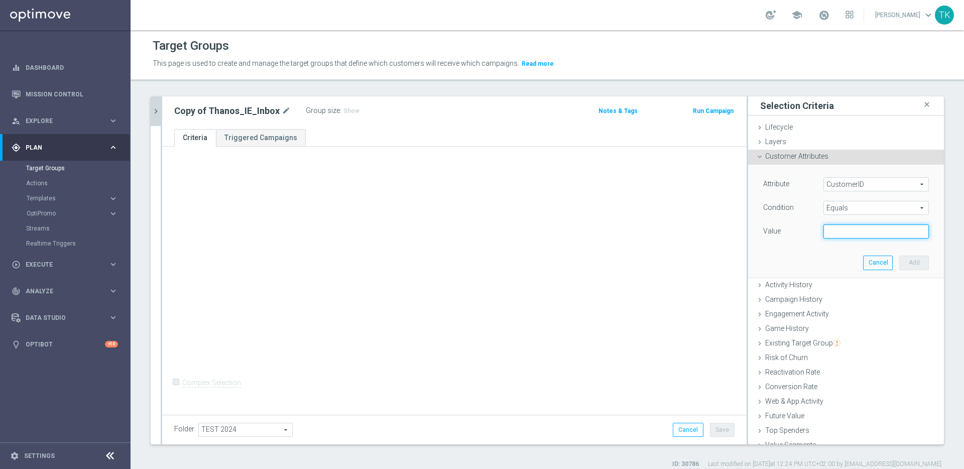
click at [858, 231] on input "text" at bounding box center [875, 231] width 105 height 14
paste input "16338944"
type input "16338944"
click at [901, 262] on button "Add" at bounding box center [914, 262] width 30 height 14
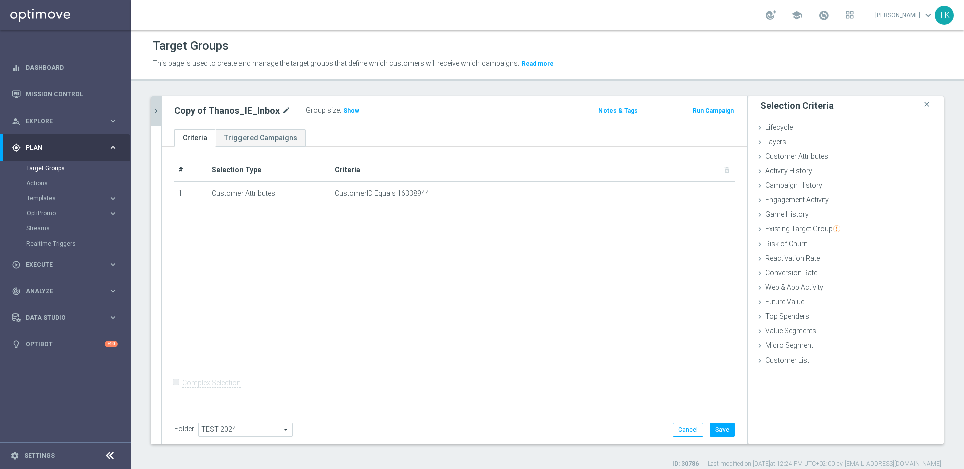
click at [282, 111] on icon "mode_edit" at bounding box center [286, 111] width 9 height 12
click at [237, 110] on input "Copy of Thanos_IE_Inbox" at bounding box center [241, 112] width 135 height 14
click at [233, 111] on input "Copy of Thanos_IE_Inbox" at bounding box center [241, 112] width 135 height 14
drag, startPoint x: 202, startPoint y: 111, endPoint x: 158, endPoint y: 109, distance: 44.2
click at [160, 109] on as-split "thanos close more_vert Prioritize Customer Target Groups library_add create_new…" at bounding box center [547, 270] width 793 height 348
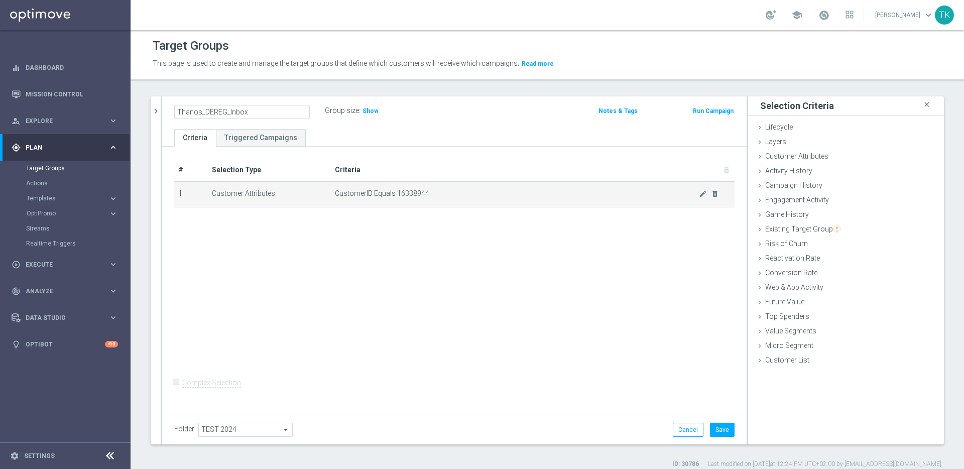
type input "Thanos_DEREG_Inbox"
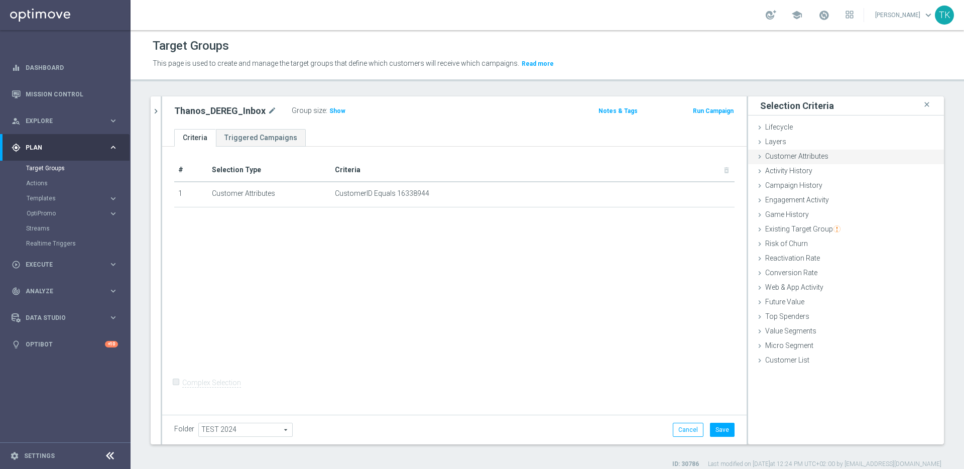
click at [809, 155] on span "Customer Attributes" at bounding box center [796, 156] width 63 height 8
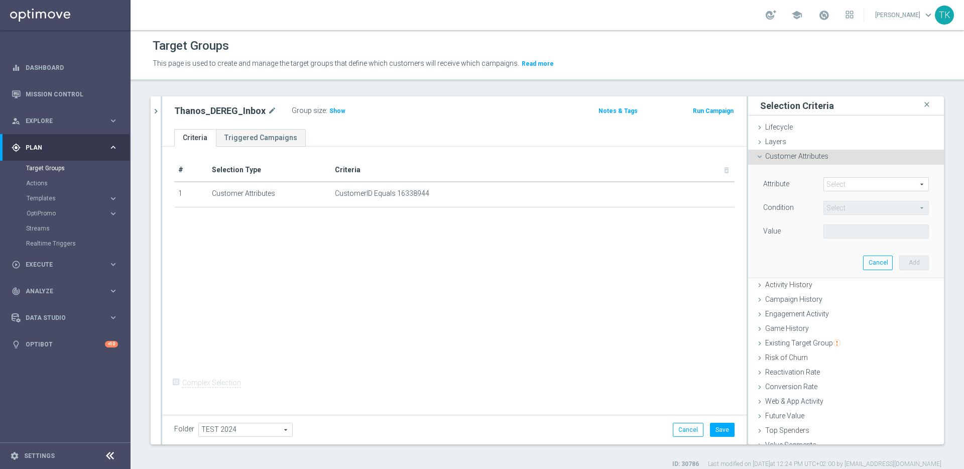
click at [834, 185] on span at bounding box center [875, 184] width 104 height 13
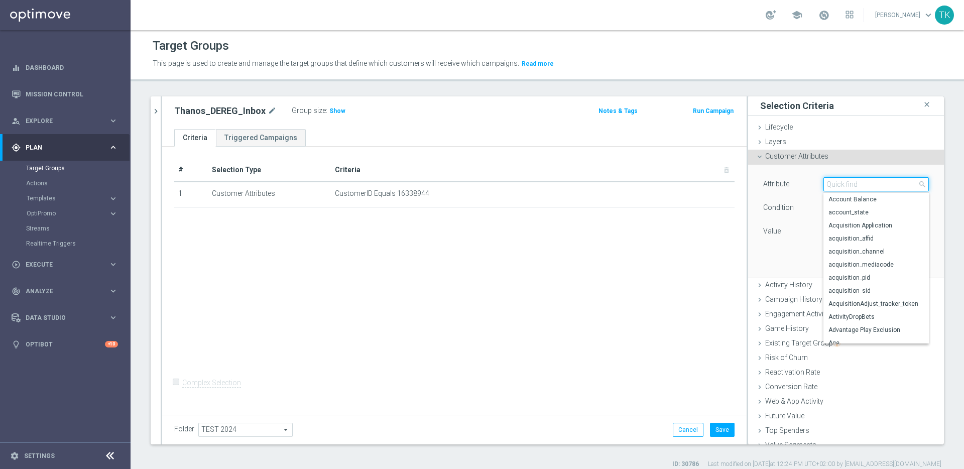
click at [851, 181] on input "search" at bounding box center [875, 184] width 105 height 14
type input "custo"
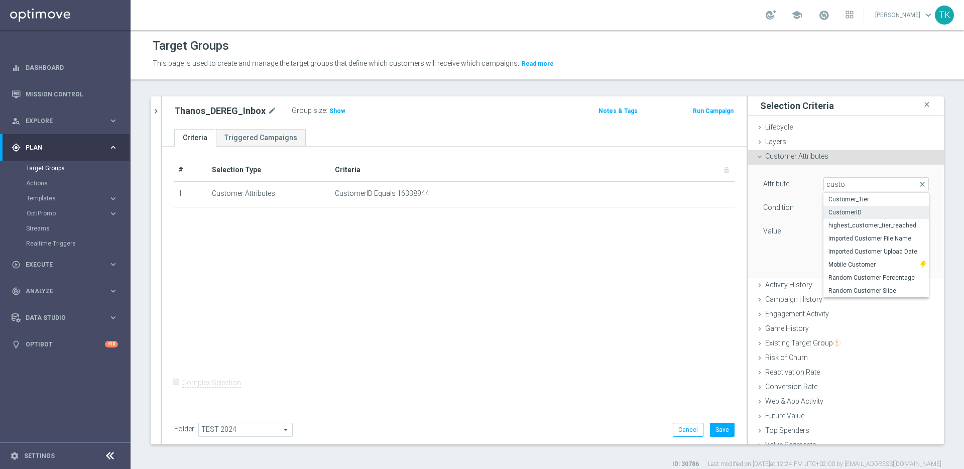
click at [850, 211] on span "CustomerID" at bounding box center [875, 212] width 95 height 8
type input "CustomerID"
type input "Equals"
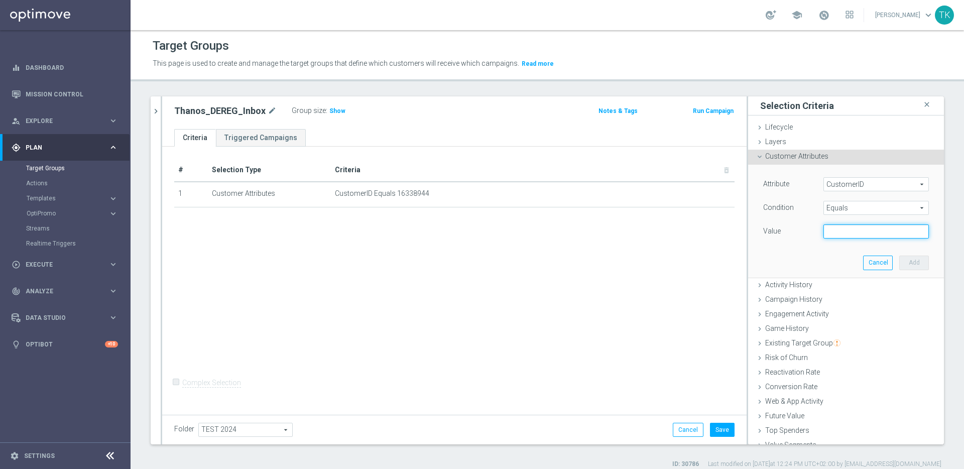
click at [850, 234] on input "text" at bounding box center [875, 231] width 105 height 14
click at [848, 231] on input "text" at bounding box center [875, 231] width 105 height 14
paste input "19612234"
type input "19612234"
click at [899, 261] on button "Add" at bounding box center [914, 262] width 30 height 14
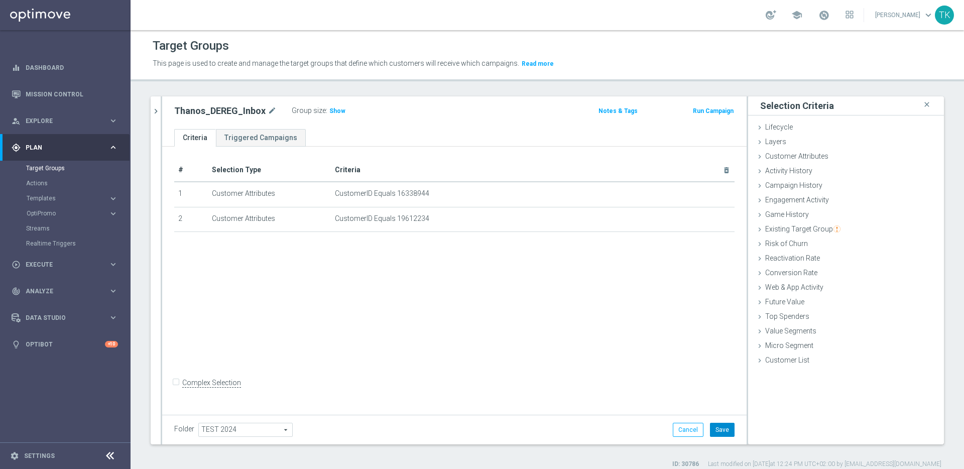
click at [713, 434] on button "Save" at bounding box center [722, 430] width 25 height 14
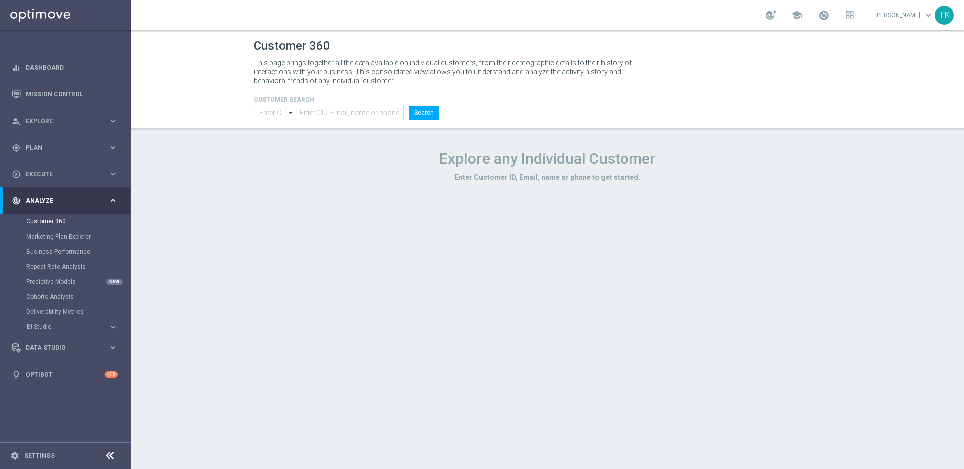
type input "Contains"
click at [353, 114] on input "text" at bounding box center [350, 113] width 107 height 14
paste input "6487674"
type input "6487674"
click at [419, 113] on button "Search" at bounding box center [423, 113] width 31 height 14
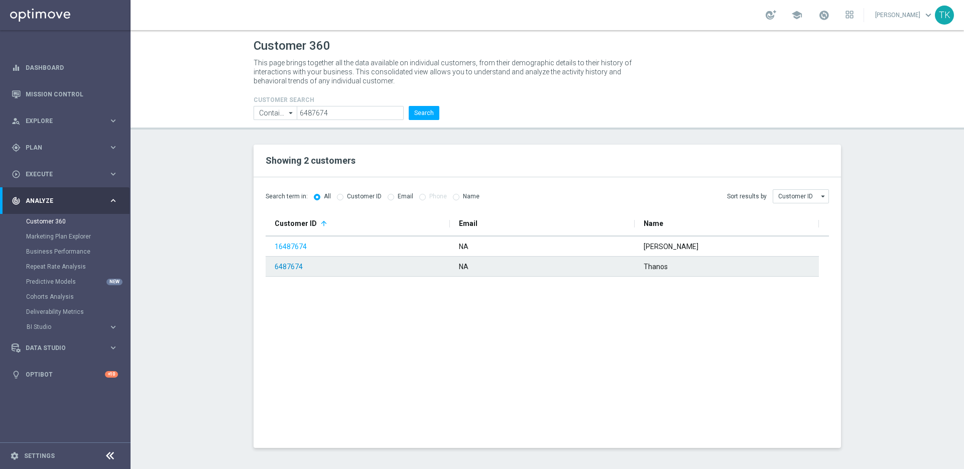
click at [293, 268] on link "6487674" at bounding box center [288, 266] width 28 height 8
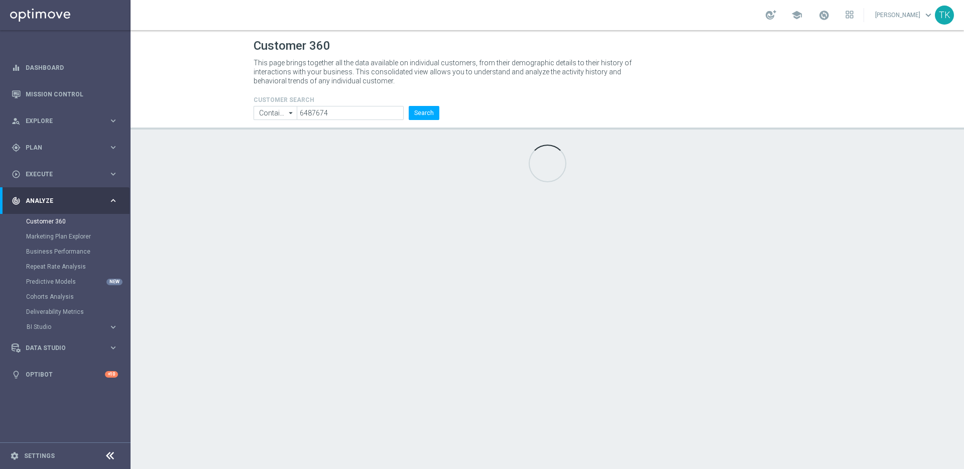
type input "Deposit Amount"
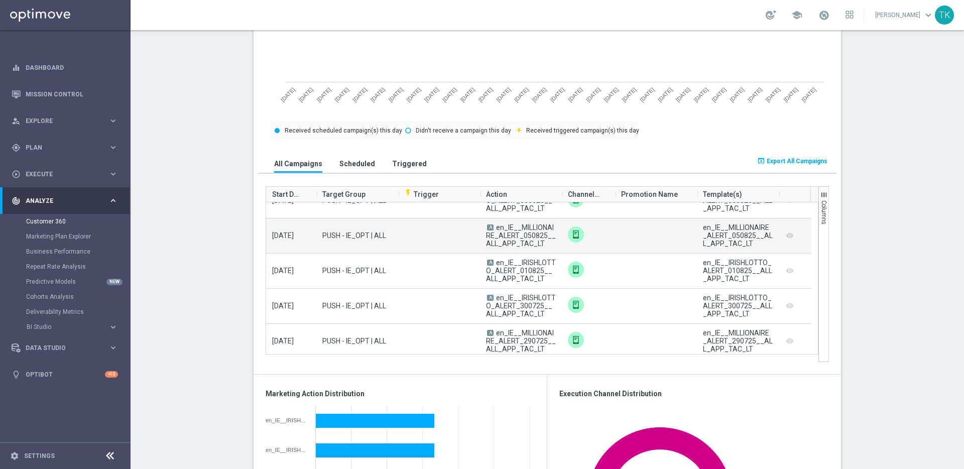
scroll to position [59, 0]
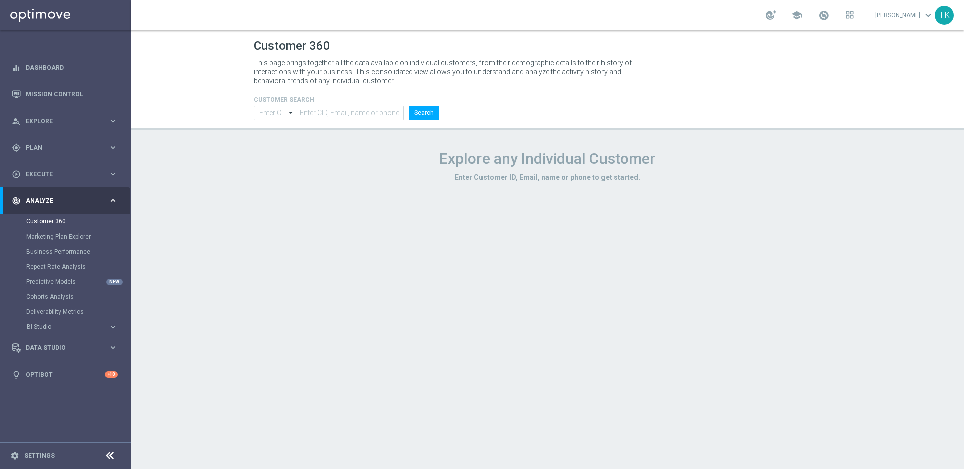
type input "Contains"
click at [349, 113] on input "text" at bounding box center [350, 113] width 107 height 14
paste input "6899885"
type input "6899885"
click at [424, 111] on button "Search" at bounding box center [423, 113] width 31 height 14
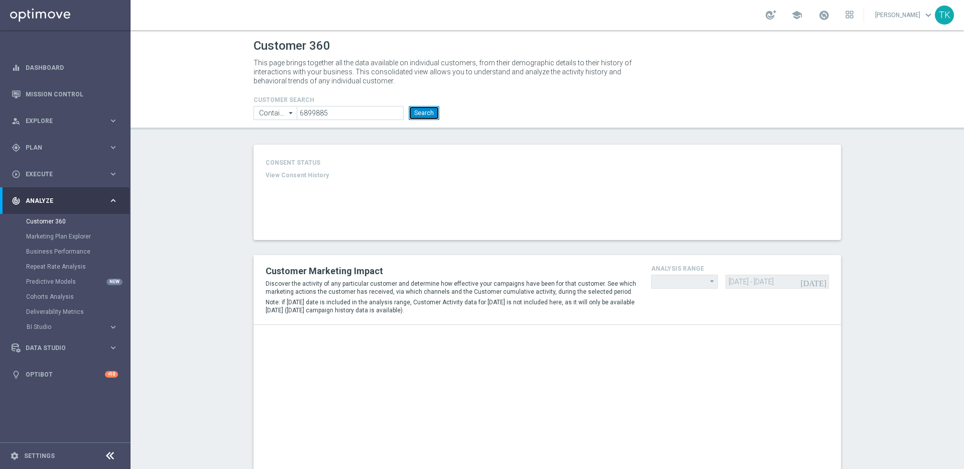
type input "Last 30 days"
type input "Deposit Amount"
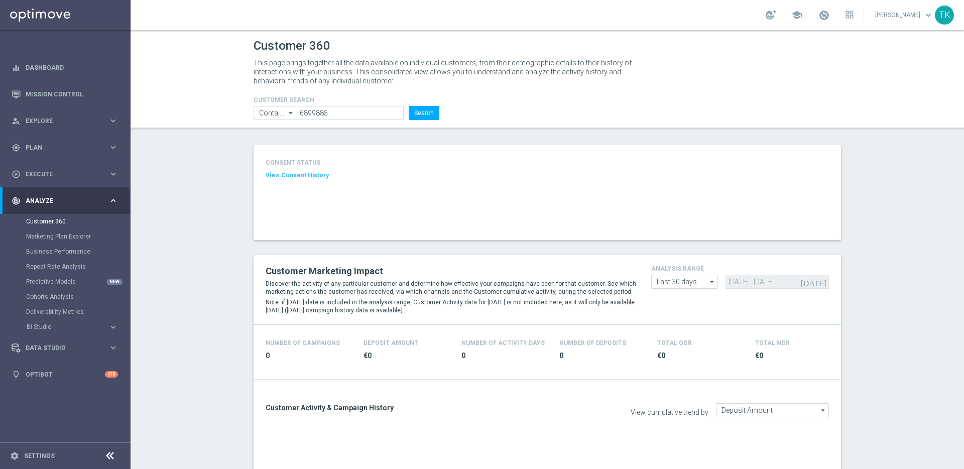
click at [365, 188] on div "CONSENT STATUS View Consent History" at bounding box center [546, 192] width 587 height 95
click at [305, 174] on button "View Consent History" at bounding box center [296, 175] width 63 height 9
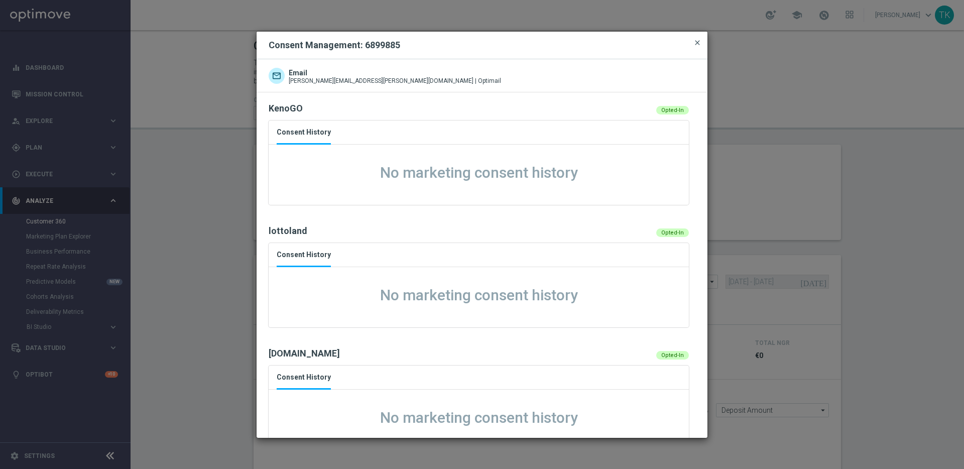
click at [698, 42] on span "close" at bounding box center [697, 43] width 8 height 8
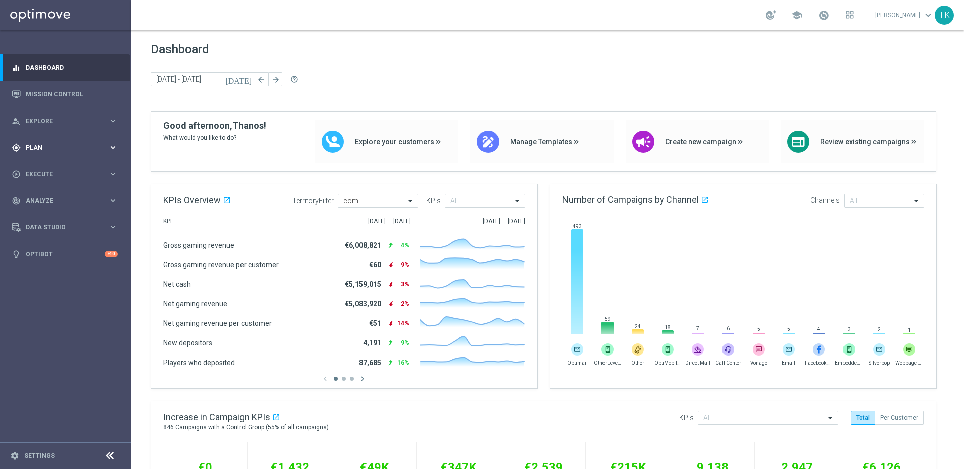
click at [89, 147] on span "Plan" at bounding box center [67, 148] width 83 height 6
click at [56, 164] on link "Target Groups" at bounding box center [65, 168] width 78 height 8
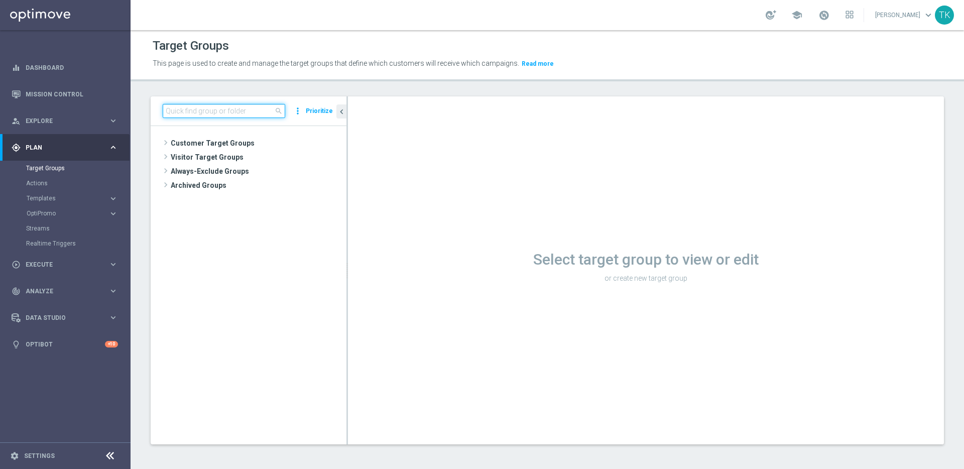
click at [235, 112] on input at bounding box center [224, 111] width 122 height 14
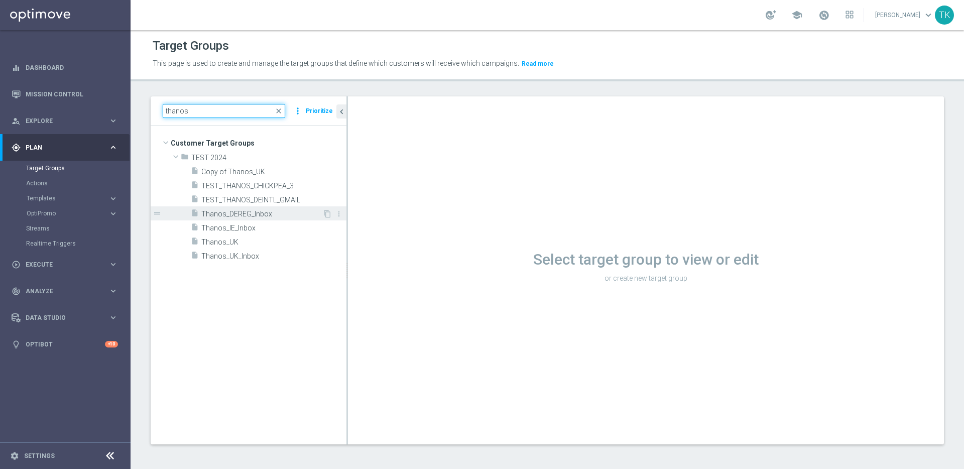
type input "thanos"
click at [277, 214] on span "Thanos_DEREG_Inbox" at bounding box center [261, 214] width 121 height 9
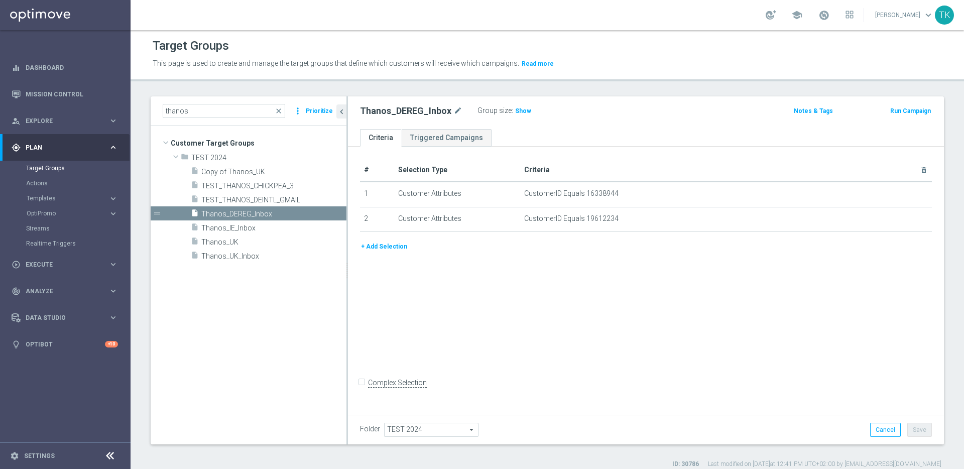
click at [387, 247] on button "+ Add Selection" at bounding box center [384, 246] width 48 height 11
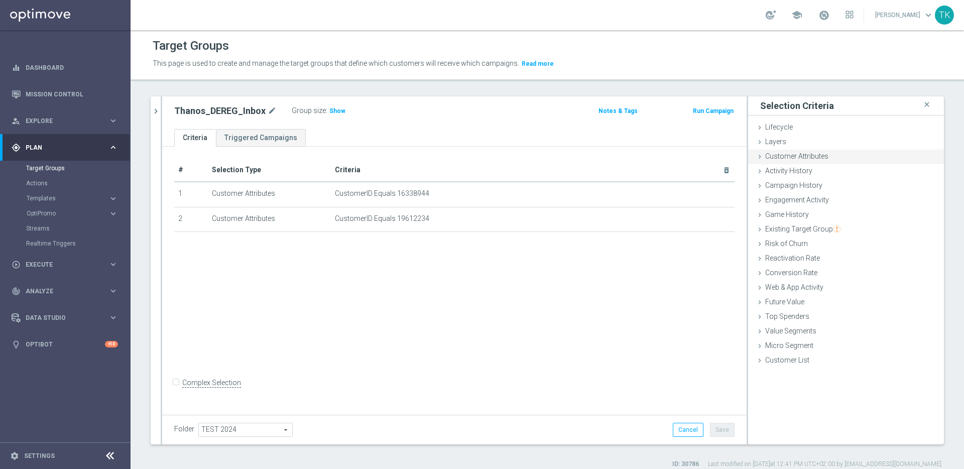
click at [814, 154] on span "Customer Attributes" at bounding box center [796, 156] width 63 height 8
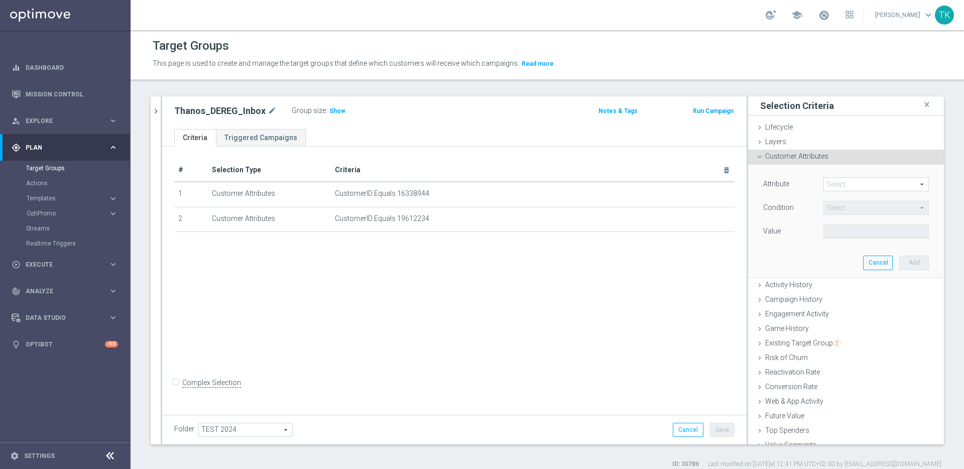
click at [845, 184] on span at bounding box center [875, 184] width 104 height 13
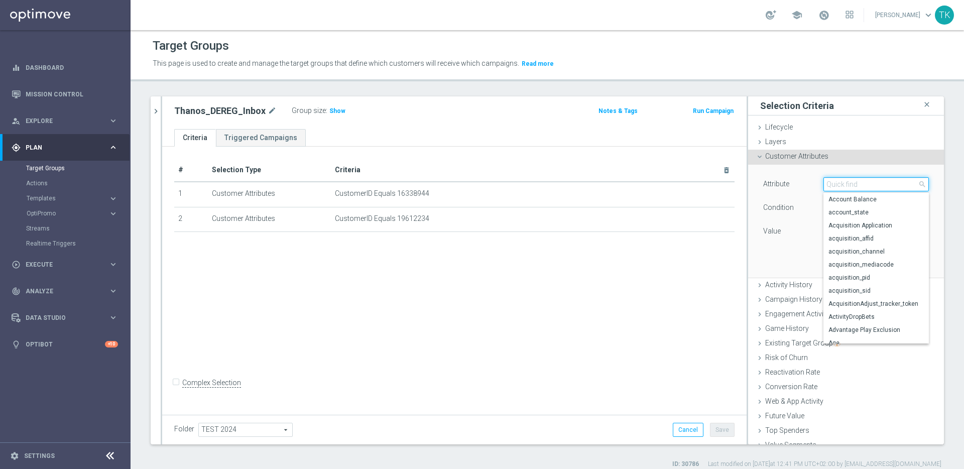
click at [846, 181] on input "search" at bounding box center [875, 184] width 105 height 14
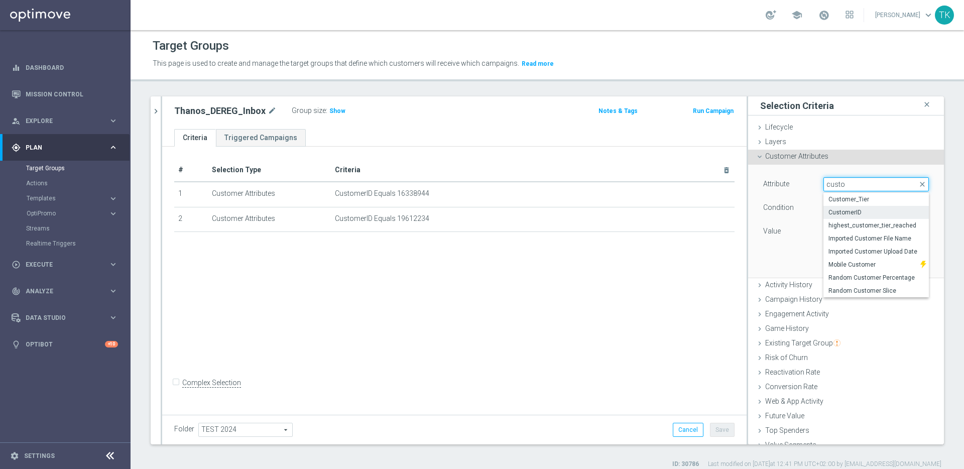
type input "custo"
click at [853, 213] on span "CustomerID" at bounding box center [875, 212] width 95 height 8
type input "CustomerID"
type input "Equals"
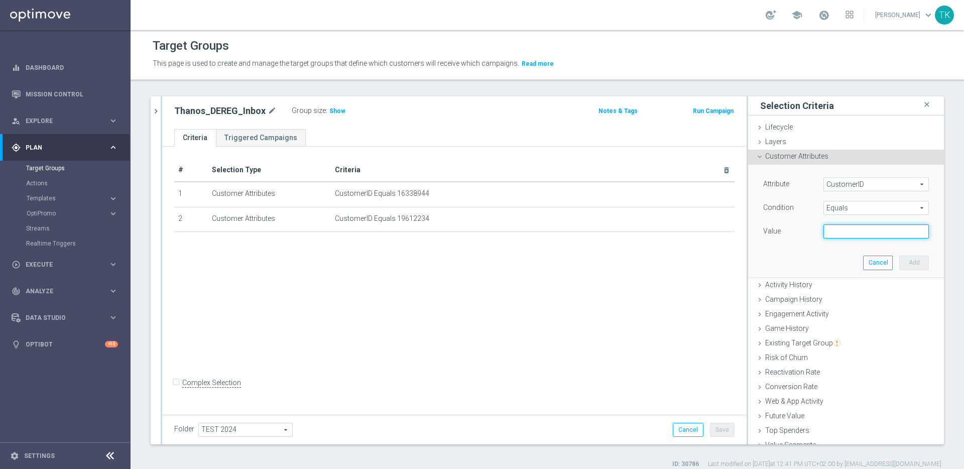
click at [853, 230] on input "text" at bounding box center [875, 231] width 105 height 14
paste input "225272381"
type input "225272381"
click at [899, 262] on button "Add" at bounding box center [914, 262] width 30 height 14
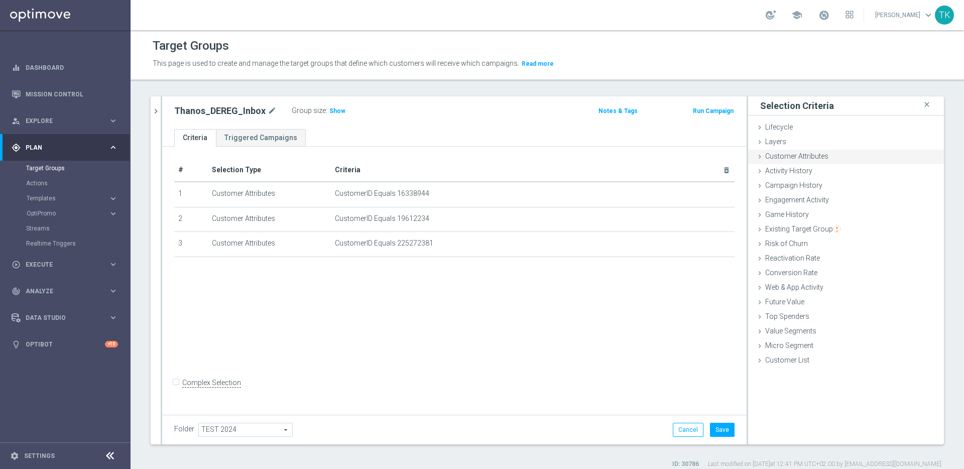
click at [810, 156] on span "Customer Attributes" at bounding box center [796, 156] width 63 height 8
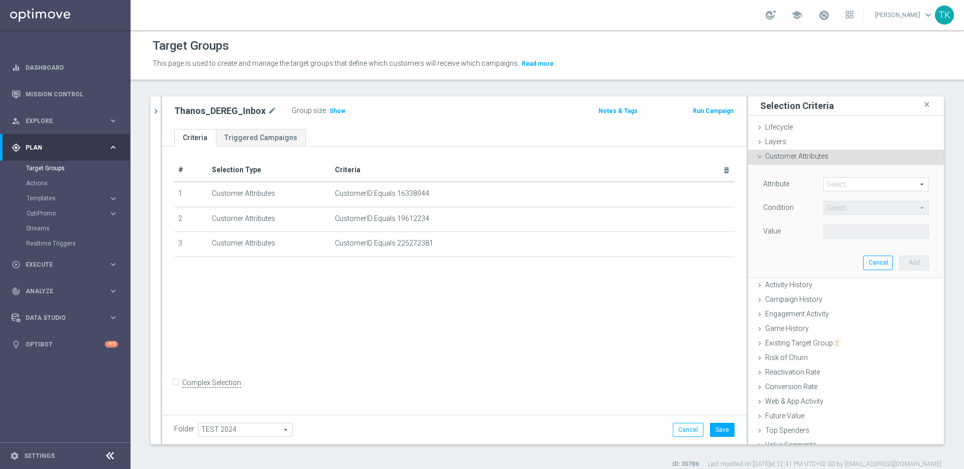
click at [840, 186] on span at bounding box center [875, 184] width 104 height 13
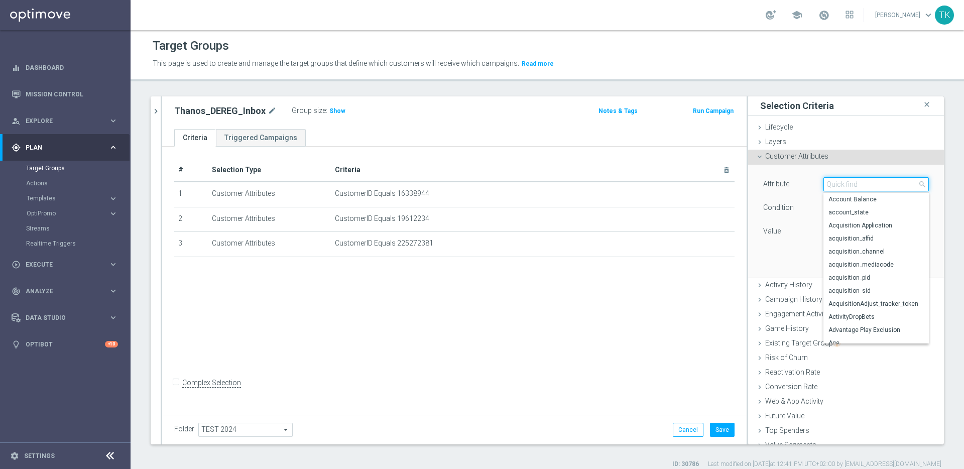
click at [849, 184] on input "search" at bounding box center [875, 184] width 105 height 14
type input "custo"
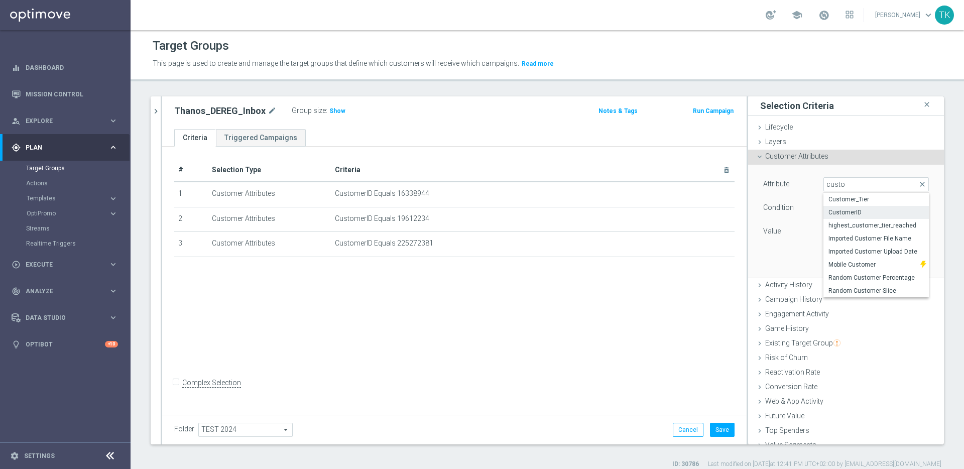
click at [859, 213] on span "CustomerID" at bounding box center [875, 212] width 95 height 8
type input "CustomerID"
type input "Equals"
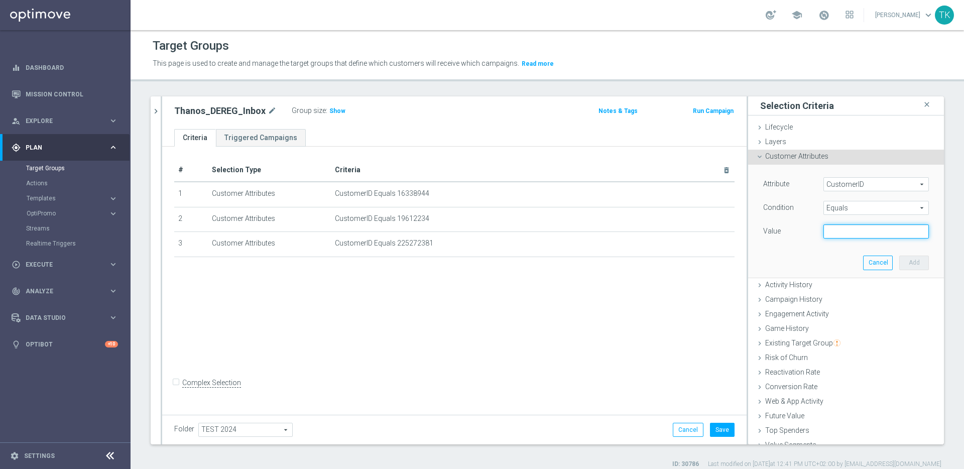
click at [861, 230] on input "text" at bounding box center [875, 231] width 105 height 14
paste input "14228945"
type input "14228945"
click at [899, 263] on button "Add" at bounding box center [914, 262] width 30 height 14
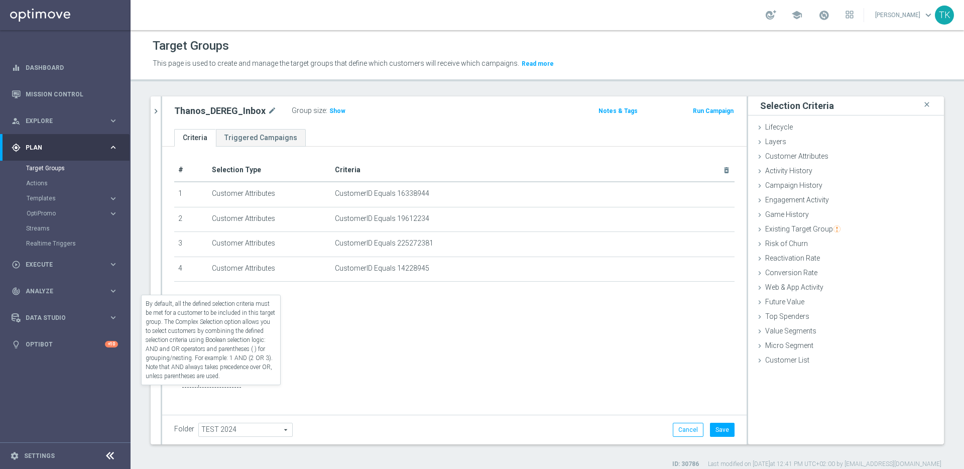
click at [195, 387] on label "Complex Selection" at bounding box center [211, 383] width 59 height 10
click at [181, 391] on input "Complex Selection" at bounding box center [177, 384] width 7 height 14
checkbox input "true"
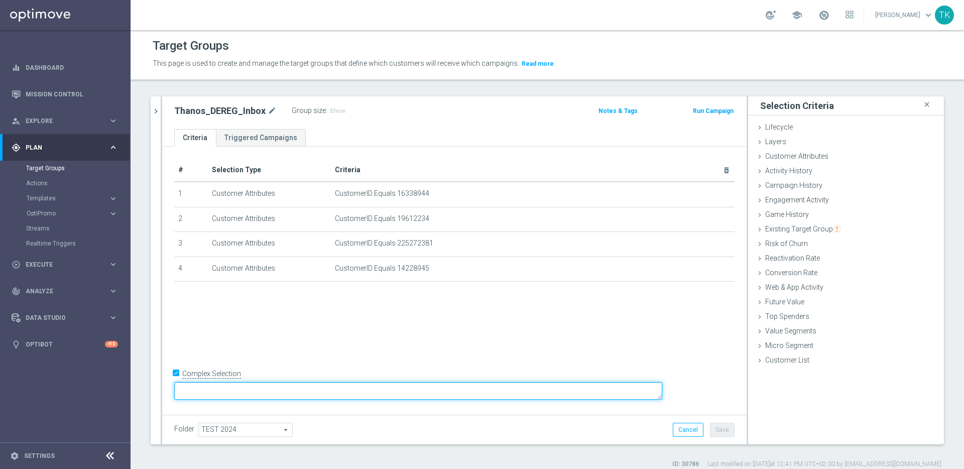
click at [288, 384] on textarea at bounding box center [418, 391] width 488 height 18
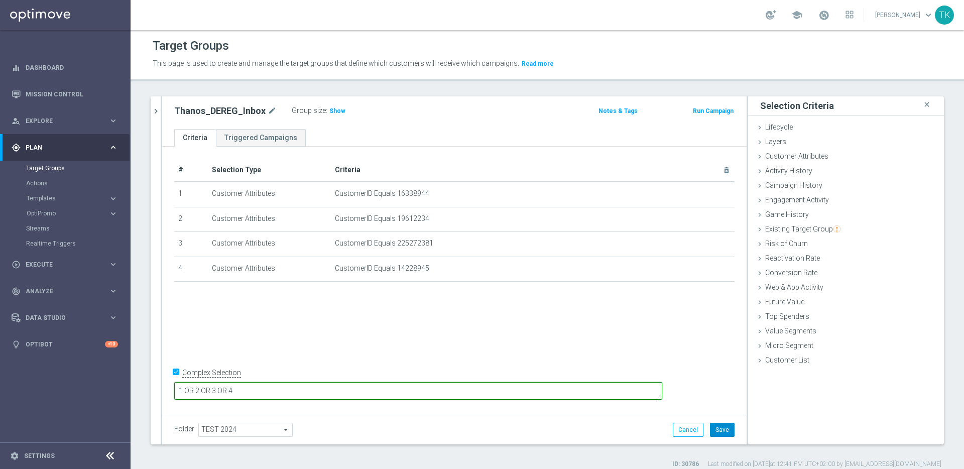
type textarea "1 OR 2 OR 3 OR 4"
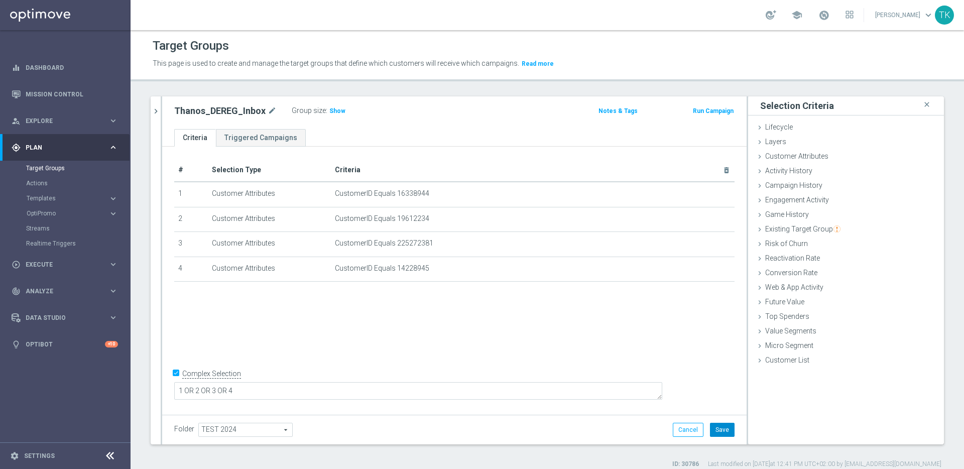
click at [715, 427] on button "Save" at bounding box center [722, 430] width 25 height 14
click at [111, 118] on icon "keyboard_arrow_right" at bounding box center [113, 121] width 10 height 10
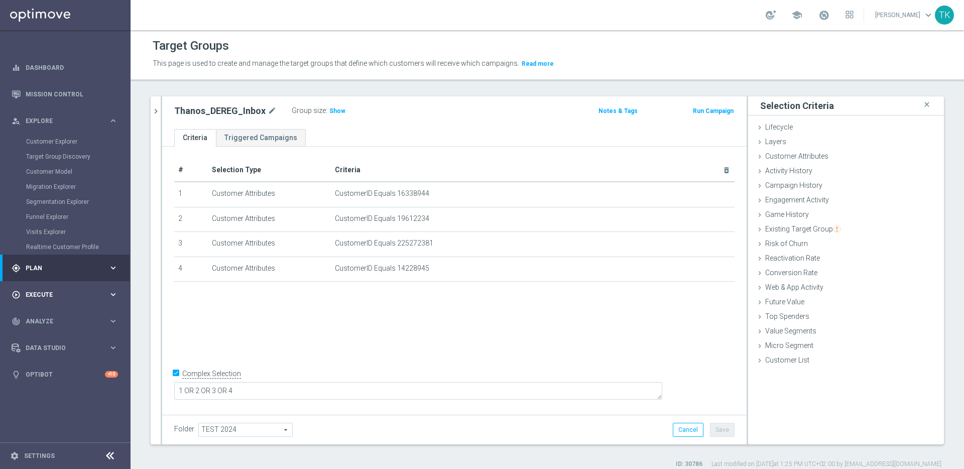
click at [68, 294] on span "Execute" at bounding box center [67, 295] width 83 height 6
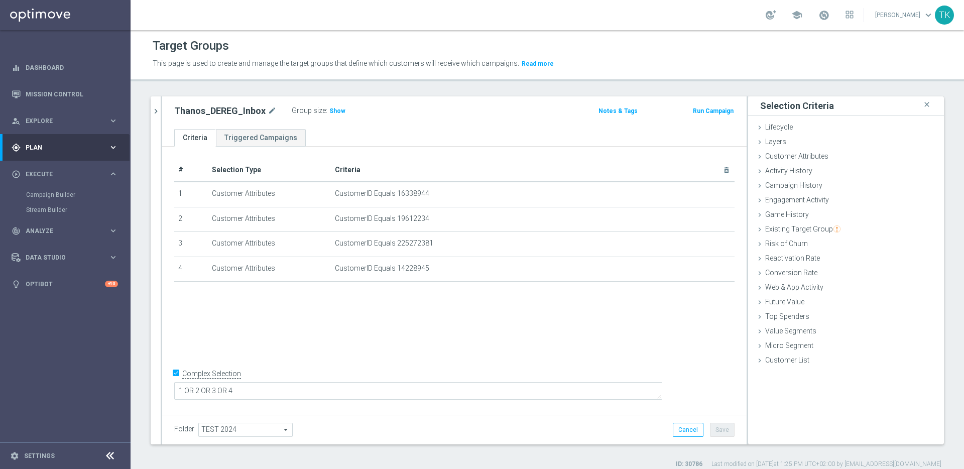
click at [115, 148] on icon "keyboard_arrow_right" at bounding box center [113, 148] width 10 height 10
click at [111, 197] on icon "keyboard_arrow_right" at bounding box center [113, 199] width 10 height 10
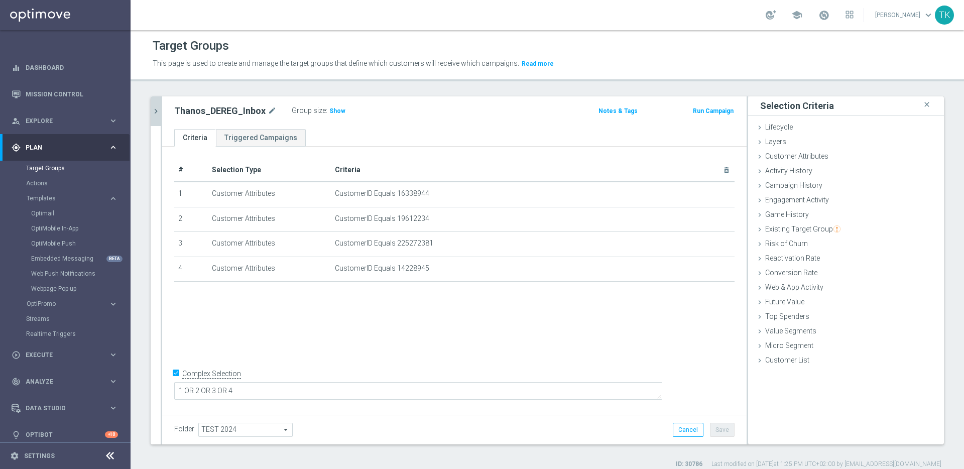
click at [155, 114] on icon "chevron_right" at bounding box center [156, 111] width 10 height 10
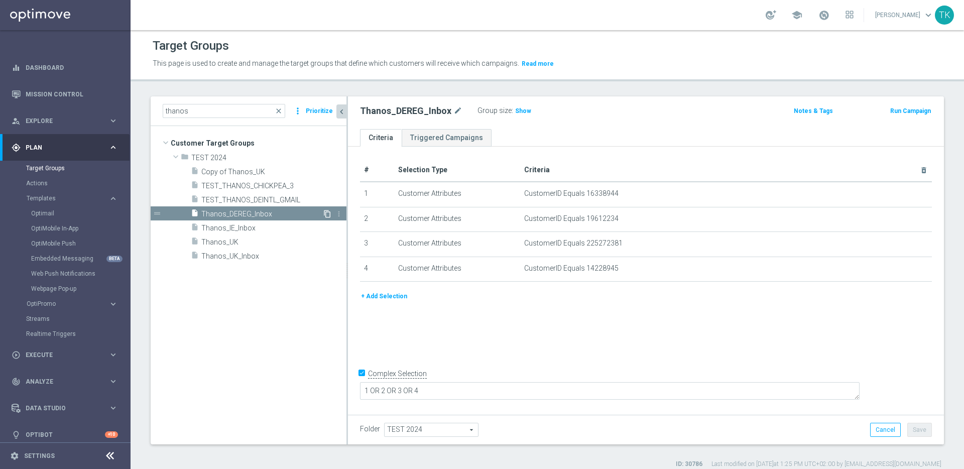
click at [327, 213] on icon "content_copy" at bounding box center [327, 214] width 8 height 8
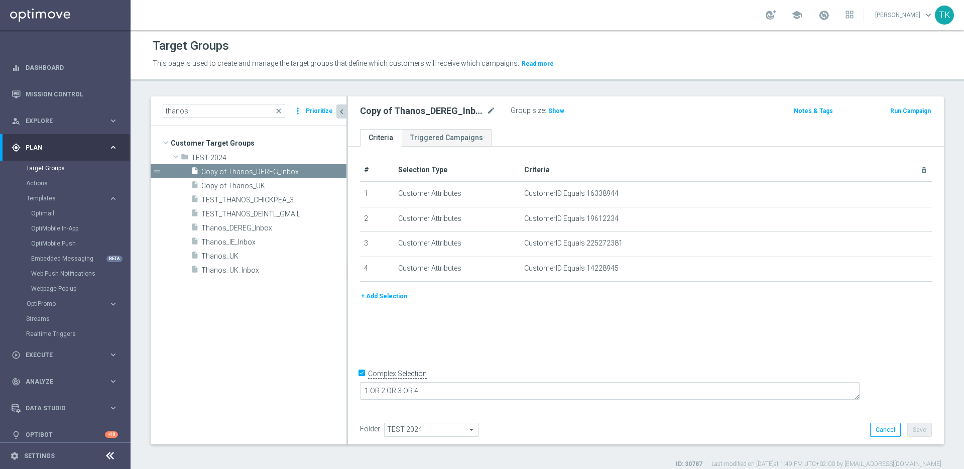
click at [461, 330] on div "# Selection Type Criteria delete_forever 1 Customer Attributes CustomerID Equal…" at bounding box center [646, 279] width 596 height 265
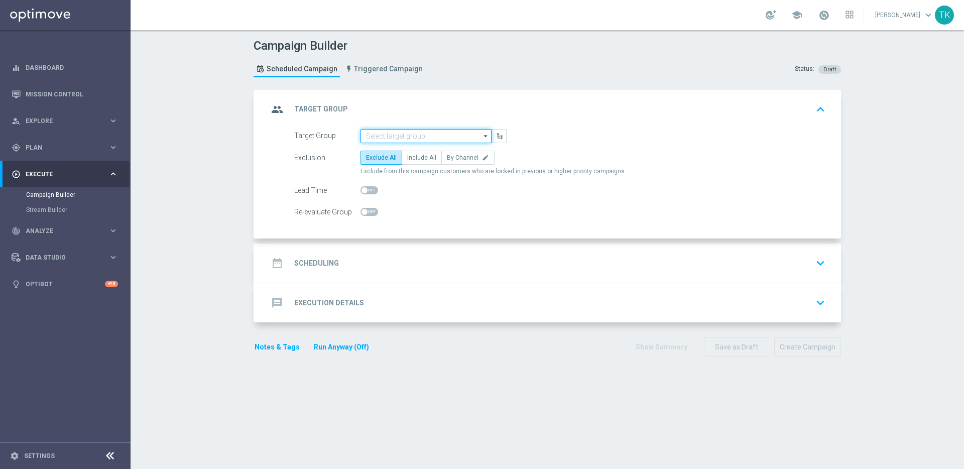
click at [431, 134] on input at bounding box center [425, 136] width 131 height 14
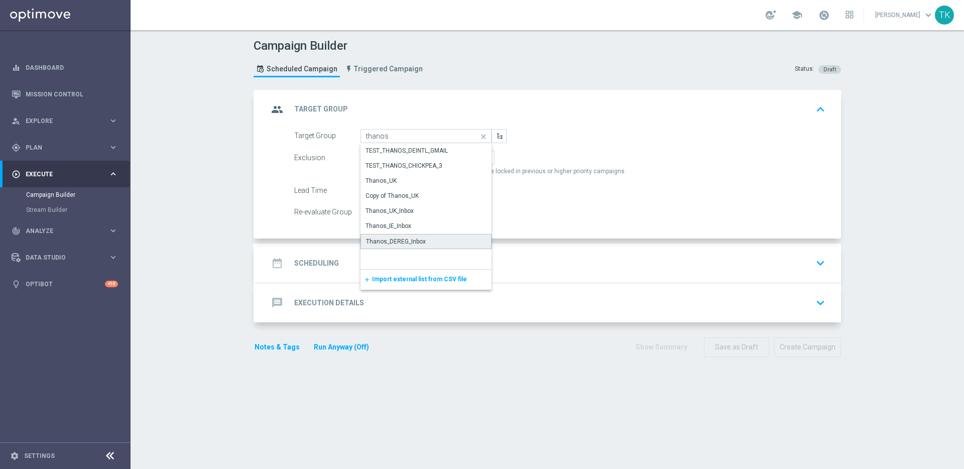
click at [432, 243] on div "Thanos_DEREG_Inbox" at bounding box center [425, 241] width 131 height 15
type input "Thanos_DEREG_Inbox"
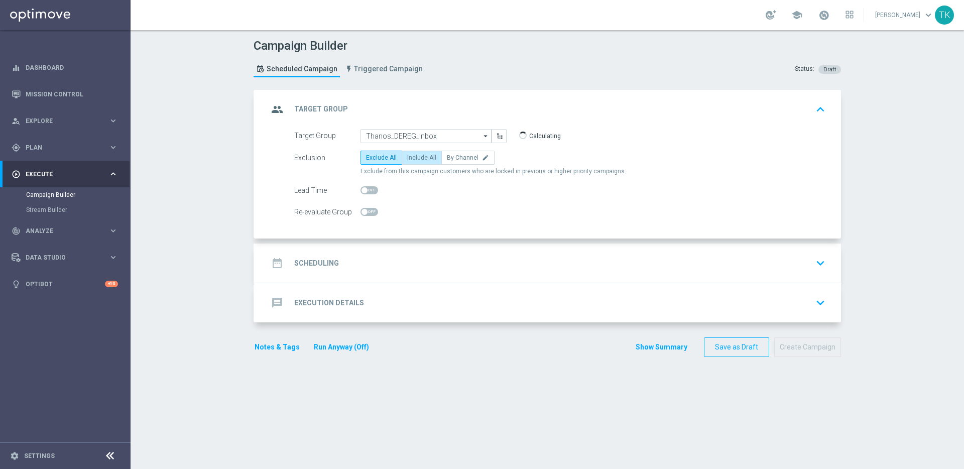
click at [417, 160] on span "Include All" at bounding box center [421, 157] width 29 height 7
click at [414, 160] on input "Include All" at bounding box center [410, 159] width 7 height 7
radio input "true"
click at [415, 259] on div "date_range Scheduling keyboard_arrow_down" at bounding box center [548, 262] width 561 height 19
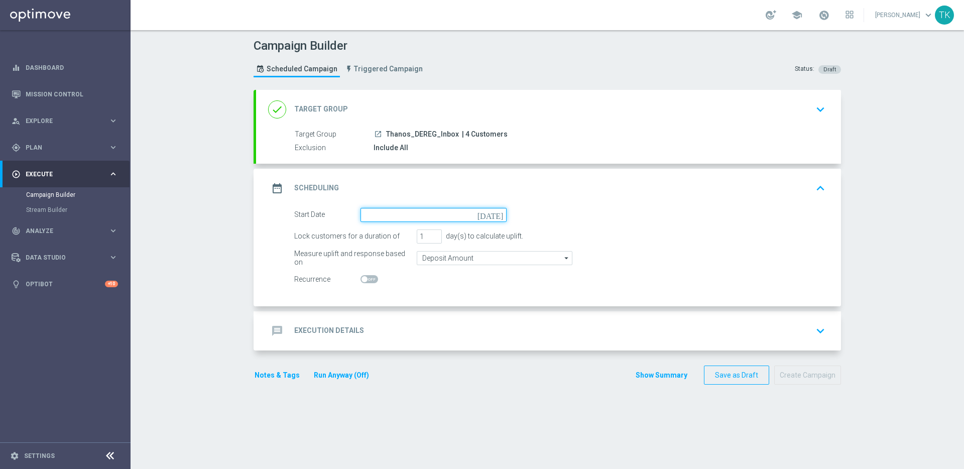
click at [425, 217] on input at bounding box center [433, 215] width 146 height 14
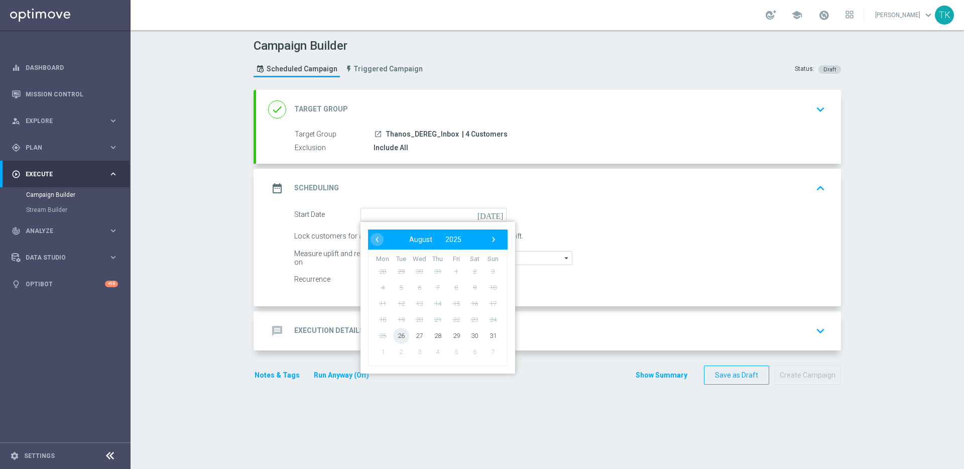
click at [399, 336] on span "26" at bounding box center [401, 335] width 16 height 16
type input "[DATE]"
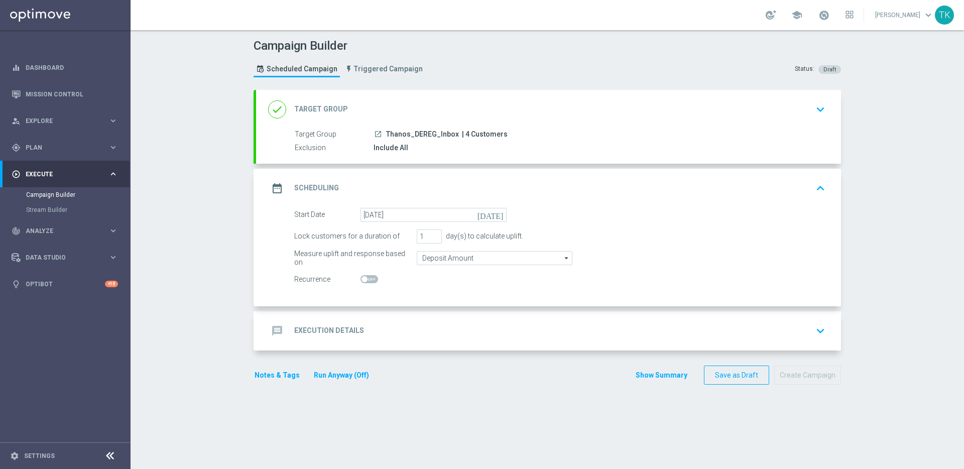
click at [506, 333] on div "message Execution Details keyboard_arrow_down" at bounding box center [548, 330] width 561 height 19
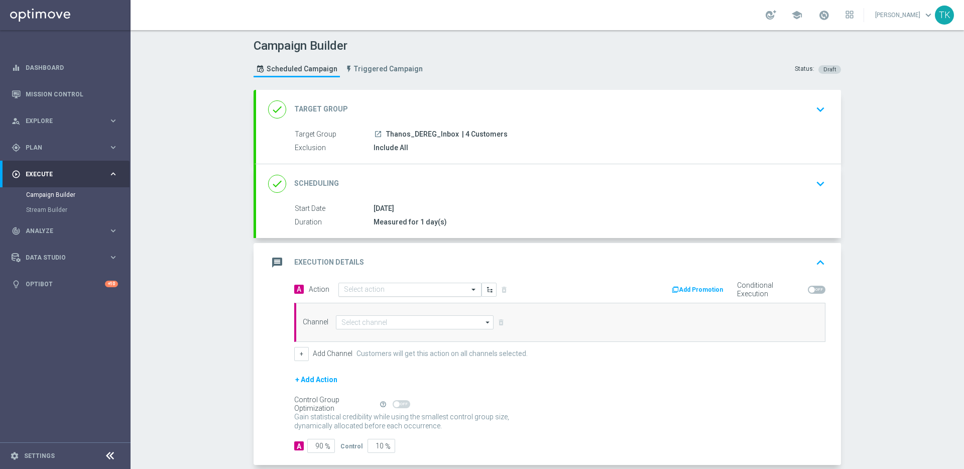
click at [418, 289] on input "text" at bounding box center [400, 290] width 112 height 9
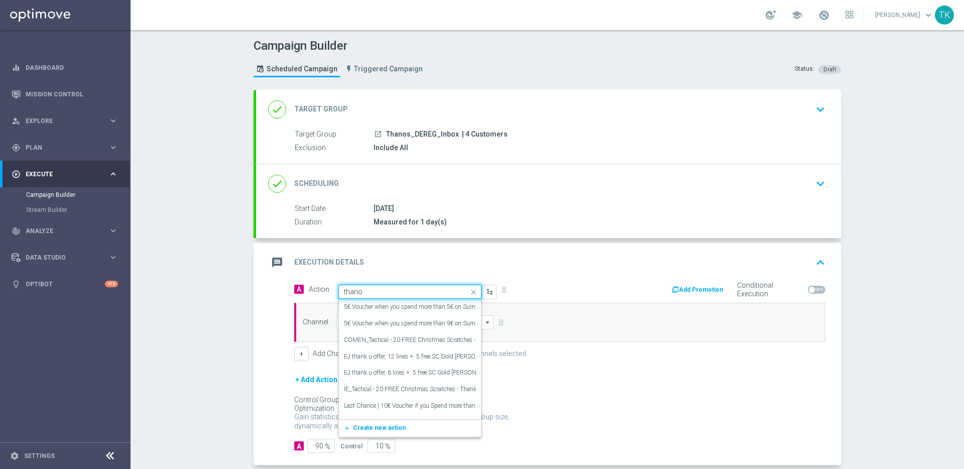
type input "thanos"
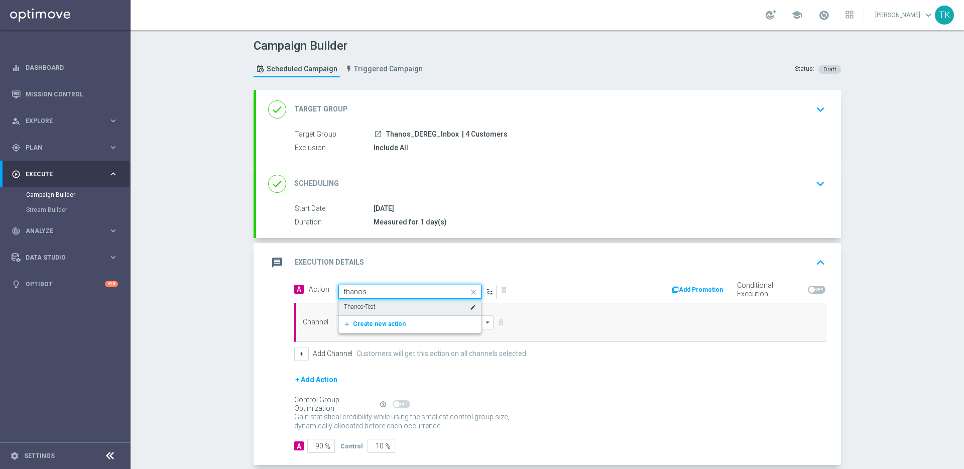
click at [432, 308] on div "Thanos-Test edit" at bounding box center [410, 307] width 132 height 17
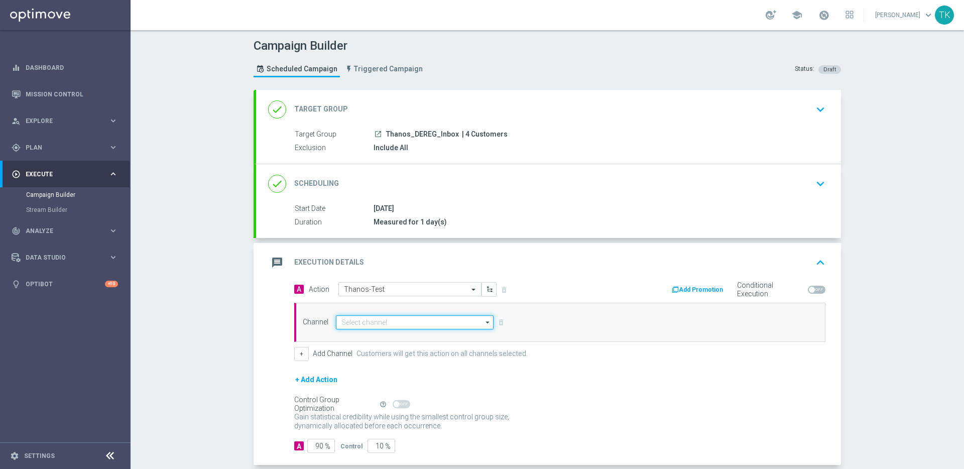
click at [450, 323] on input at bounding box center [415, 322] width 158 height 14
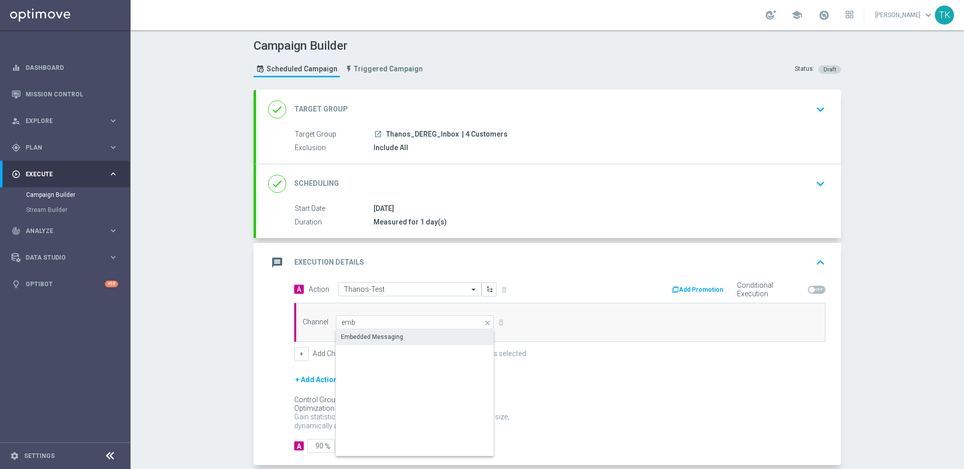
click at [460, 338] on div "Embedded Messaging" at bounding box center [415, 337] width 158 height 14
type input "Embedded Messaging"
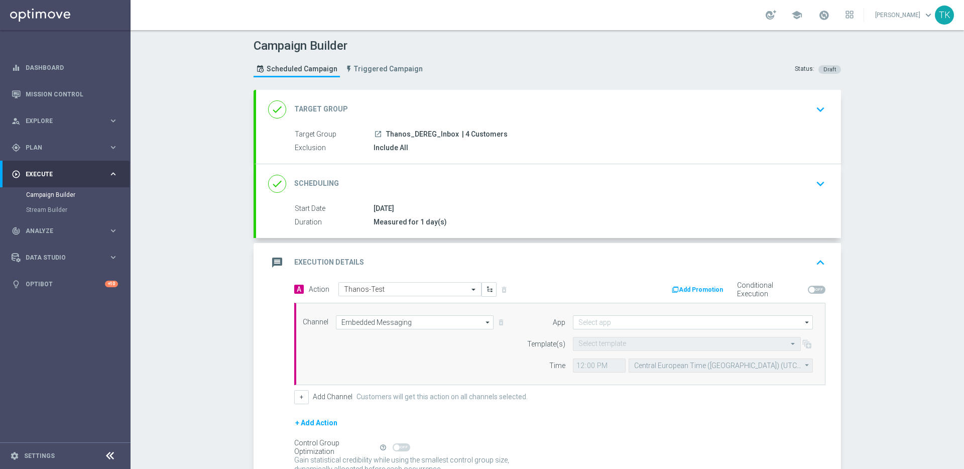
click at [645, 329] on form "App arrow_drop_down Show Selected 0 of NaN [GEOGRAPHIC_DATA]" at bounding box center [666, 343] width 291 height 57
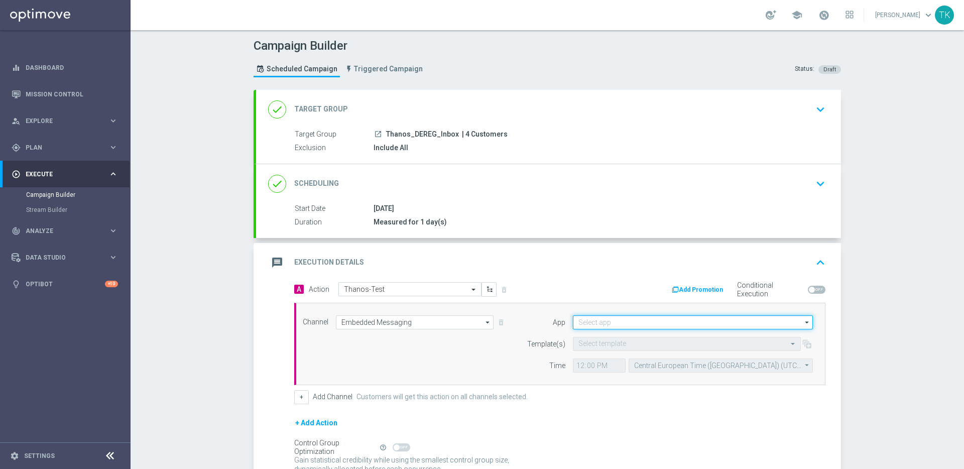
click at [646, 326] on input at bounding box center [693, 322] width 240 height 14
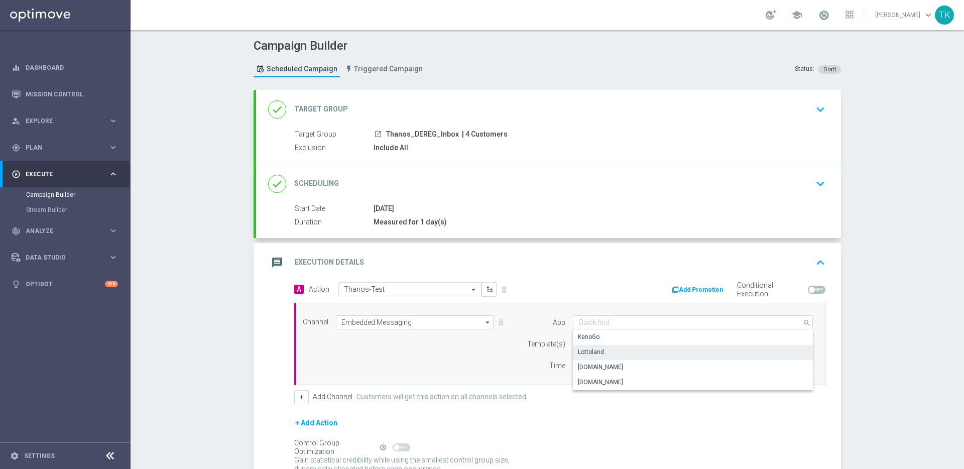
click at [640, 354] on div "Lottoland" at bounding box center [693, 352] width 240 height 14
type input "Lottoland"
click at [626, 347] on input "text" at bounding box center [676, 344] width 197 height 9
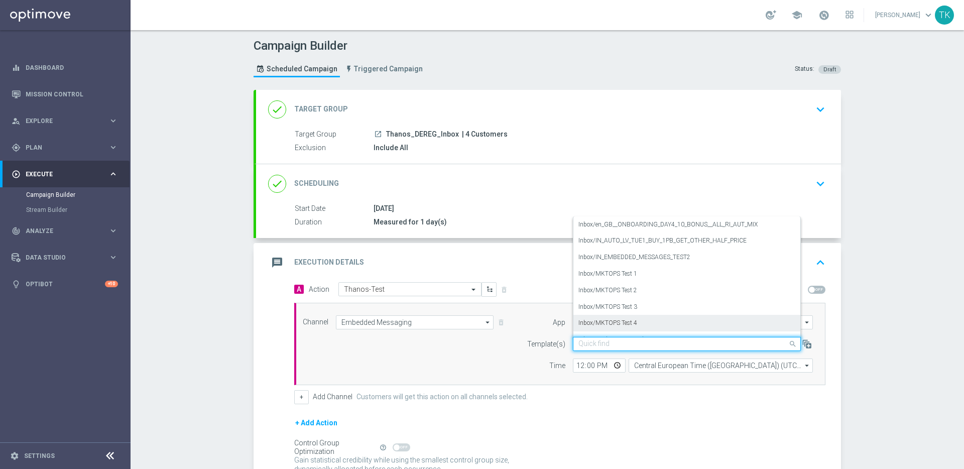
click at [634, 325] on div "Inbox/MKTOPS Test 4" at bounding box center [686, 323] width 217 height 17
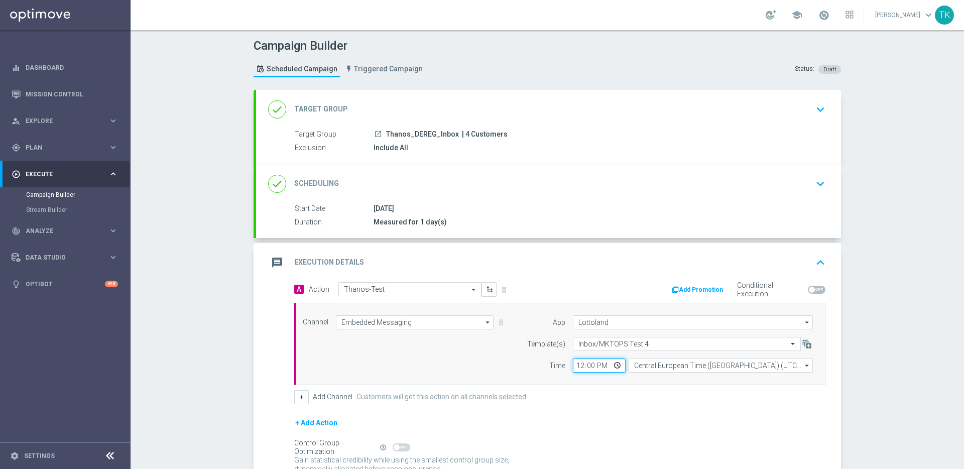
click at [577, 367] on input "12:00" at bounding box center [599, 365] width 53 height 14
click at [594, 400] on div "+ Add Channel Customers will get this action on all channels selected." at bounding box center [559, 397] width 531 height 14
click at [588, 367] on input "13:35" at bounding box center [599, 365] width 53 height 14
click at [588, 367] on input "13:40" at bounding box center [599, 365] width 53 height 14
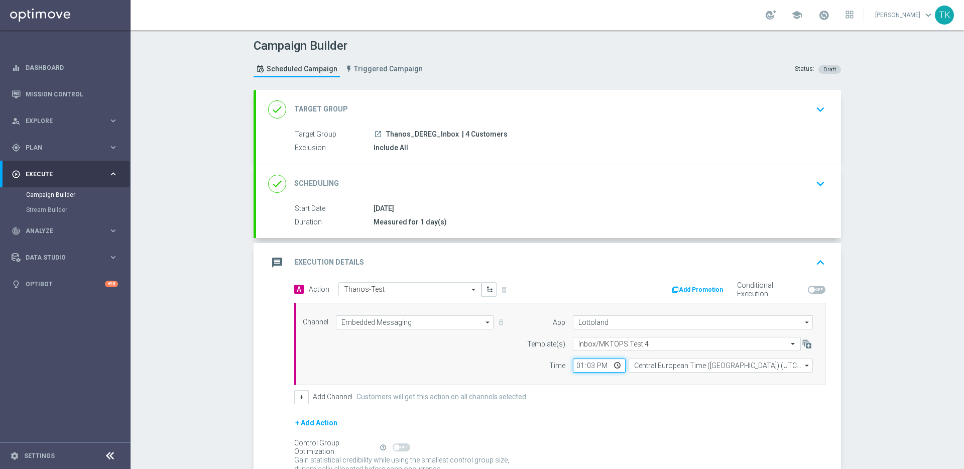
type input "13:35"
click at [601, 391] on div "+ Add Channel Customers will get this action on all channels selected." at bounding box center [559, 397] width 531 height 14
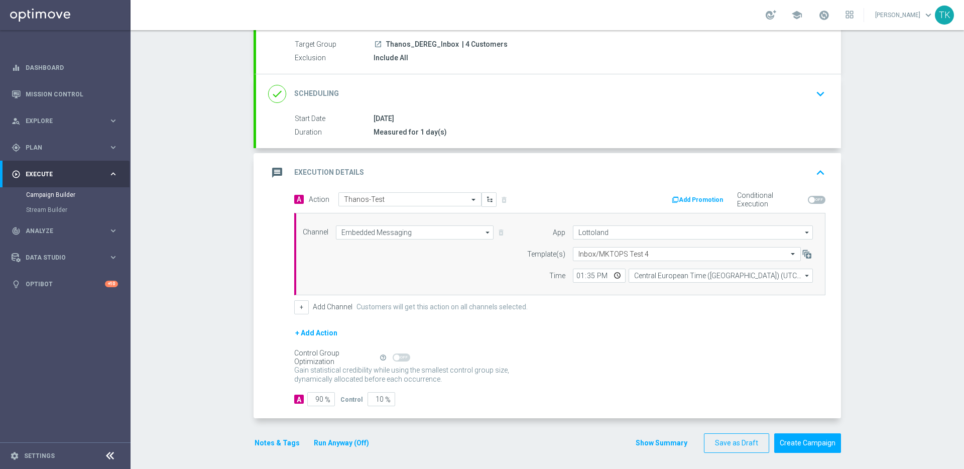
scroll to position [94, 0]
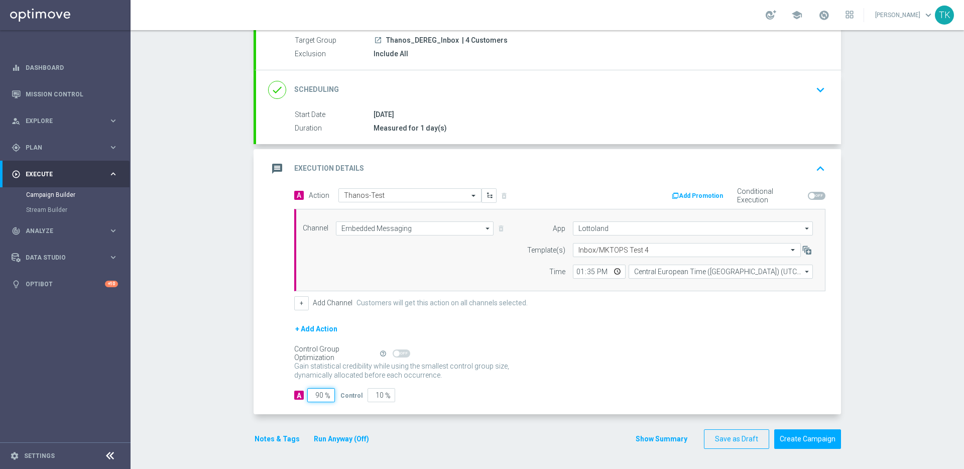
click at [320, 397] on input "90" at bounding box center [321, 395] width 28 height 14
type input "1"
type input "99"
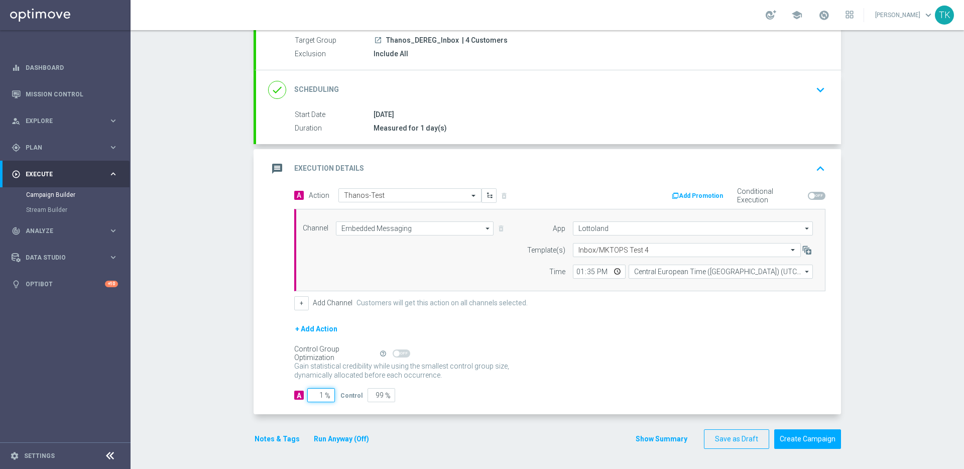
type input "10"
type input "90"
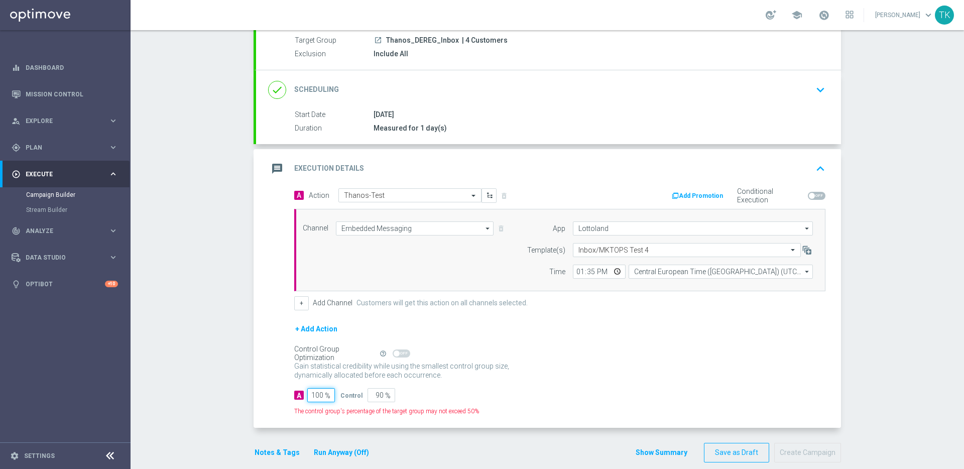
type input "100"
type input "0"
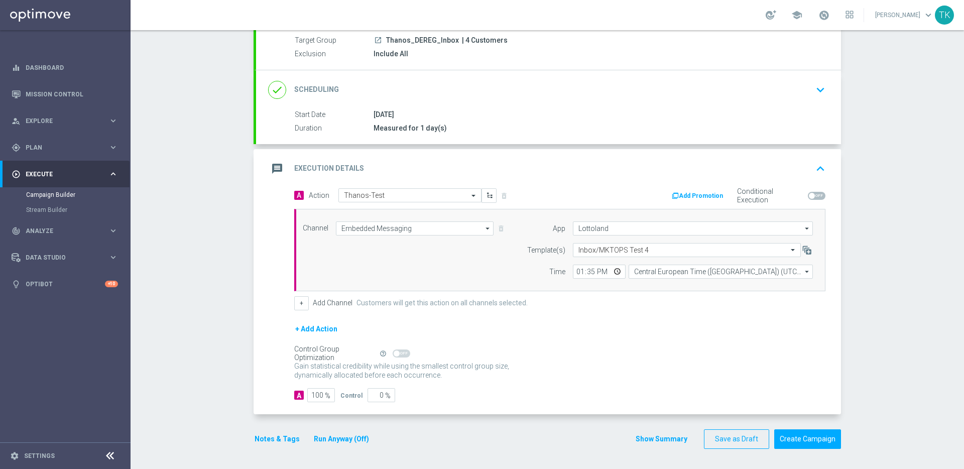
click at [500, 337] on div "+ Add Action" at bounding box center [559, 335] width 531 height 25
click at [481, 334] on div "+ Add Action" at bounding box center [559, 335] width 531 height 25
click at [800, 440] on button "Create Campaign" at bounding box center [807, 439] width 67 height 20
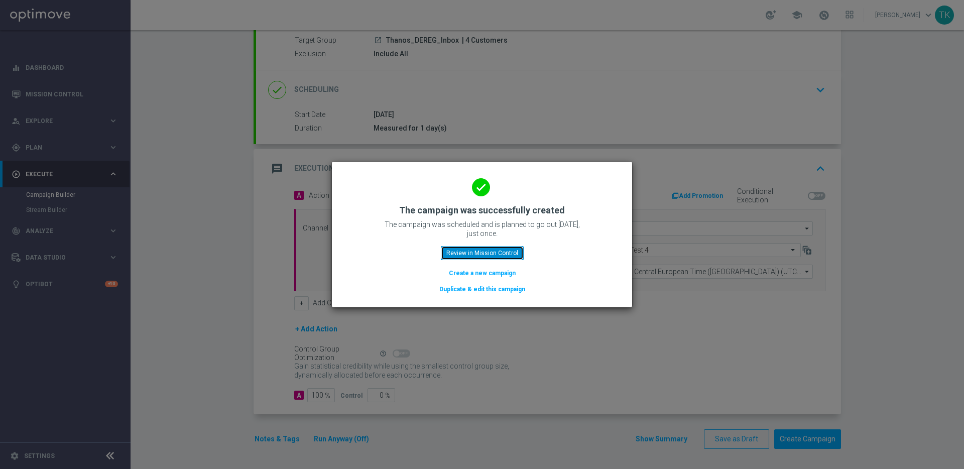
click at [487, 253] on button "Review in Mission Control" at bounding box center [482, 253] width 83 height 14
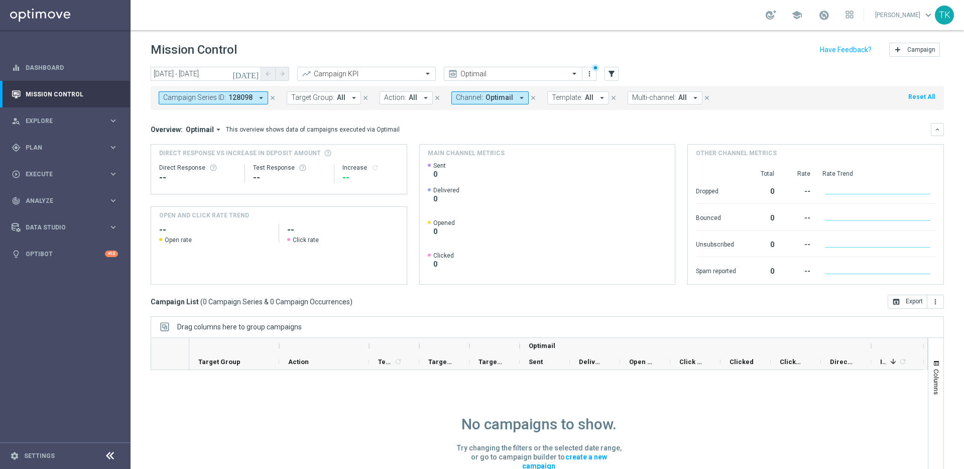
click at [509, 99] on button "Channel: Optimail arrow_drop_down" at bounding box center [489, 97] width 77 height 13
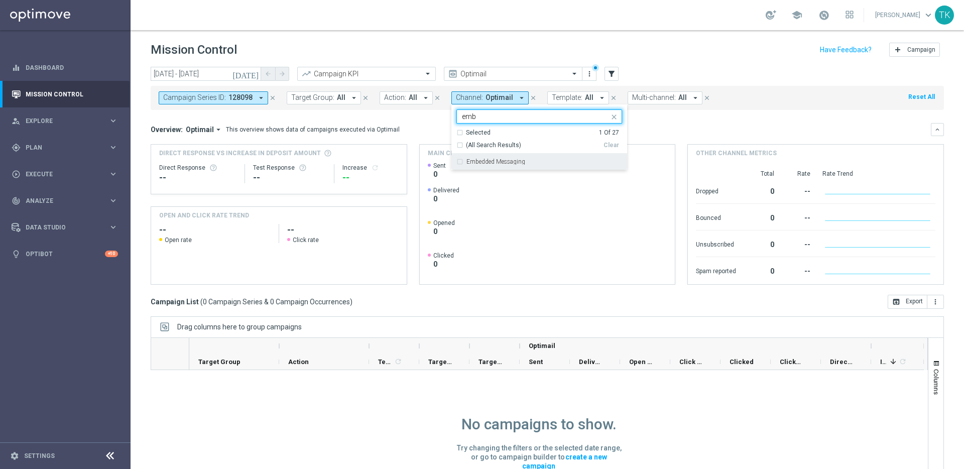
click at [456, 162] on div "Embedded Messaging" at bounding box center [539, 162] width 166 height 16
type input "emb"
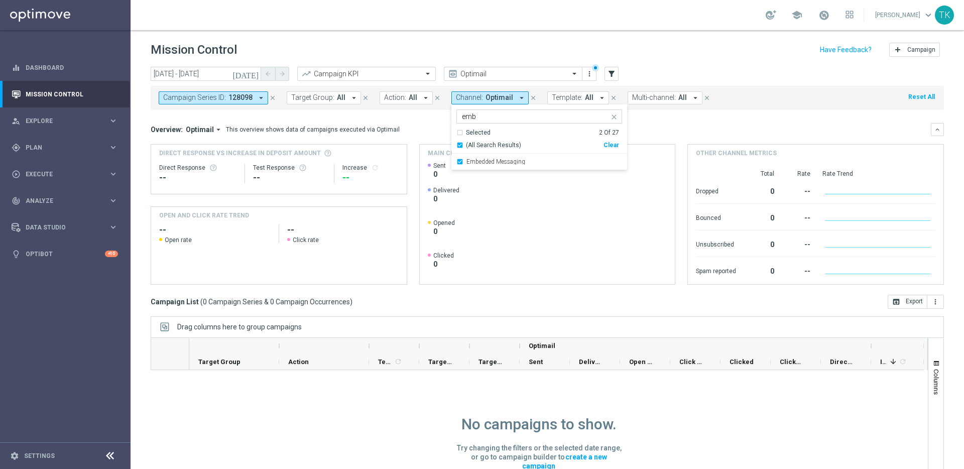
click at [657, 119] on mini-dashboard "Overview: Optimail arrow_drop_down This overview shows data of campaigns execut…" at bounding box center [547, 202] width 793 height 185
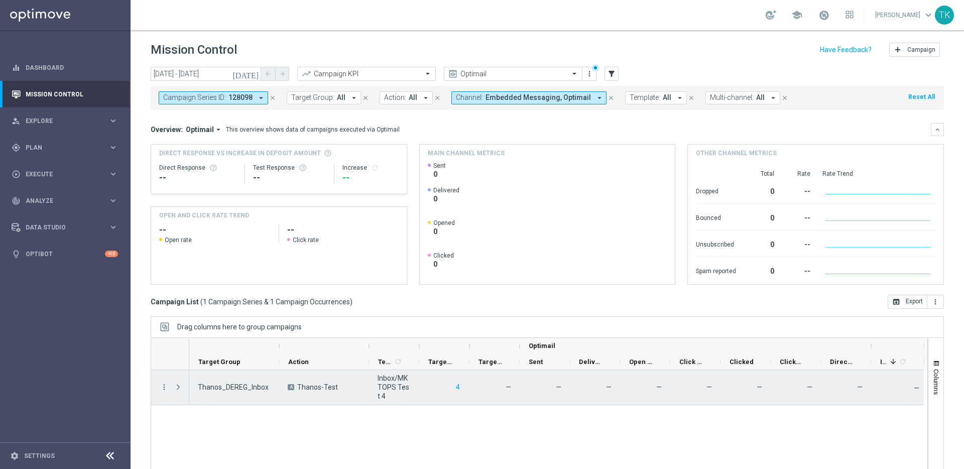
click at [178, 385] on span at bounding box center [178, 387] width 9 height 8
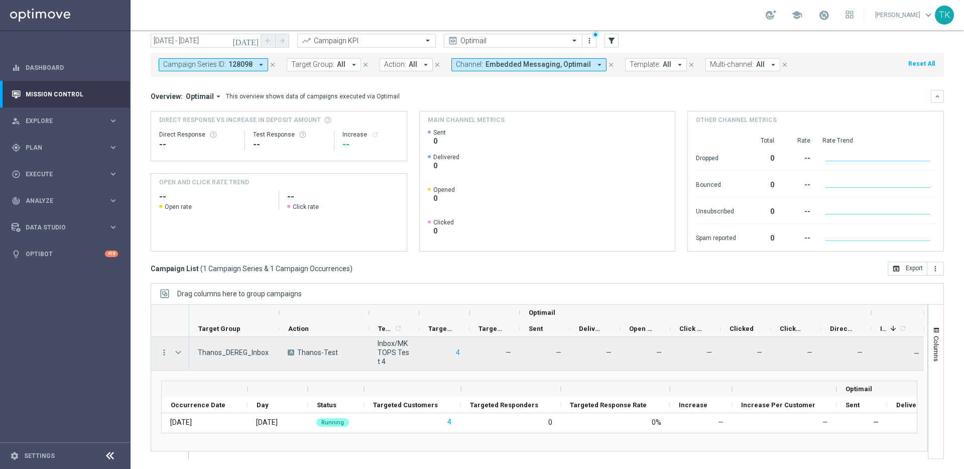
scroll to position [2, 0]
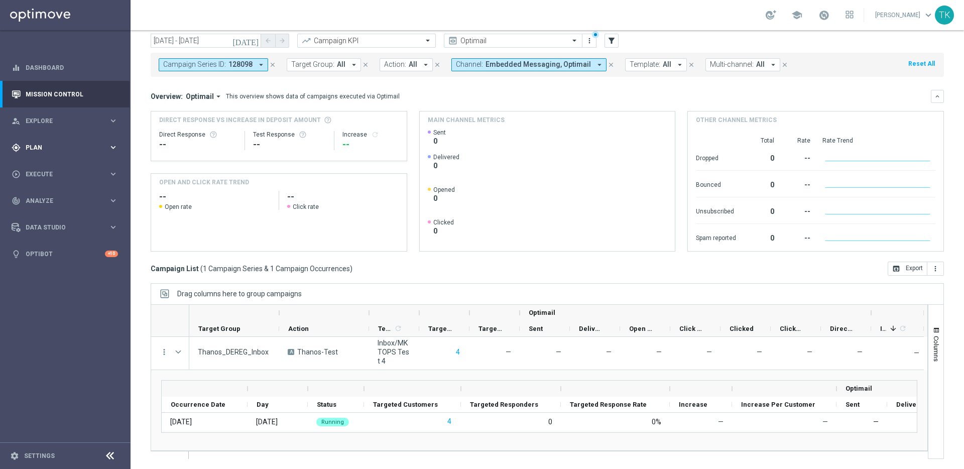
click at [75, 148] on span "Plan" at bounding box center [67, 148] width 83 height 6
click at [73, 262] on span "Execute" at bounding box center [67, 264] width 83 height 6
click at [43, 194] on link "Campaign Builder" at bounding box center [65, 195] width 78 height 8
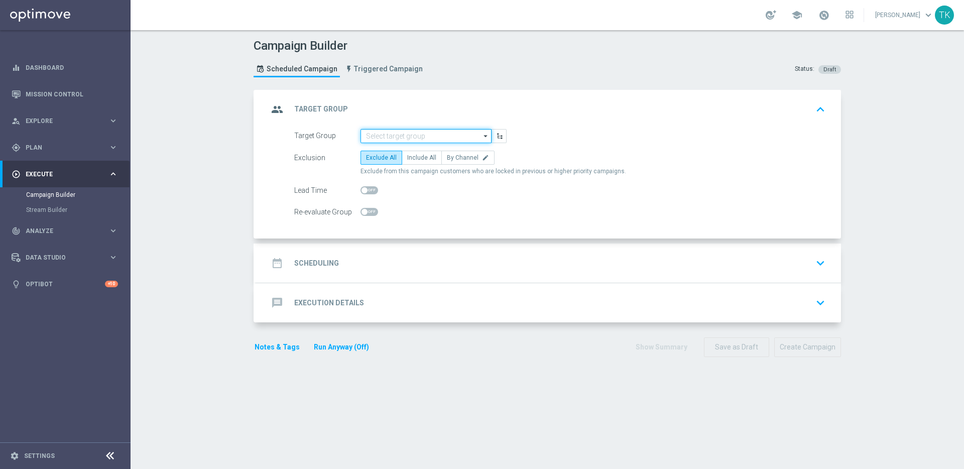
click at [436, 134] on input at bounding box center [425, 136] width 131 height 14
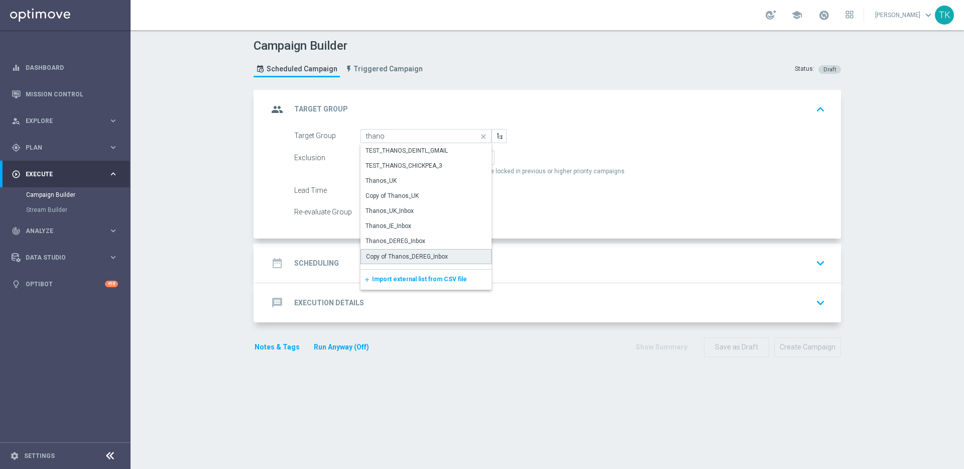
click at [436, 255] on div "Copy of Thanos_DEREG_Inbox" at bounding box center [407, 256] width 82 height 9
type input "Copy of Thanos_DEREG_Inbox"
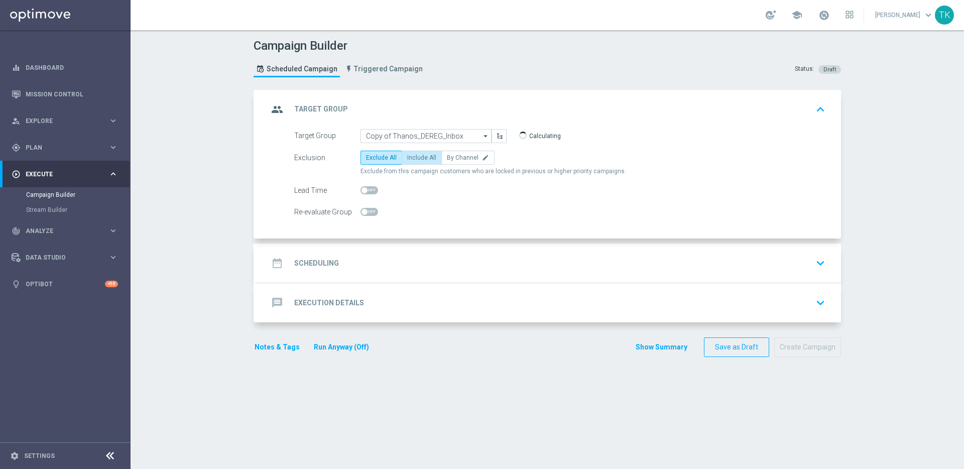
click at [419, 160] on span "Include All" at bounding box center [421, 157] width 29 height 7
click at [414, 160] on input "Include All" at bounding box center [410, 159] width 7 height 7
radio input "true"
click at [400, 251] on div "date_range Scheduling keyboard_arrow_down" at bounding box center [548, 262] width 585 height 39
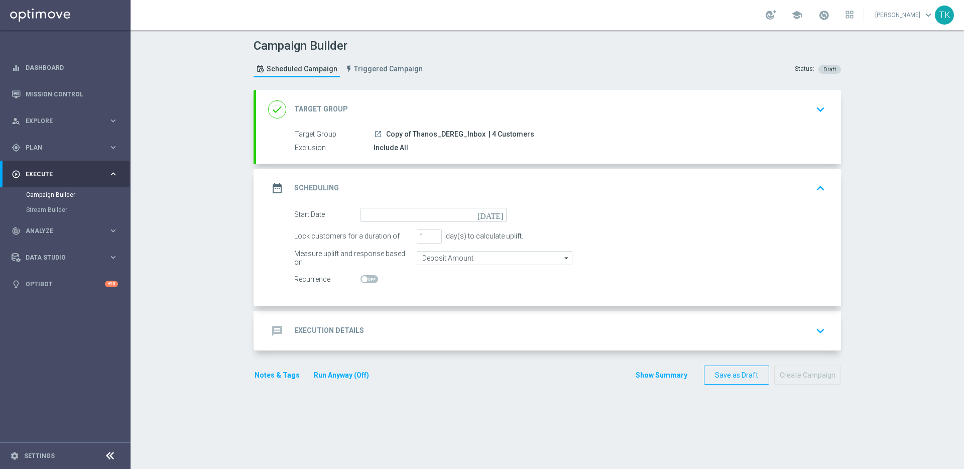
click at [497, 216] on icon "today" at bounding box center [492, 213] width 30 height 11
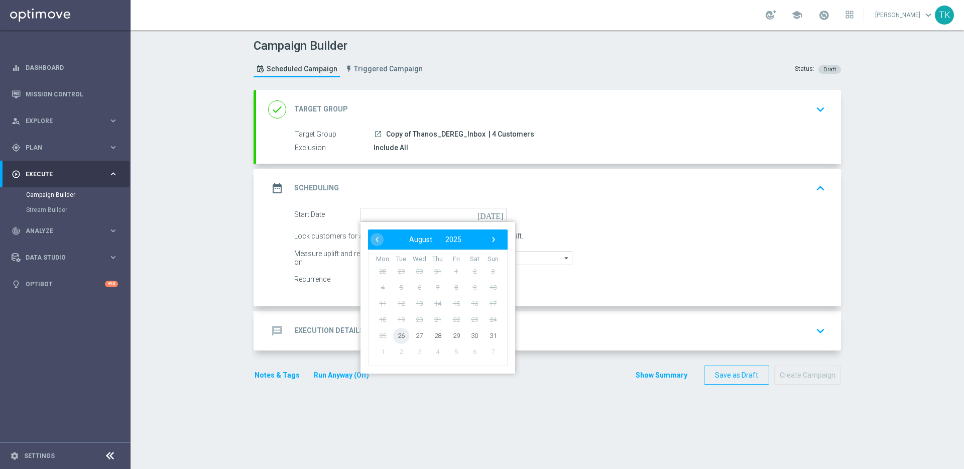
click at [400, 338] on span "26" at bounding box center [401, 335] width 16 height 16
type input "26 Aug 2025"
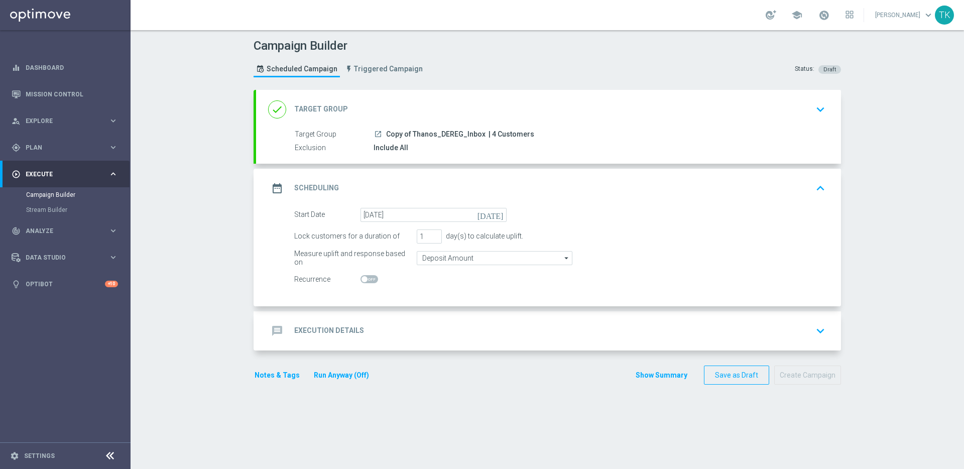
click at [501, 332] on div "message Execution Details keyboard_arrow_down" at bounding box center [548, 330] width 561 height 19
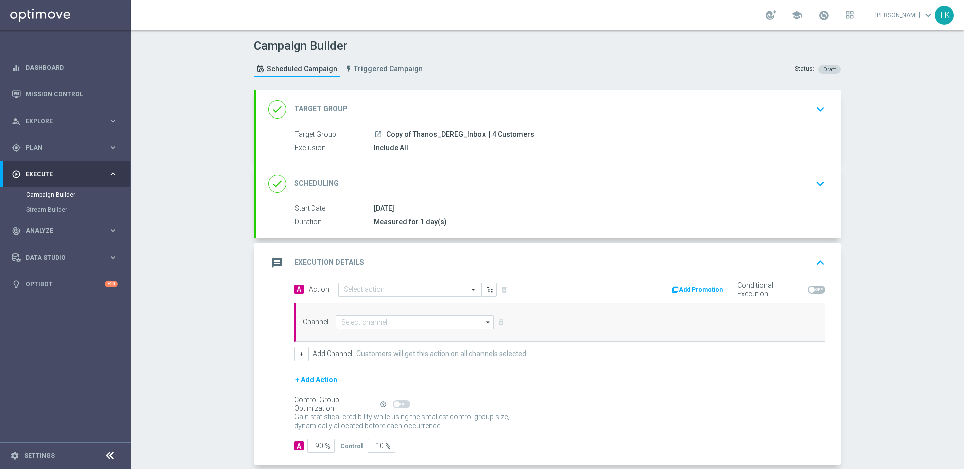
click at [443, 292] on input "text" at bounding box center [400, 290] width 112 height 9
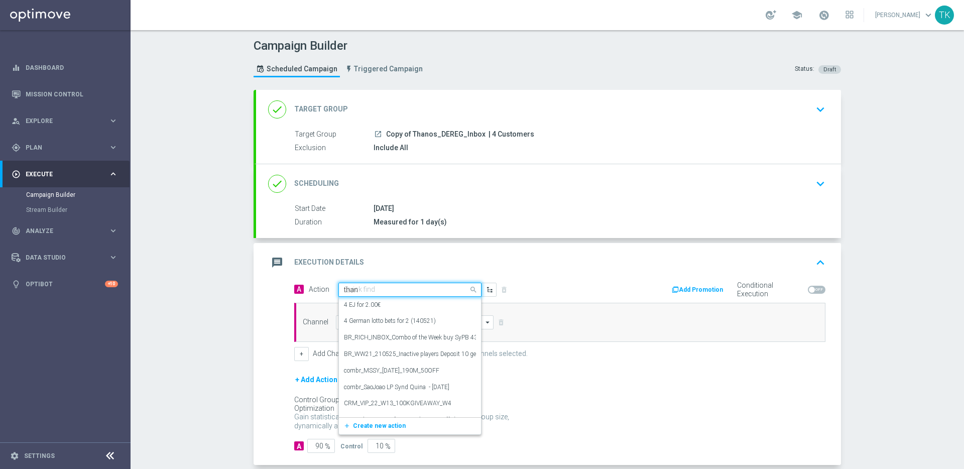
type input "thano"
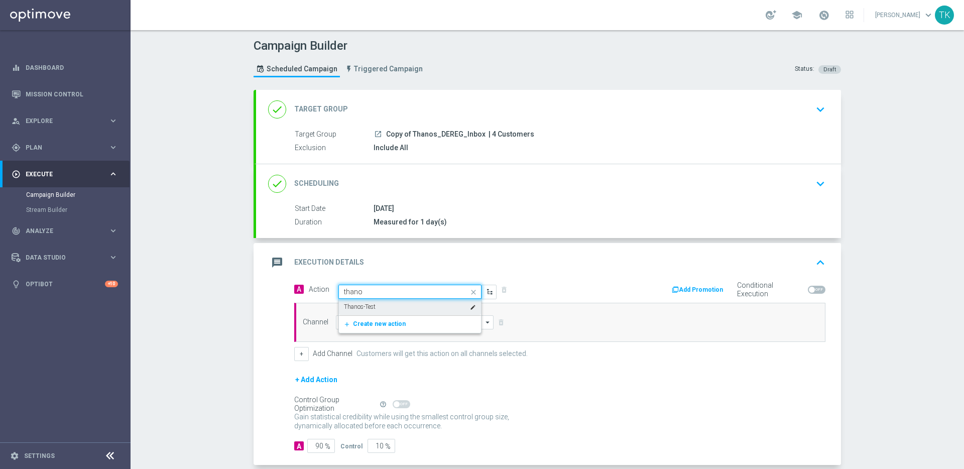
click at [437, 304] on div "Thanos-Test edit" at bounding box center [410, 307] width 132 height 17
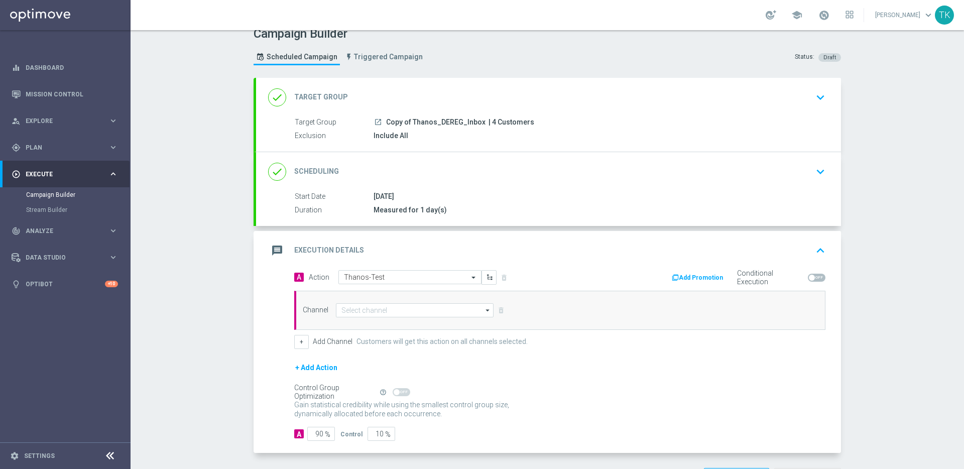
scroll to position [24, 0]
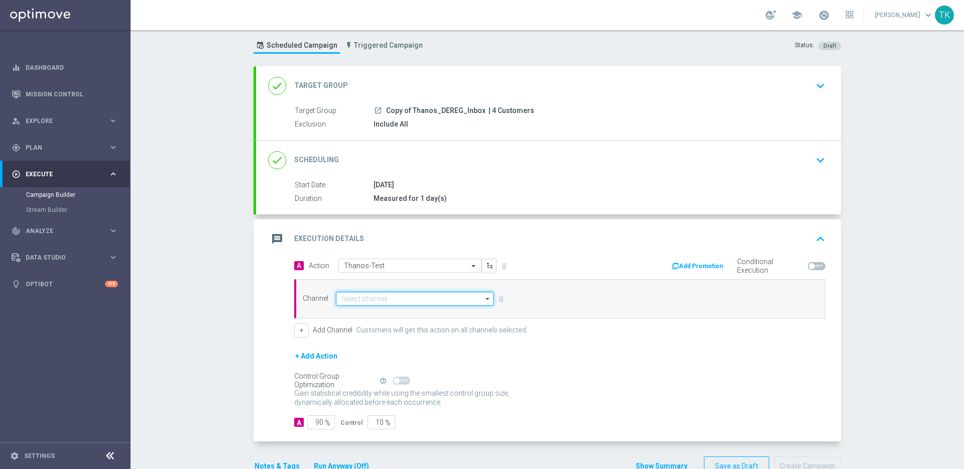
click at [425, 299] on input at bounding box center [415, 299] width 158 height 14
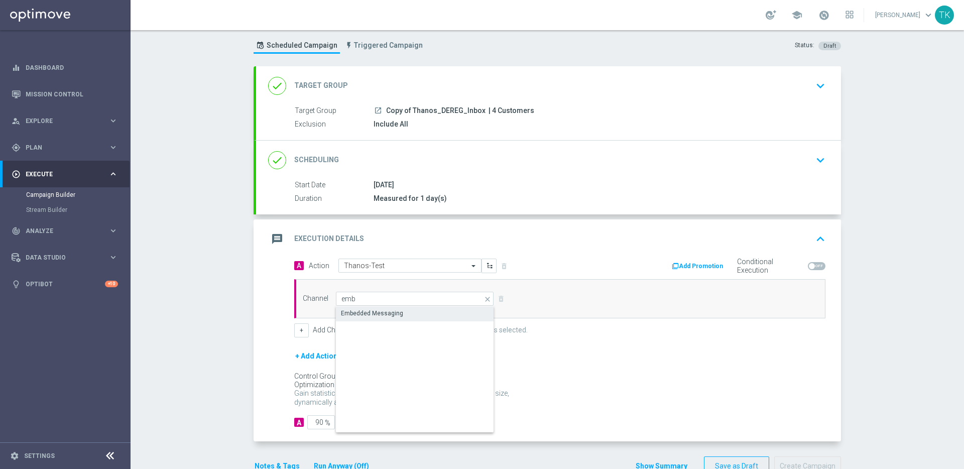
click at [427, 308] on div "Embedded Messaging" at bounding box center [415, 313] width 158 height 14
type input "Embedded Messaging"
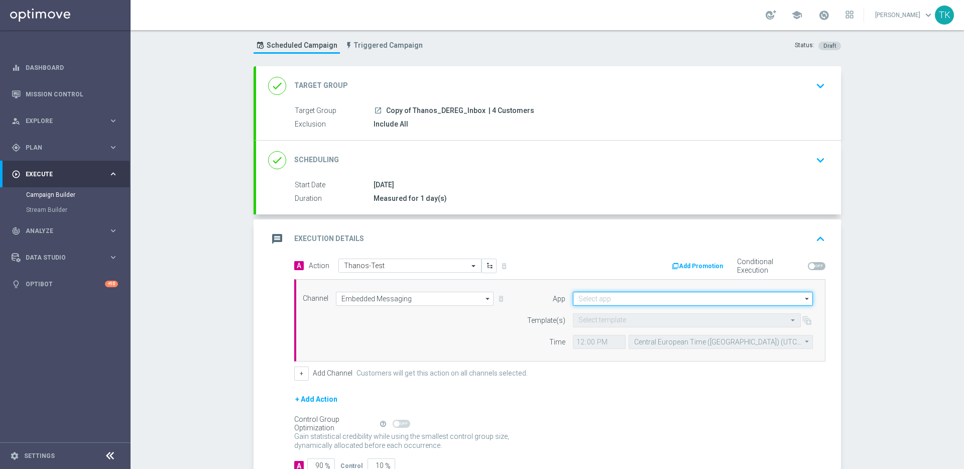
click at [673, 300] on input at bounding box center [693, 299] width 240 height 14
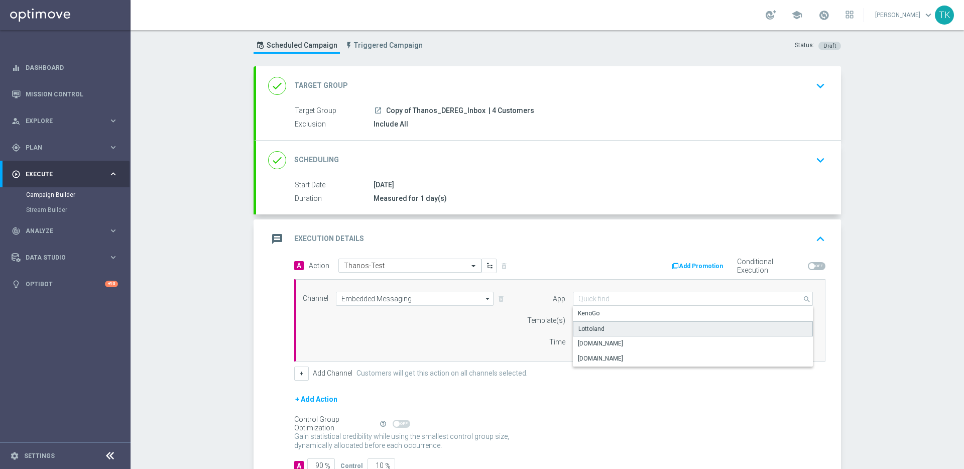
click at [662, 332] on div "Lottoland" at bounding box center [693, 328] width 240 height 15
type input "Lottoland"
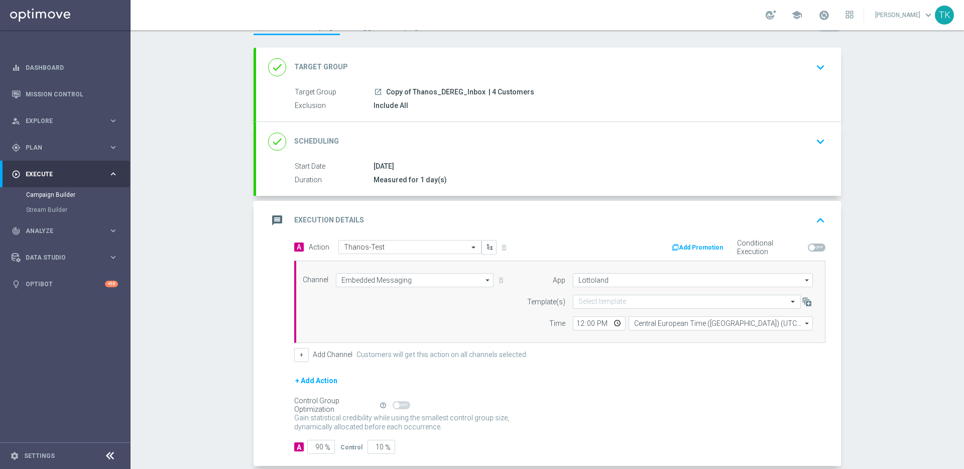
scroll to position [56, 0]
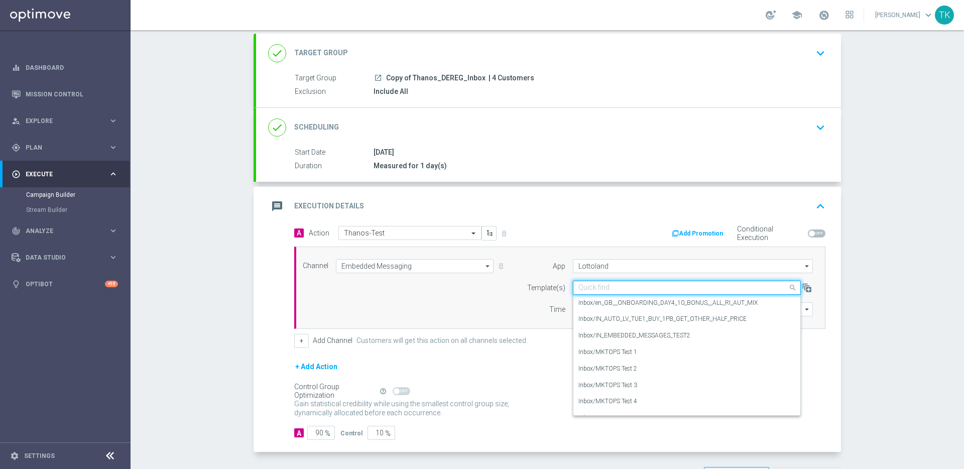
click at [648, 288] on input "text" at bounding box center [676, 288] width 197 height 9
click at [636, 402] on div "Inbox/MKTOPS Test 4" at bounding box center [686, 401] width 217 height 17
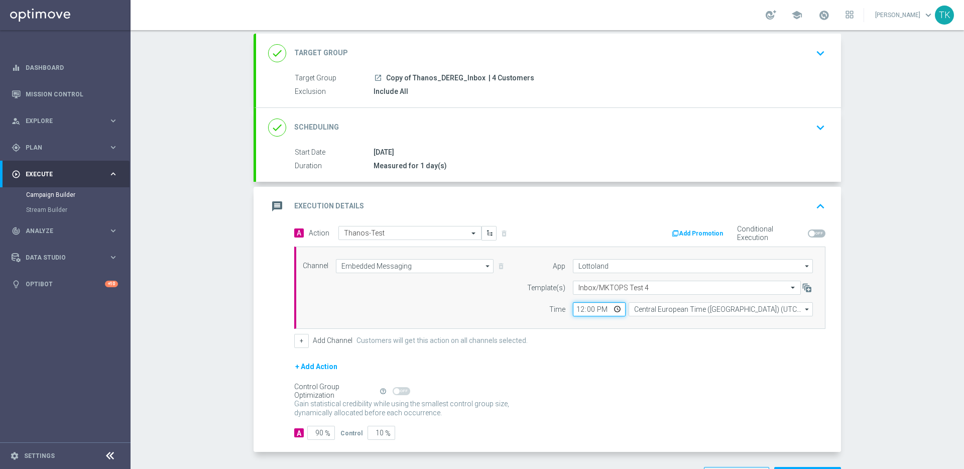
click at [577, 307] on input "12:00" at bounding box center [599, 309] width 53 height 14
type input "14:00"
click at [563, 343] on div "+ Add Channel Customers will get this action on all channels selected." at bounding box center [559, 341] width 531 height 14
click at [316, 432] on input "90" at bounding box center [321, 433] width 28 height 14
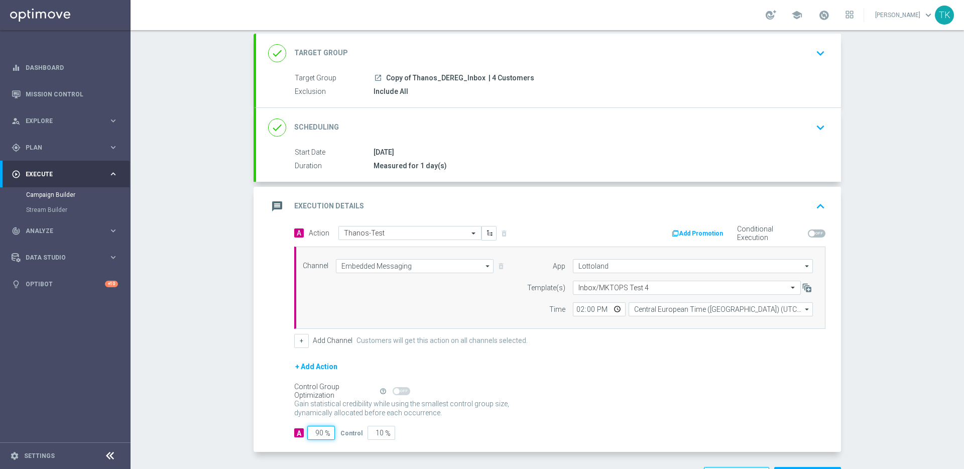
click at [316, 432] on input "90" at bounding box center [321, 433] width 28 height 14
type input "1"
type input "99"
type input "10"
type input "90"
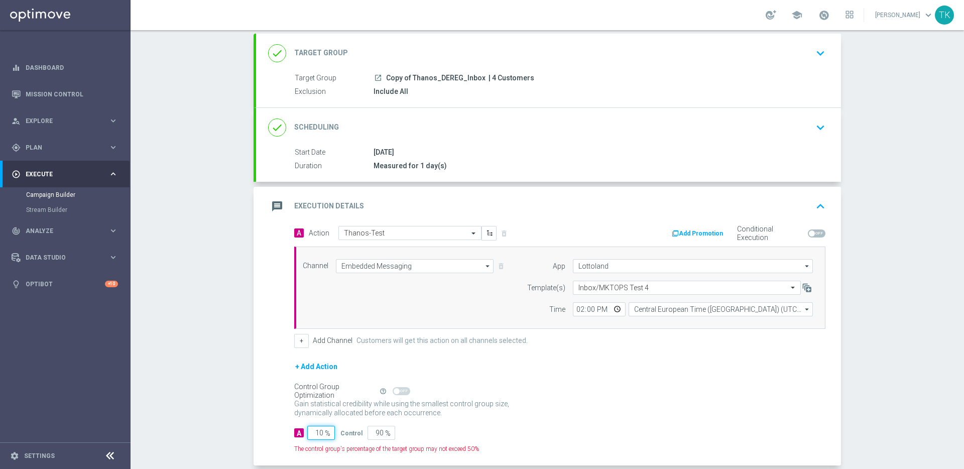
type input "100"
type input "0"
type input "100"
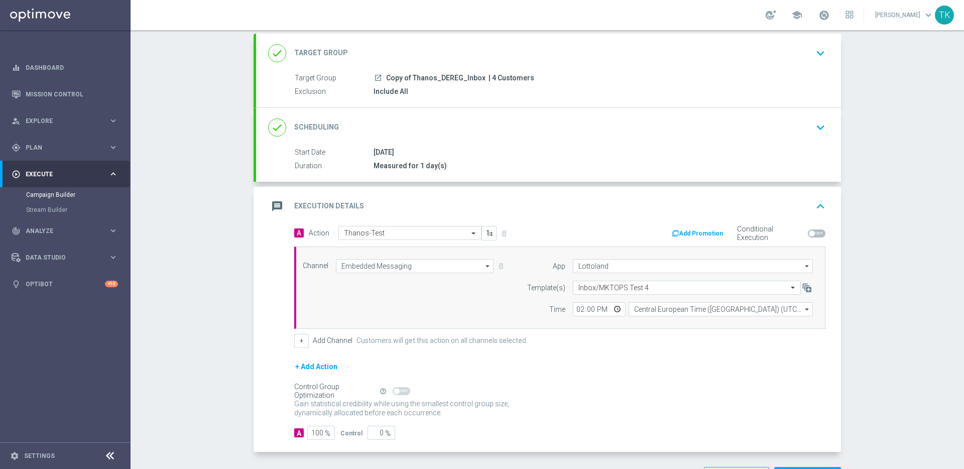
click at [561, 381] on div "+ Add Action" at bounding box center [559, 372] width 531 height 25
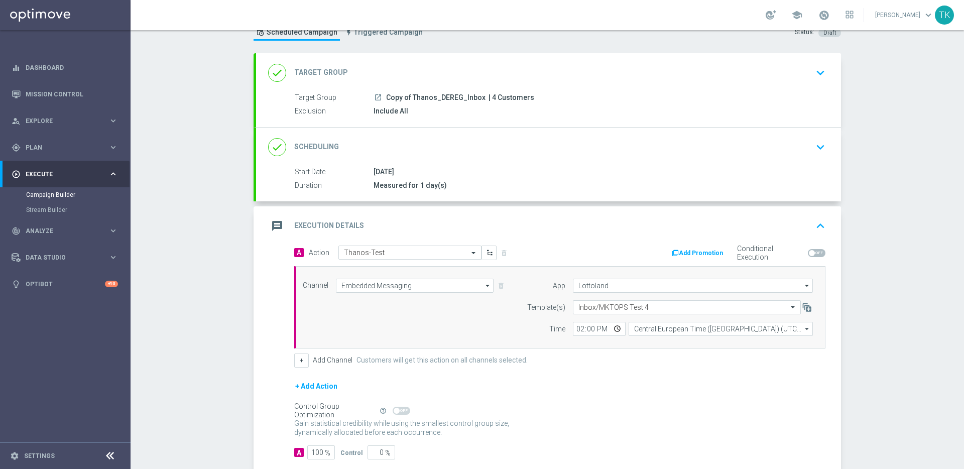
scroll to position [94, 0]
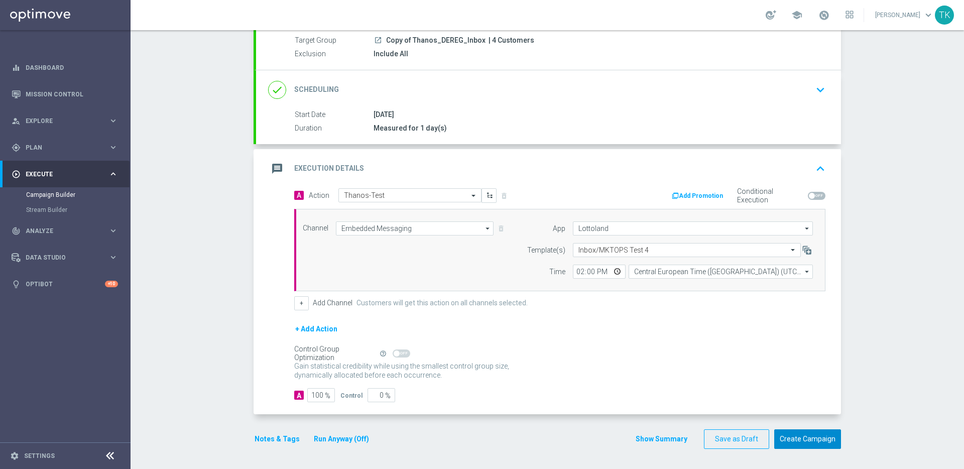
click at [803, 439] on button "Create Campaign" at bounding box center [807, 439] width 67 height 20
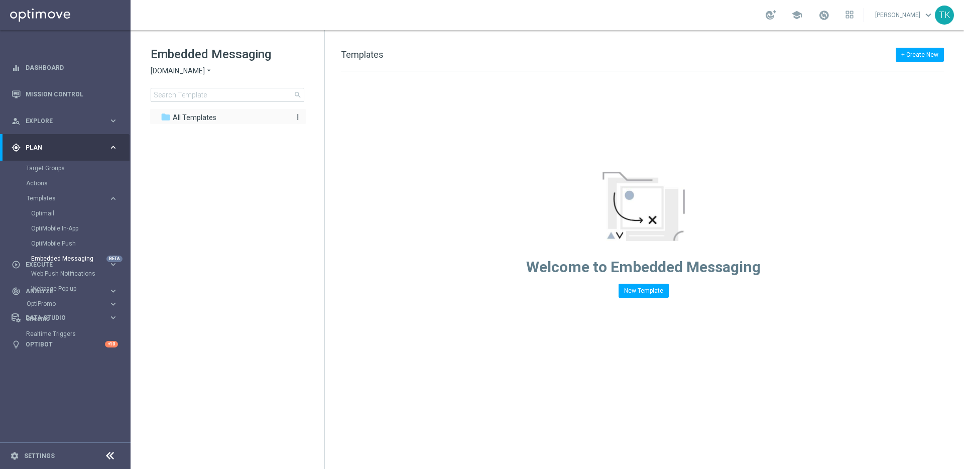
click at [211, 117] on span "All Templates" at bounding box center [195, 117] width 44 height 9
click at [196, 64] on div "Embedded Messaging [DOMAIN_NAME] arrow_drop_down × [DOMAIN_NAME] search" at bounding box center [238, 74] width 174 height 56
click at [197, 70] on span "[DOMAIN_NAME]" at bounding box center [178, 71] width 54 height 10
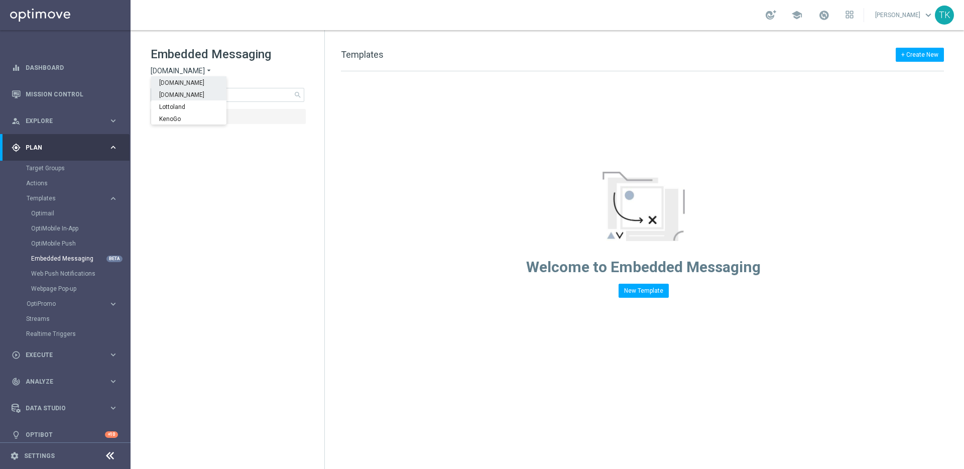
click at [195, 103] on div "Lottoland" at bounding box center [188, 106] width 75 height 12
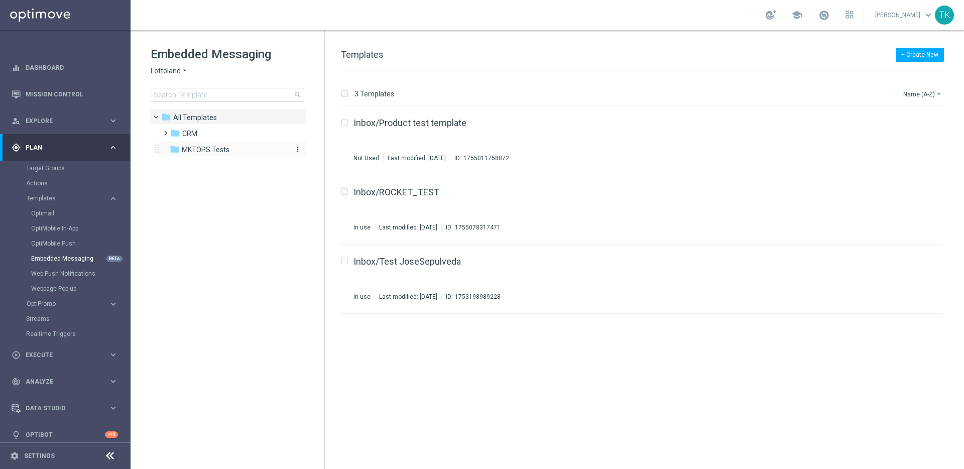
click at [206, 150] on span "MKTOPS Tests" at bounding box center [206, 149] width 48 height 9
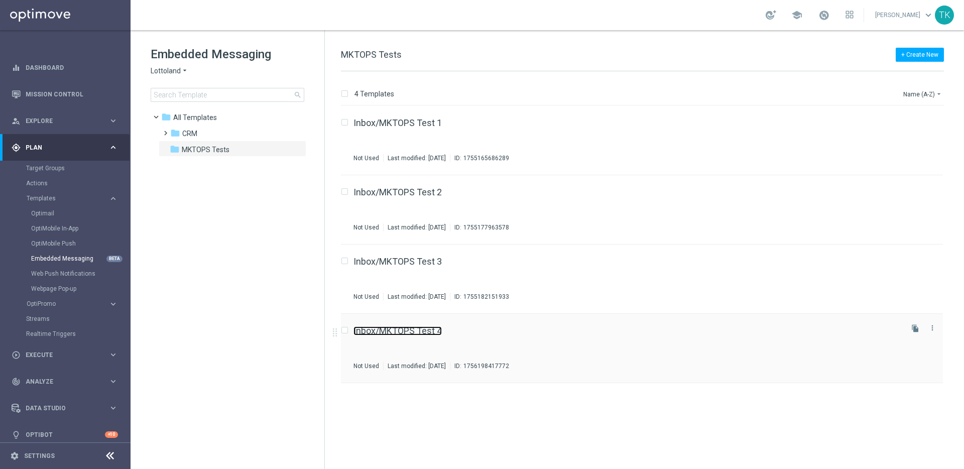
click at [411, 330] on link "Inbox/MKTOPS Test 4" at bounding box center [397, 330] width 88 height 9
